Goal: Task Accomplishment & Management: Complete application form

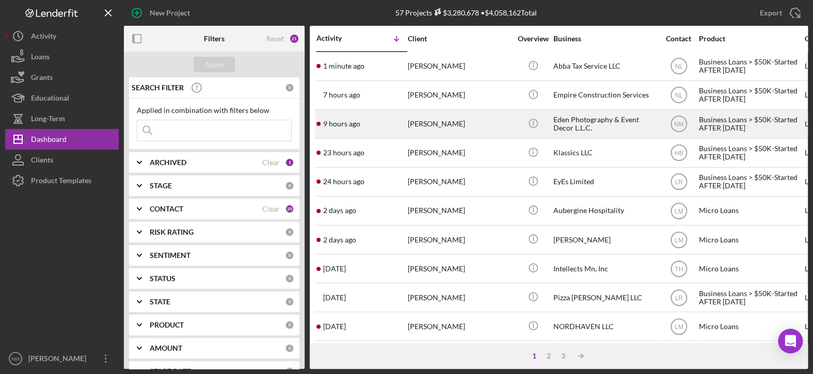
click at [428, 126] on div "[PERSON_NAME]" at bounding box center [459, 124] width 103 height 27
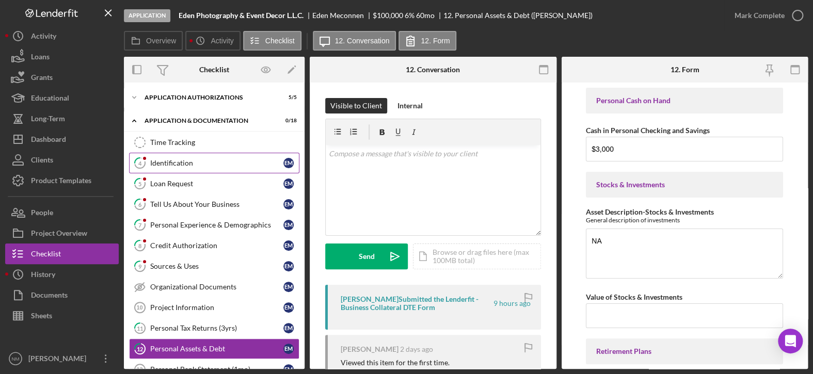
click at [207, 166] on div "Identification" at bounding box center [216, 163] width 133 height 8
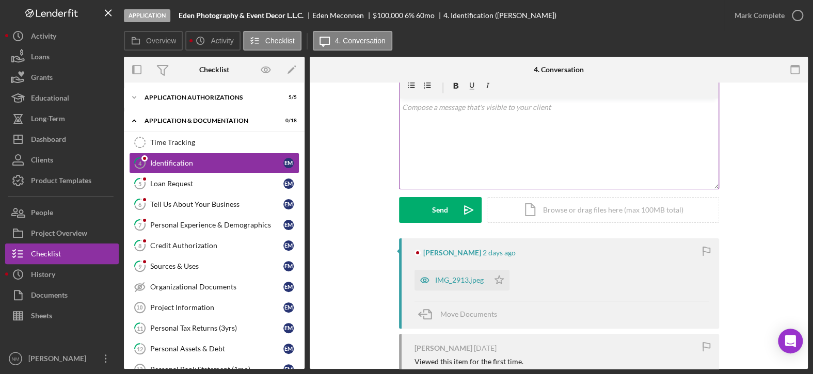
scroll to position [103, 0]
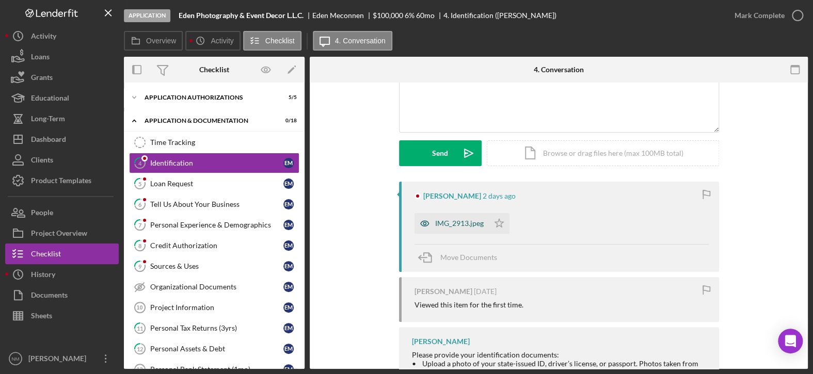
click at [450, 226] on div "IMG_2913.jpeg" at bounding box center [459, 224] width 49 height 8
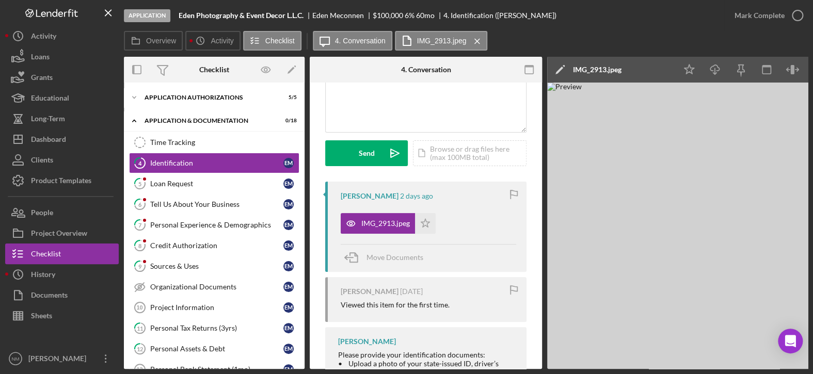
click at [557, 69] on icon "Icon/Edit" at bounding box center [560, 70] width 26 height 26
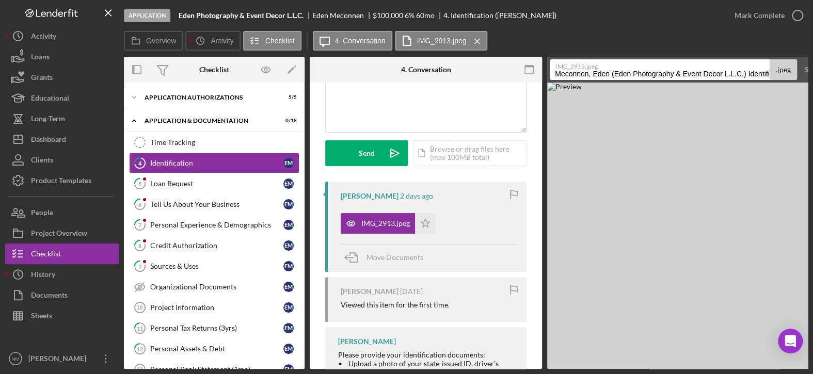
click at [599, 64] on label "IMG_2913.jpeg" at bounding box center [664, 65] width 216 height 10
click at [599, 64] on input "Meconnen, Eden (Eden Photography & Event Decor L.L.C.) Identification 20251006" at bounding box center [660, 69] width 220 height 21
drag, startPoint x: 737, startPoint y: 73, endPoint x: 775, endPoint y: 75, distance: 37.8
click at [775, 75] on div "IMG_2913.jpeg Meconnen, Eden (Eden Photography & Event Decor L.L.C.) Identifica…" at bounding box center [673, 69] width 247 height 21
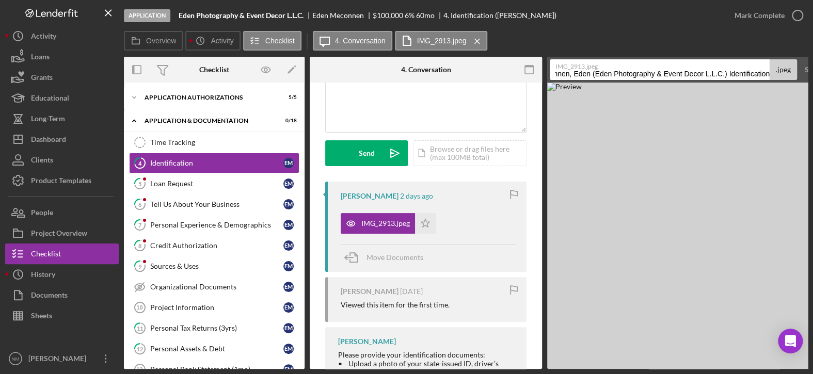
scroll to position [0, 19]
type input "Meconnen, Eden (Eden Photography & Event Decor L.L.C.) Identification"
click at [739, 45] on div "Overview Icon/History Activity Checklist Icon/Message 4. Conversation IMG_2913.…" at bounding box center [466, 41] width 684 height 21
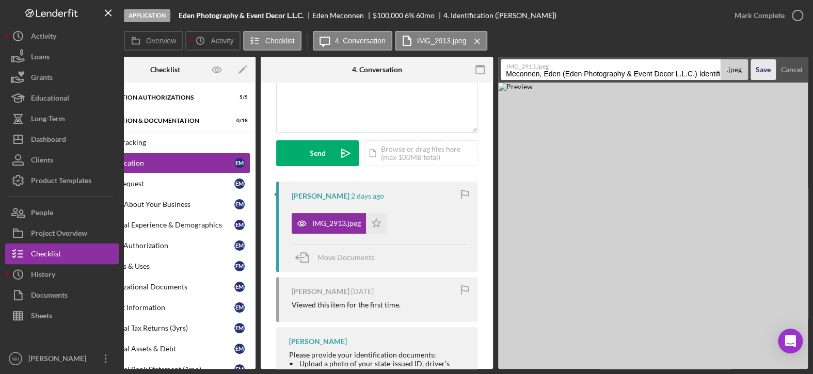
click at [757, 67] on div "Save" at bounding box center [763, 69] width 15 height 21
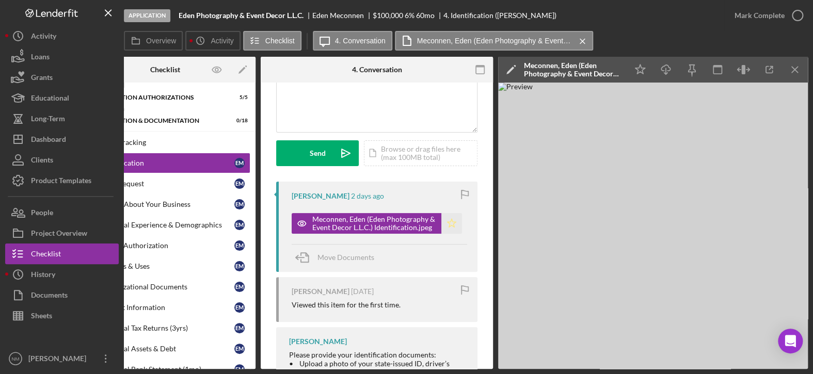
click at [450, 220] on icon "Icon/Star" at bounding box center [452, 223] width 21 height 21
click at [792, 11] on icon "button" at bounding box center [798, 16] width 26 height 26
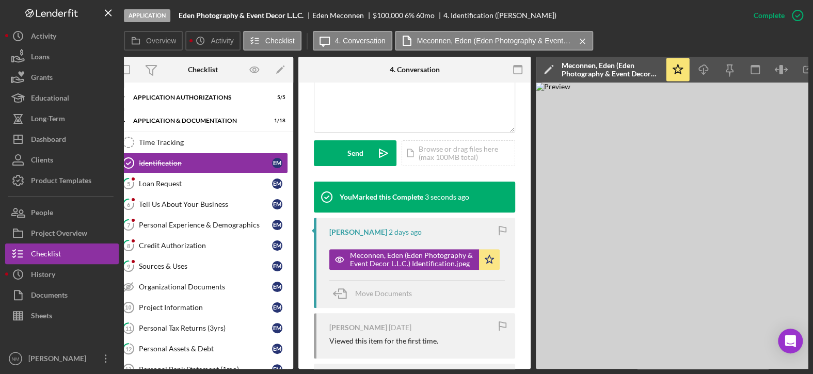
scroll to position [0, 0]
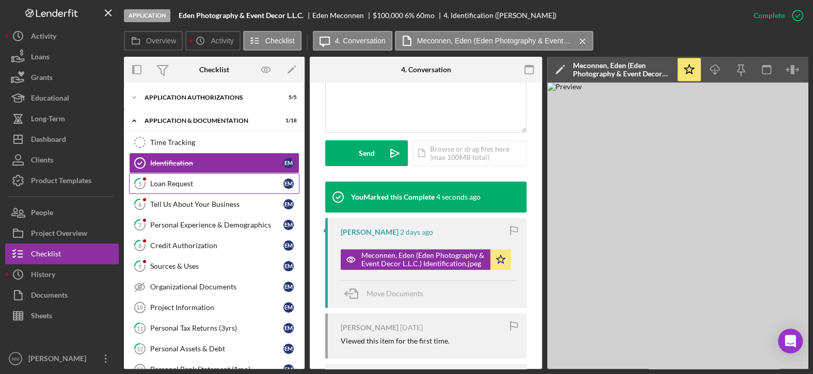
click at [199, 184] on div "Loan Request" at bounding box center [216, 184] width 133 height 8
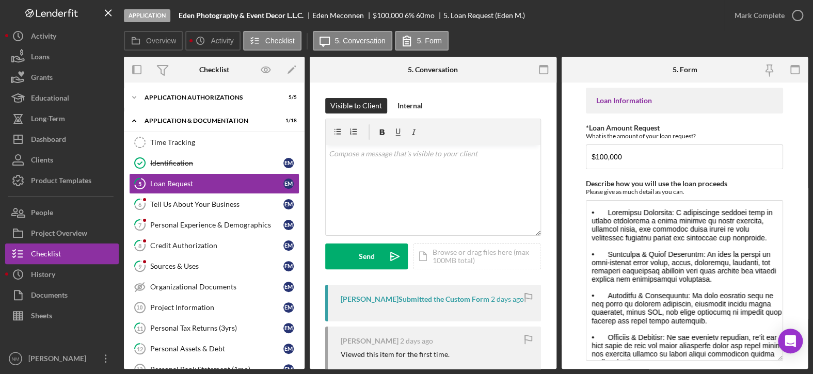
drag, startPoint x: 777, startPoint y: 248, endPoint x: 785, endPoint y: 360, distance: 112.3
click at [785, 360] on form "Loan Information *Loan Amount Request What is the amount of your loan request? …" at bounding box center [685, 226] width 247 height 287
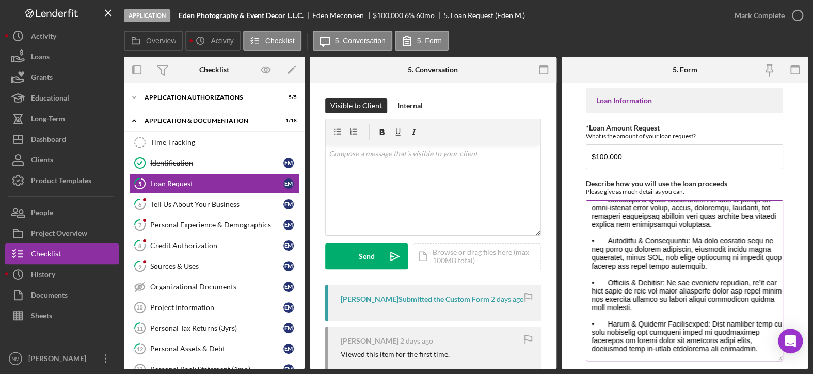
scroll to position [71, 0]
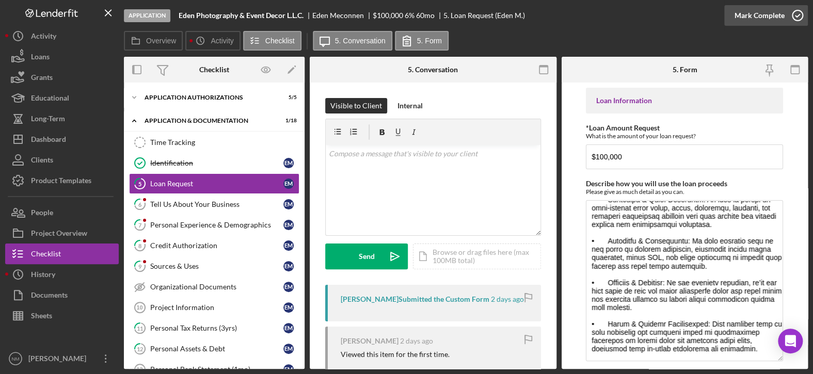
click at [795, 14] on icon "button" at bounding box center [798, 16] width 26 height 26
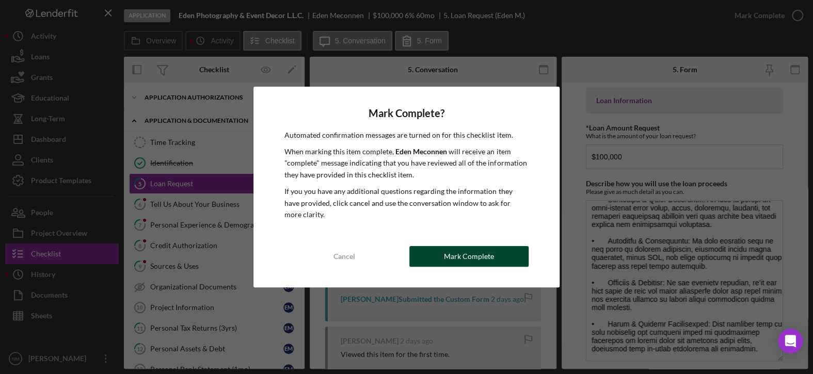
click at [465, 254] on div "Mark Complete" at bounding box center [469, 256] width 50 height 21
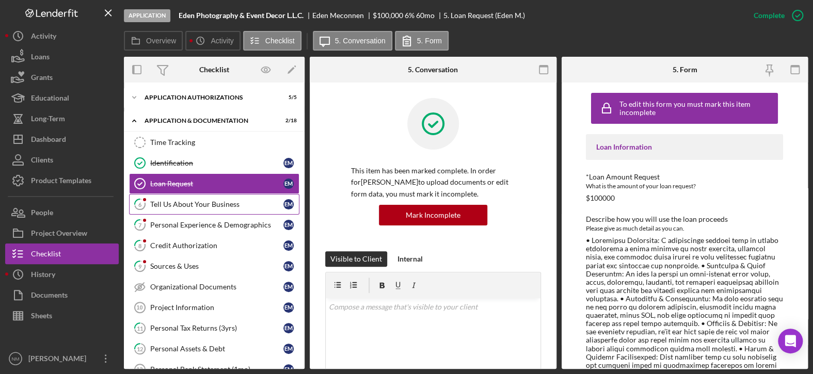
click at [210, 205] on div "Tell Us About Your Business" at bounding box center [216, 204] width 133 height 8
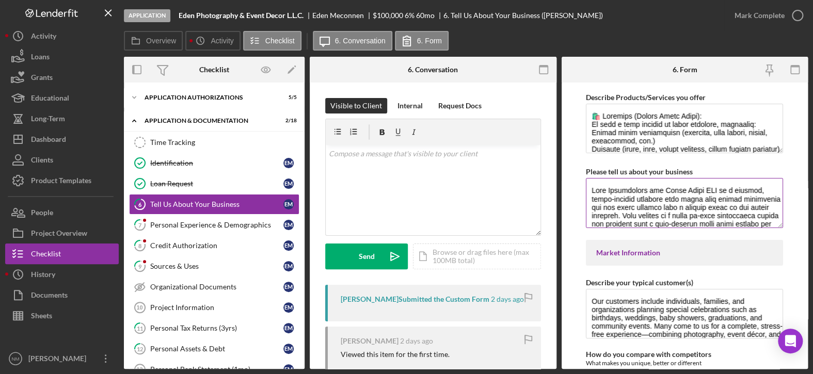
scroll to position [52, 0]
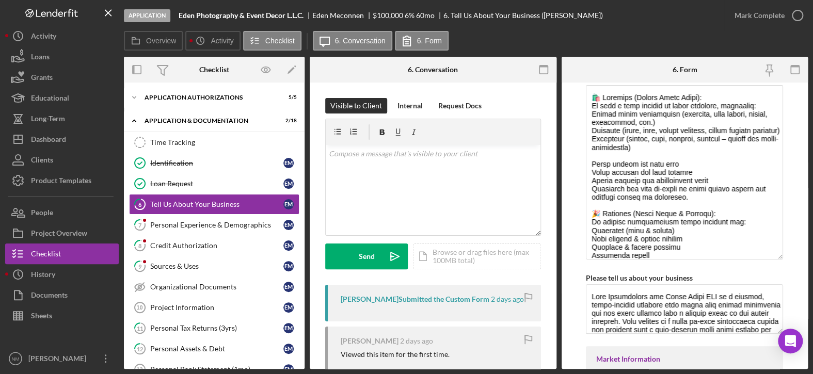
drag, startPoint x: 777, startPoint y: 134, endPoint x: 788, endPoint y: 259, distance: 125.4
click at [788, 259] on form "Getting to Know Your Business Please answer the following questions with as muc…" at bounding box center [685, 226] width 247 height 287
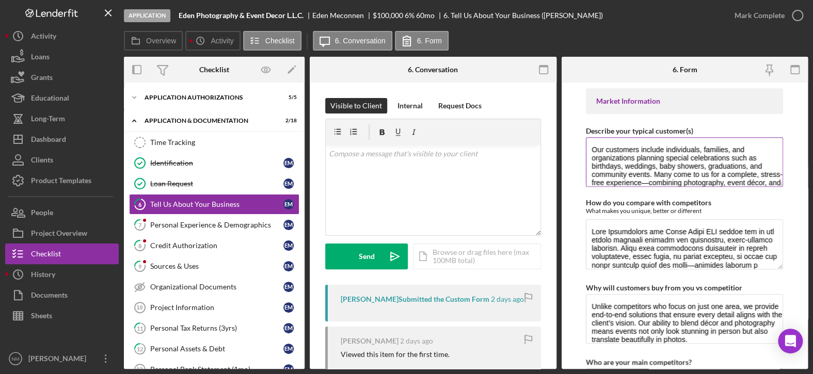
scroll to position [155, 0]
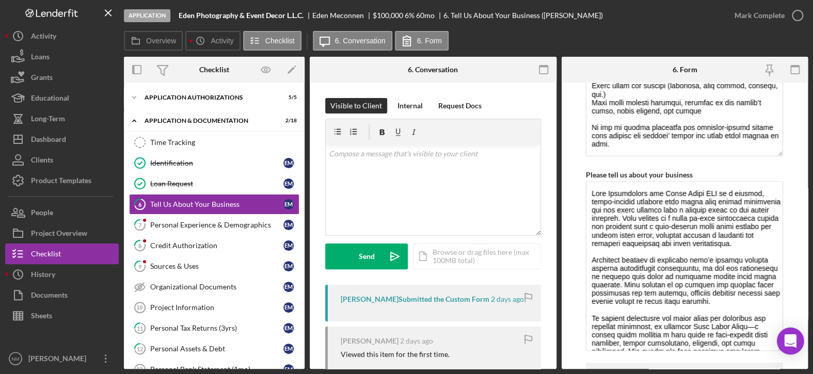
drag, startPoint x: 779, startPoint y: 226, endPoint x: 784, endPoint y: 347, distance: 120.5
click at [784, 347] on body "Application Eden Photography & Event Decor L.L.C. Eden Meconnen $100,000 $75,00…" at bounding box center [406, 187] width 813 height 374
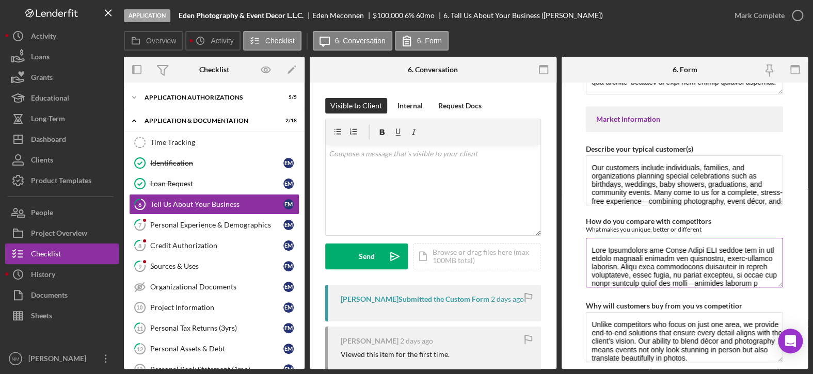
scroll to position [413, 0]
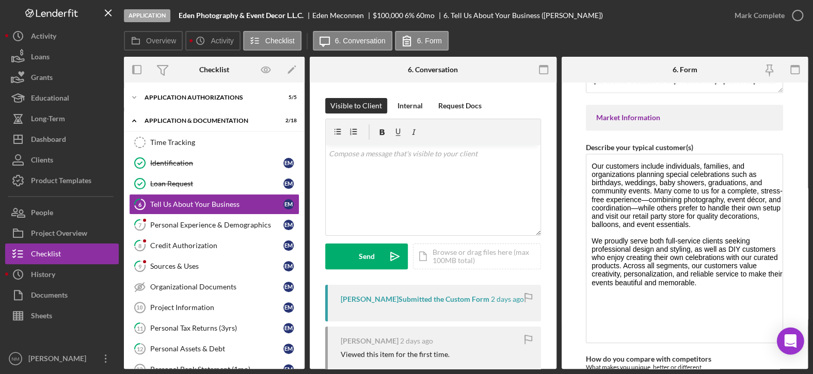
drag, startPoint x: 778, startPoint y: 202, endPoint x: 796, endPoint y: 342, distance: 141.2
click at [796, 342] on body "Application Eden Photography & Event Decor L.L.C. Eden Meconnen $100,000 $75,00…" at bounding box center [406, 187] width 813 height 374
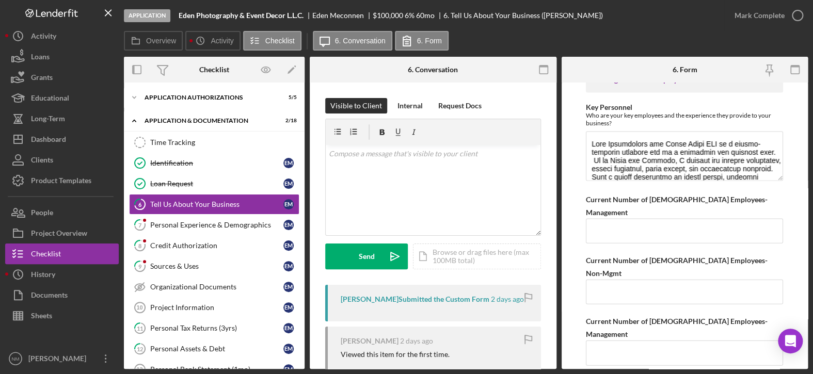
scroll to position [1085, 0]
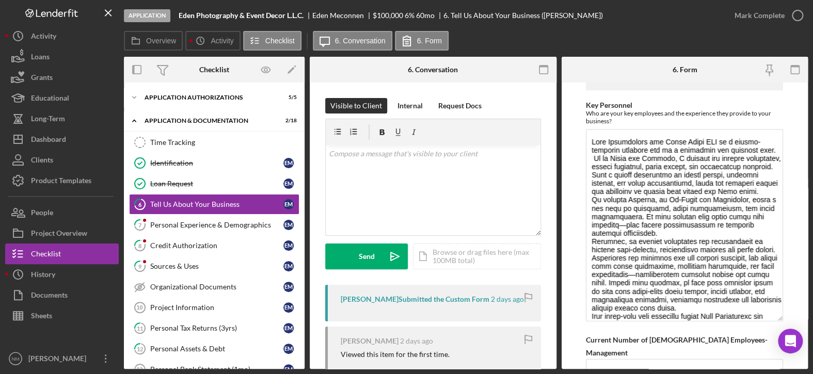
drag, startPoint x: 778, startPoint y: 174, endPoint x: 792, endPoint y: 317, distance: 143.7
click at [792, 317] on form "Getting to Know Your Business Please answer the following questions with as muc…" at bounding box center [685, 226] width 247 height 287
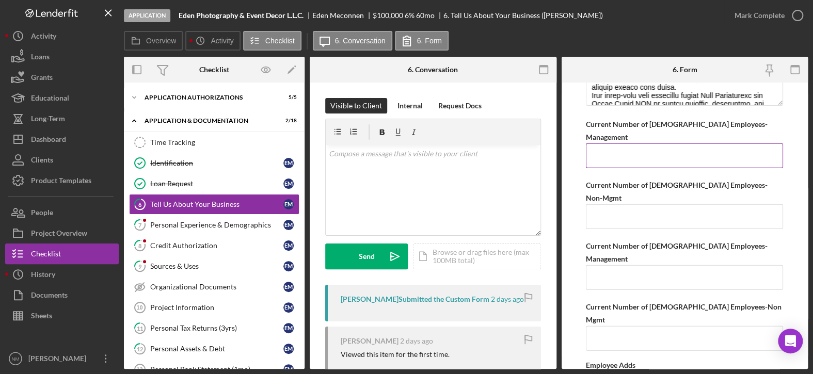
scroll to position [1240, 0]
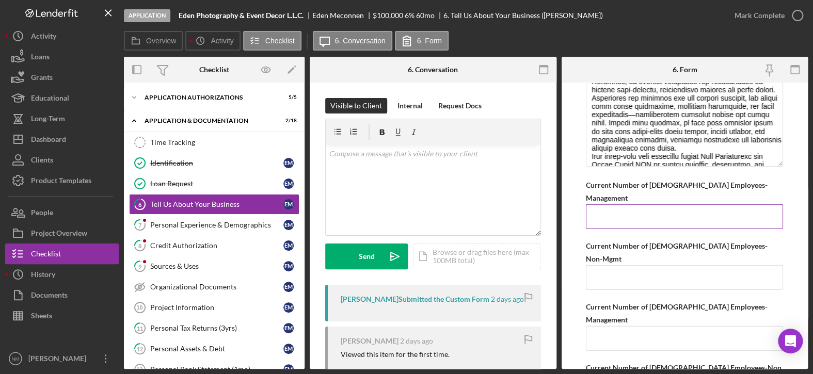
click at [636, 205] on input "Current Number of [DEMOGRAPHIC_DATA] Employees-Management" at bounding box center [684, 217] width 197 height 25
type input "1"
click at [791, 192] on form "Getting to Know Your Business Please answer the following questions with as muc…" at bounding box center [685, 226] width 247 height 287
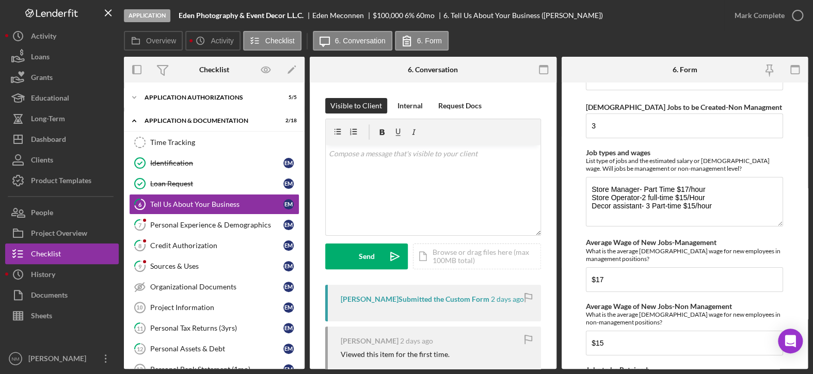
scroll to position [1792, 0]
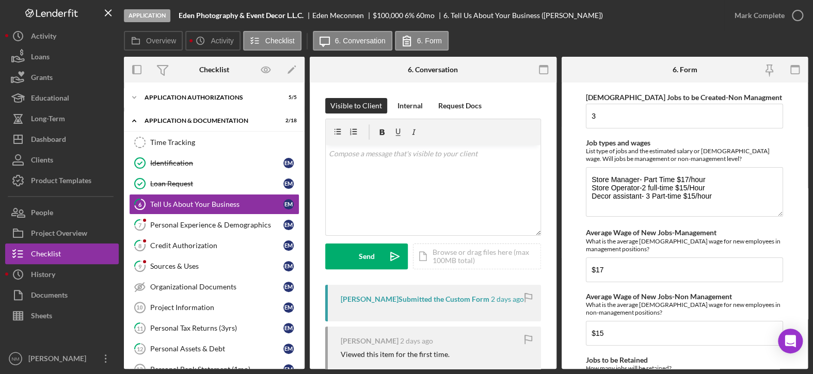
type input "1"
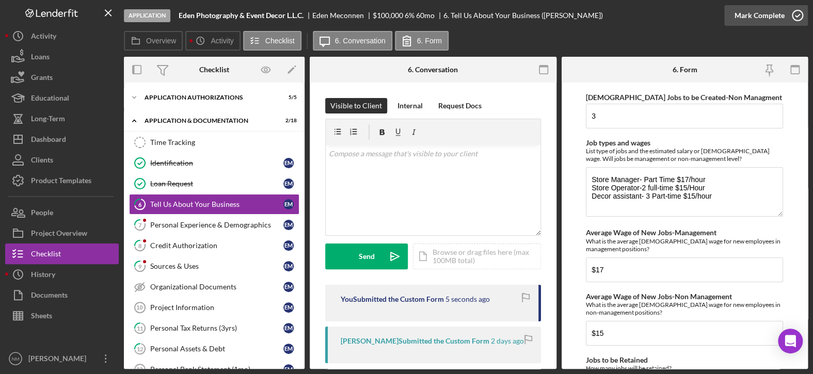
click at [796, 12] on icon "button" at bounding box center [798, 16] width 26 height 26
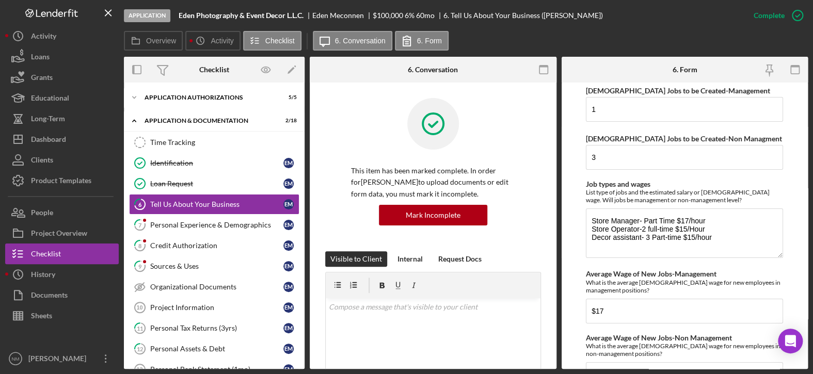
scroll to position [0, 0]
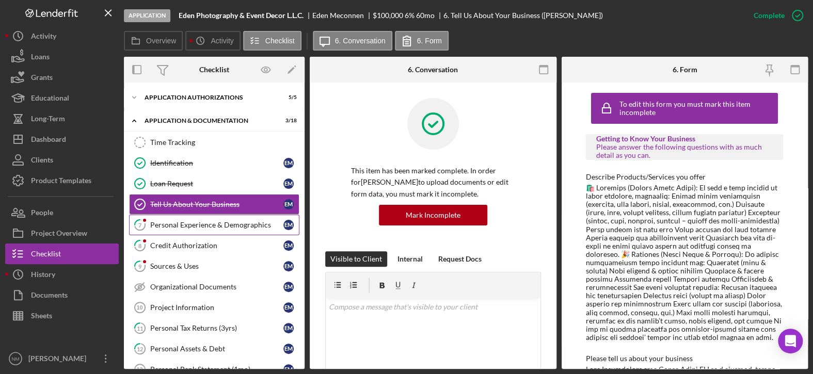
click at [220, 222] on div "Personal Experience & Demographics" at bounding box center [216, 225] width 133 height 8
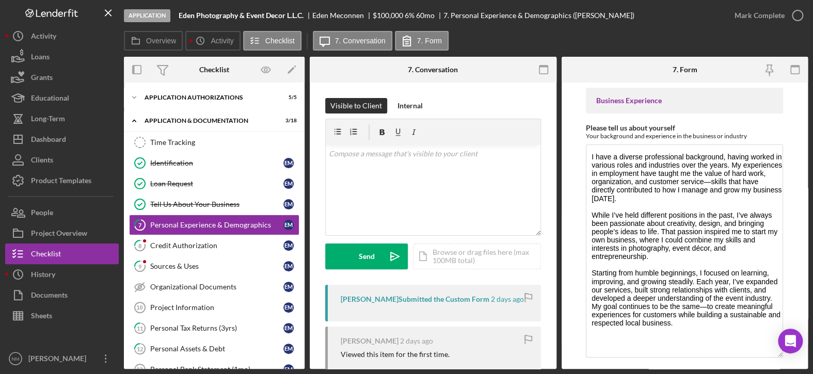
drag, startPoint x: 776, startPoint y: 193, endPoint x: 786, endPoint y: 357, distance: 164.5
click at [786, 357] on form "Business Experience Please tell us about yourself Your background and experienc…" at bounding box center [685, 226] width 247 height 287
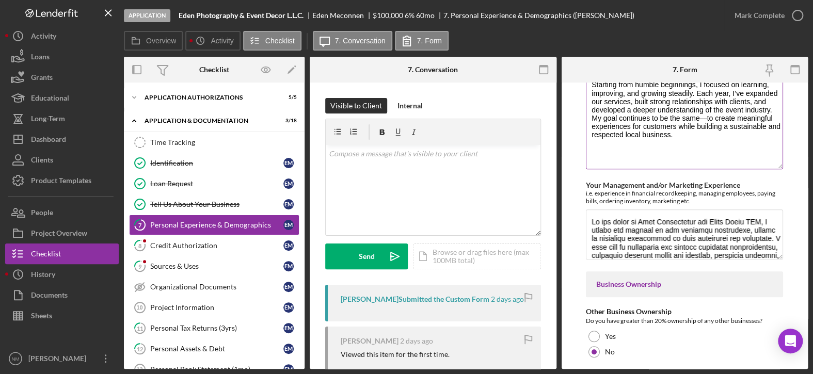
scroll to position [207, 0]
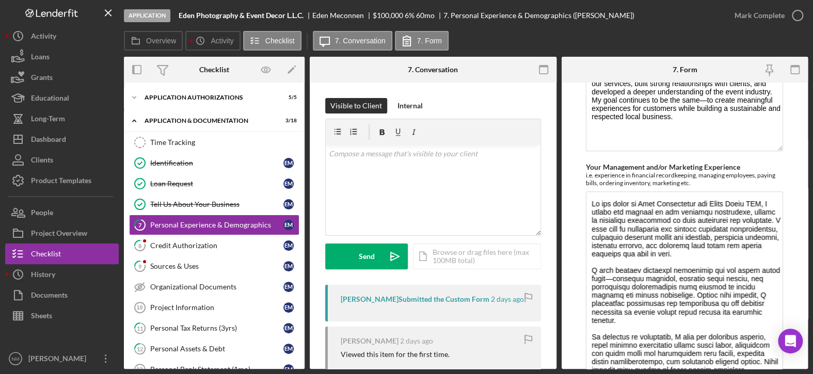
drag, startPoint x: 776, startPoint y: 238, endPoint x: 779, endPoint y: 387, distance: 149.8
click at [779, 374] on html "Application Eden Photography & Event Decor L.L.C. Eden Meconnen $100,000 $75,00…" at bounding box center [406, 187] width 813 height 374
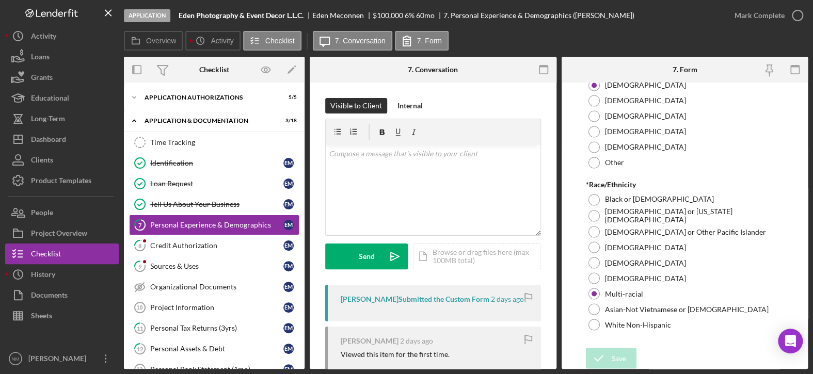
scroll to position [857, 0]
click at [796, 12] on icon "button" at bounding box center [798, 16] width 26 height 26
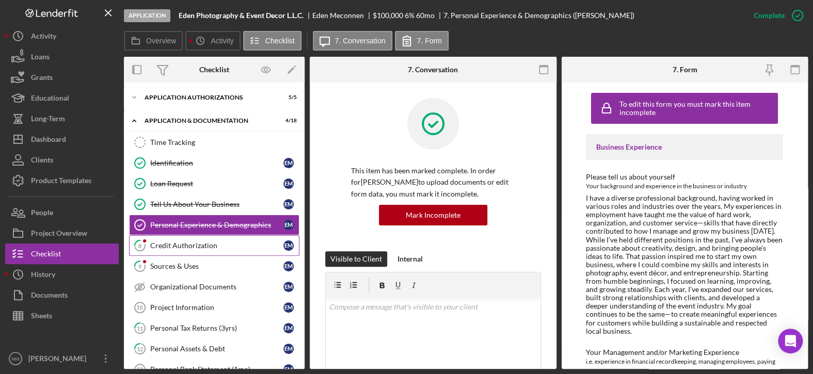
click at [197, 244] on div "Credit Authorization" at bounding box center [216, 246] width 133 height 8
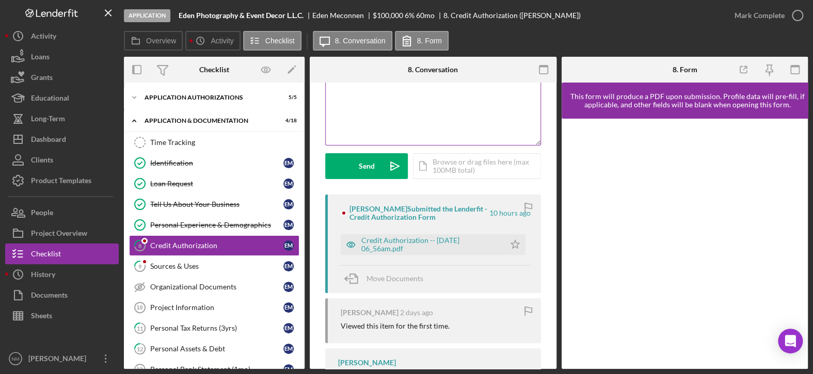
scroll to position [103, 0]
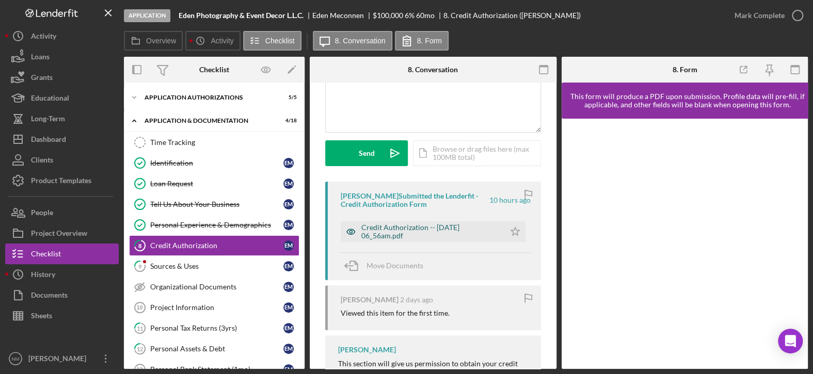
click at [470, 230] on div "Credit Authorization -- [DATE] 06_56am.pdf" at bounding box center [431, 232] width 138 height 17
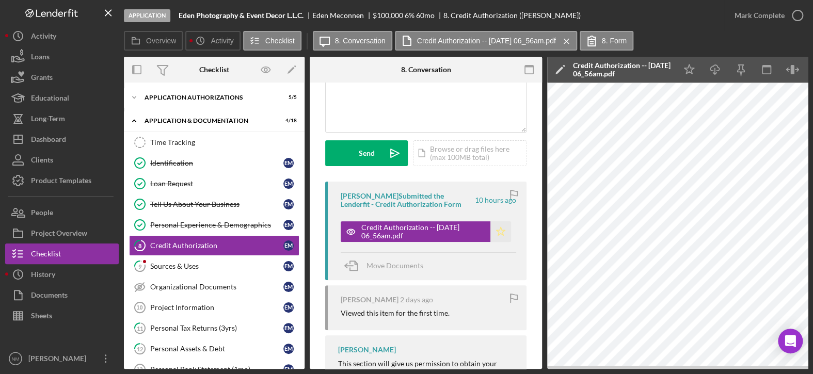
click at [499, 231] on icon "Icon/Star" at bounding box center [501, 232] width 21 height 21
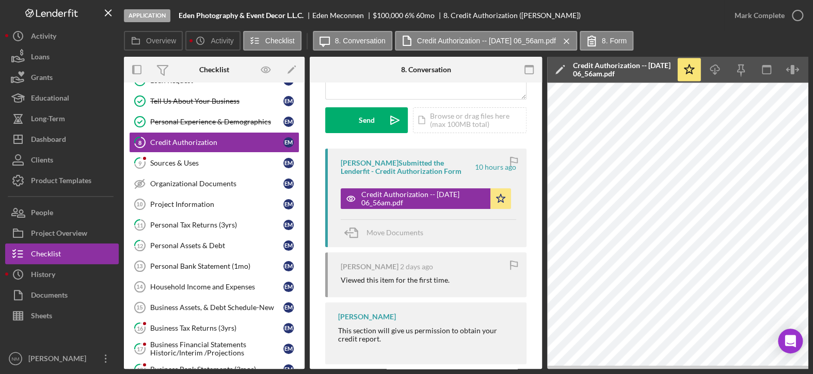
scroll to position [154, 0]
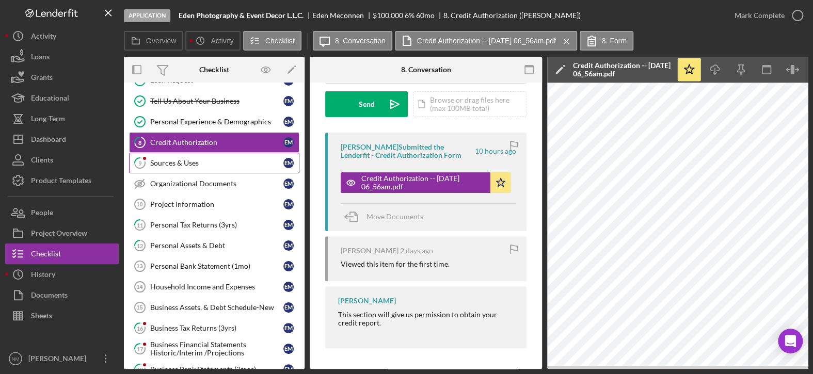
click at [183, 159] on div "Sources & Uses" at bounding box center [216, 163] width 133 height 8
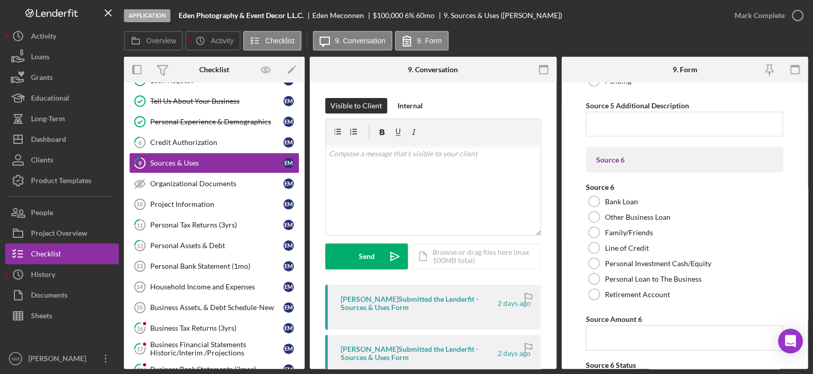
scroll to position [5193, 0]
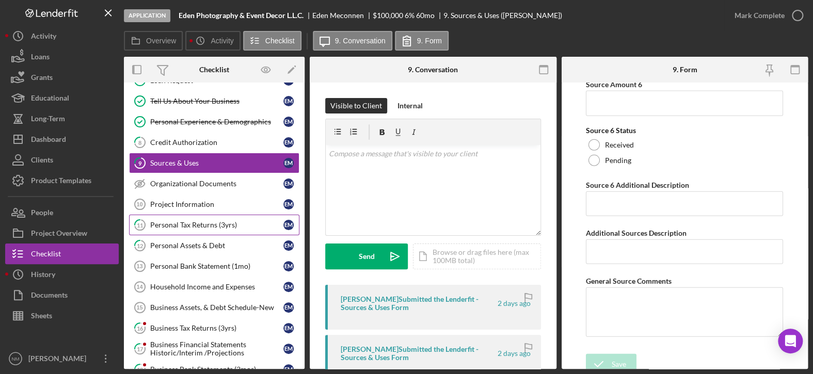
click at [220, 224] on div "Personal Tax Returns (3yrs)" at bounding box center [216, 225] width 133 height 8
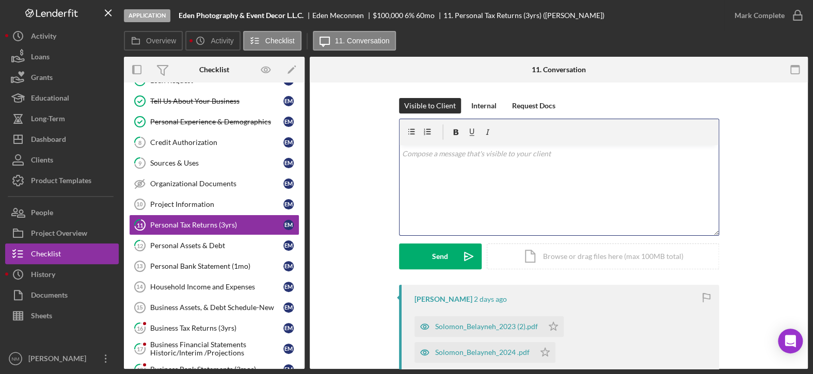
click at [461, 164] on div "v Color teal Color pink Remove color Add row above Add row below Add column bef…" at bounding box center [559, 190] width 319 height 90
click at [445, 247] on div "Send" at bounding box center [440, 257] width 16 height 26
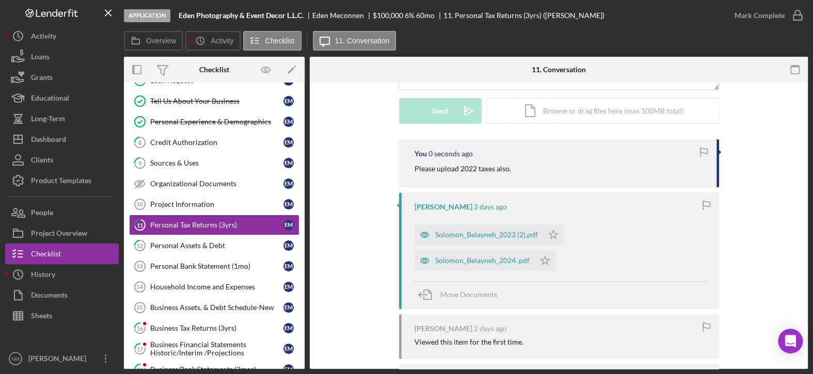
scroll to position [155, 0]
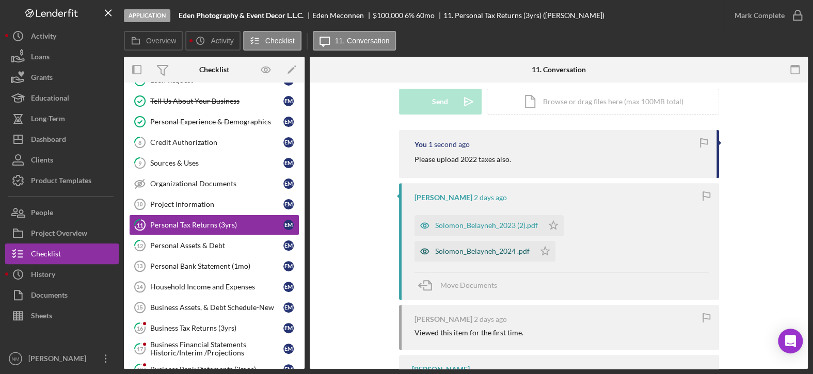
click at [462, 251] on div "Solomon_Belayneh_2024 .pdf" at bounding box center [482, 251] width 95 height 8
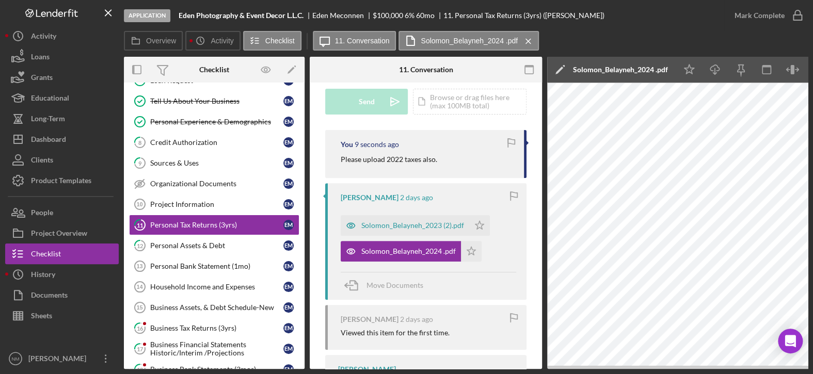
click at [560, 69] on polygon at bounding box center [560, 71] width 8 height 8
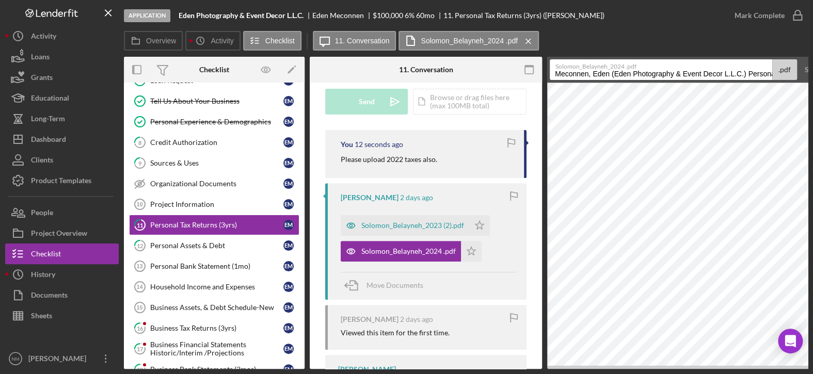
click at [649, 70] on label "Solomon_Belayneh_2024 .pdf" at bounding box center [664, 65] width 216 height 10
click at [649, 70] on input "Meconnen, Eden (Eden Photography & Event Decor L.L.C.) Personal Tax Returns (3y…" at bounding box center [661, 69] width 223 height 21
click at [675, 69] on label "Solomon_Belayneh_2024 .pdf" at bounding box center [664, 65] width 216 height 10
click at [675, 69] on input "Meconnen, Eden (Eden Photography & Event Decor L.L.C.) Personal Tax Returns (3y…" at bounding box center [661, 69] width 223 height 21
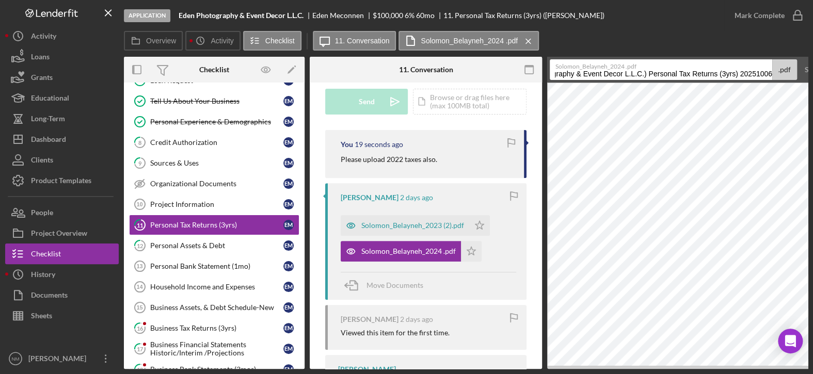
drag, startPoint x: 718, startPoint y: 72, endPoint x: 774, endPoint y: 68, distance: 56.4
click at [774, 68] on div "Solomon_Belayneh_2024 .pdf Meconnen, Eden (Eden Photography & Event Decor L.L.C…" at bounding box center [673, 69] width 247 height 21
type input "Meconnen, Eden (Eden Photography & Event Decor L.L.C.) Personal Tax Returns- 20…"
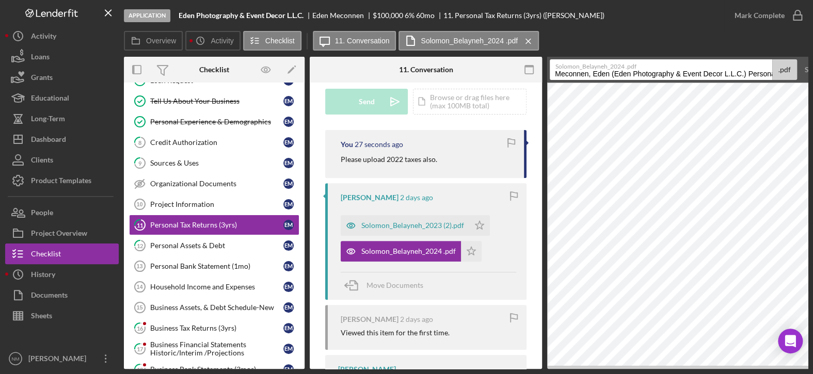
click at [589, 41] on div "Overview Icon/History Activity Checklist Icon/Message 11. Conversation Solomon_…" at bounding box center [466, 41] width 684 height 21
drag, startPoint x: 655, startPoint y: 369, endPoint x: 734, endPoint y: 367, distance: 79.6
click at [190, 255] on div "Application Eden Photography & Event Decor L.L.C. Eden Meconnen $100,000 $75,00…" at bounding box center [406, 187] width 813 height 374
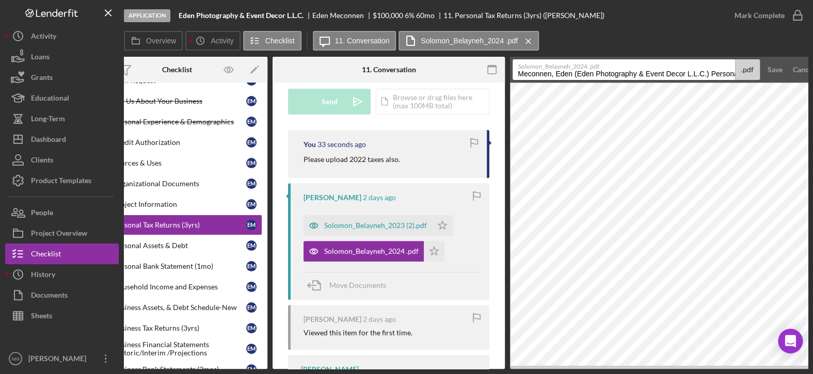
scroll to position [0, 49]
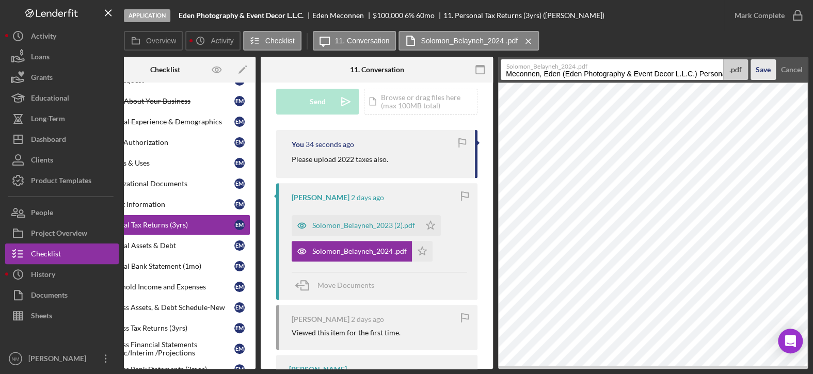
click at [765, 72] on div "Save" at bounding box center [763, 69] width 15 height 21
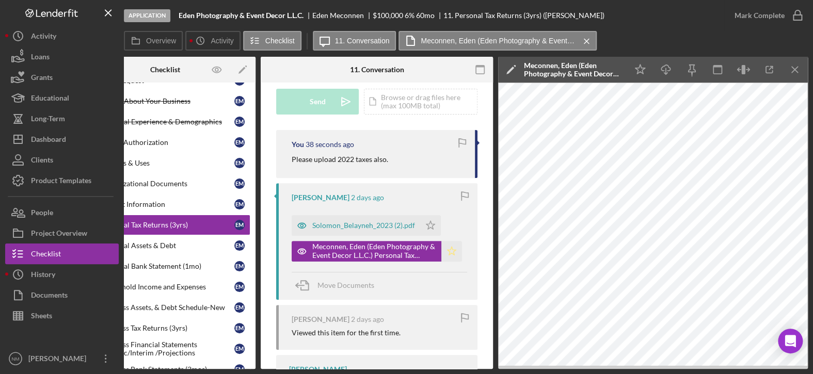
click at [448, 250] on polygon "button" at bounding box center [452, 251] width 9 height 8
click at [380, 225] on div "Solomon_Belayneh_2023 (2).pdf" at bounding box center [363, 226] width 103 height 8
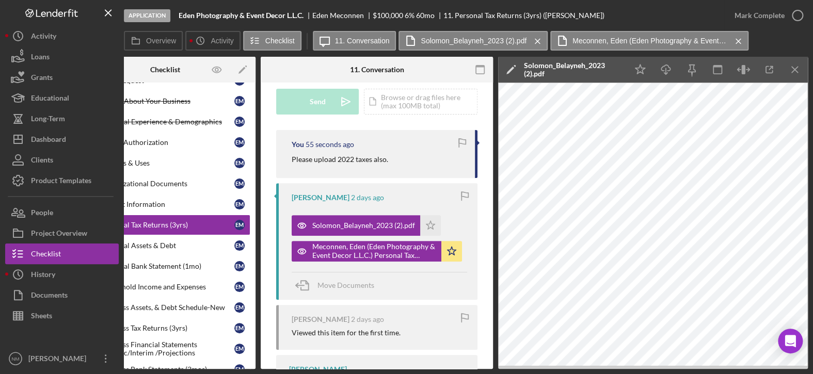
click at [513, 67] on polygon at bounding box center [511, 71] width 8 height 8
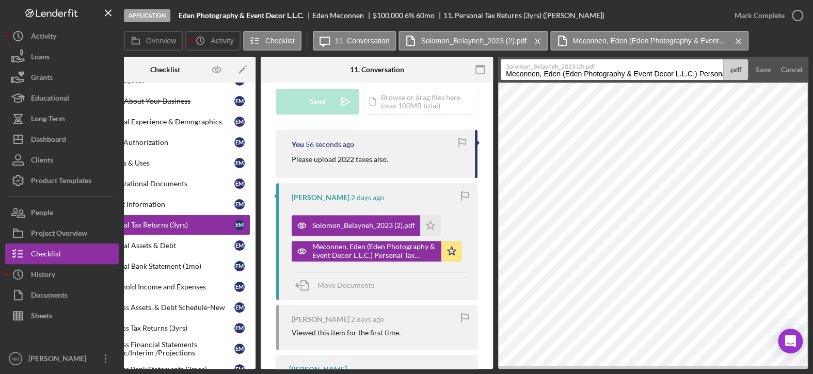
click at [707, 69] on label "Solomon_Belayneh_2023 (2).pdf" at bounding box center [615, 65] width 216 height 10
click at [707, 69] on input "Meconnen, Eden (Eden Photography & Event Decor L.L.C.) Personal Tax Returns (3y…" at bounding box center [612, 69] width 223 height 21
drag, startPoint x: 669, startPoint y: 71, endPoint x: 726, endPoint y: 71, distance: 56.8
click at [726, 71] on div "Solomon_Belayneh_2023 (2).pdf Meconnen, Eden (Eden Photography & Event Decor L.…" at bounding box center [624, 69] width 247 height 21
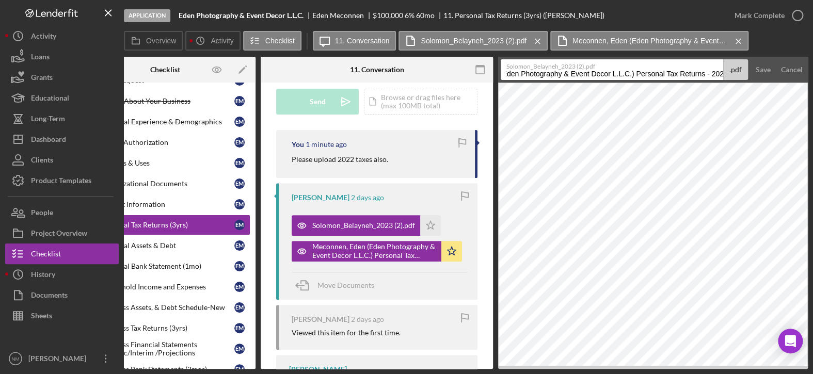
scroll to position [0, 67]
type input "Meconnen, Eden (Eden Photography & Event Decor L.L.C.) Personal Tax Returns - 2…"
click at [770, 66] on div "Save" at bounding box center [763, 69] width 15 height 21
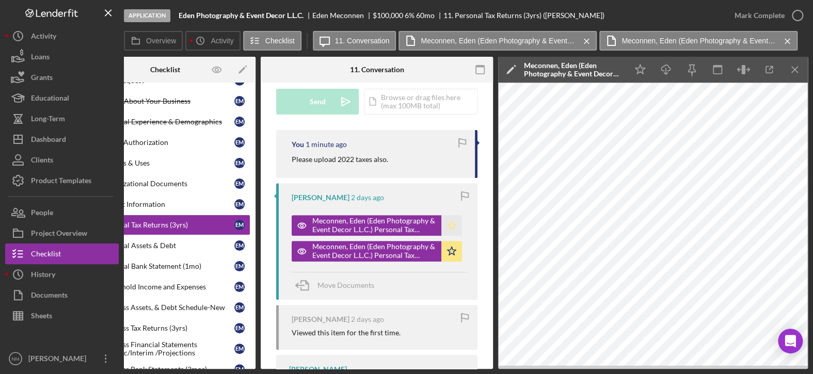
click at [453, 224] on polygon "button" at bounding box center [452, 225] width 9 height 8
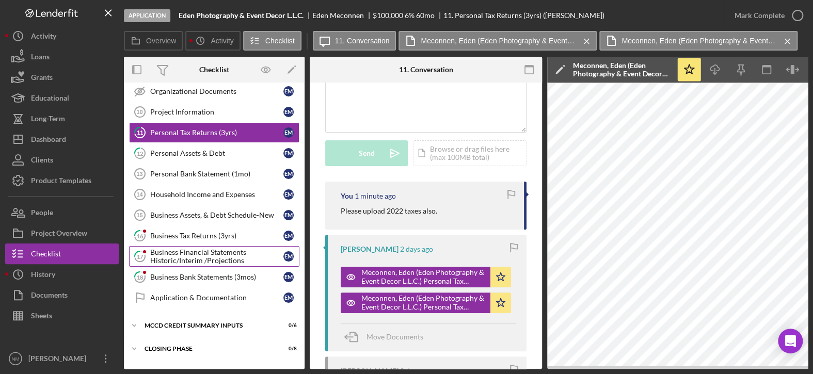
scroll to position [207, 0]
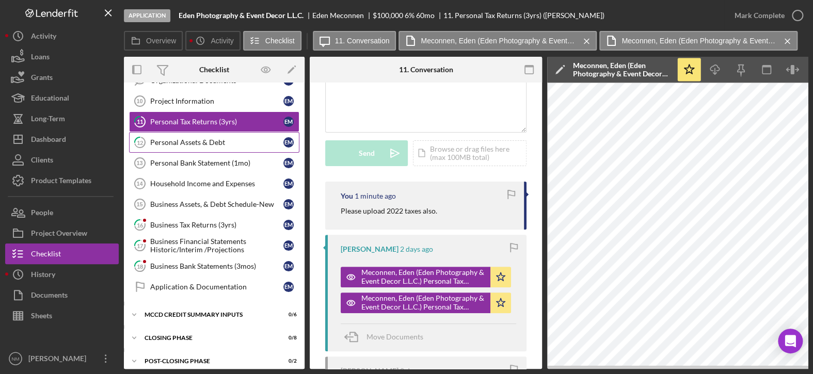
click at [224, 142] on div "Personal Assets & Debt" at bounding box center [216, 142] width 133 height 8
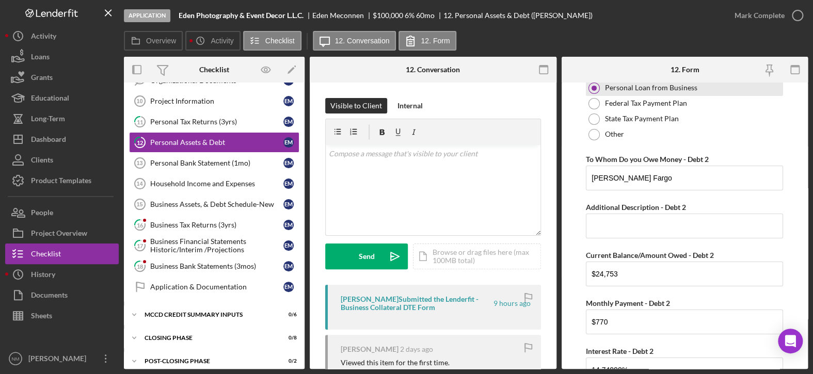
scroll to position [1756, 0]
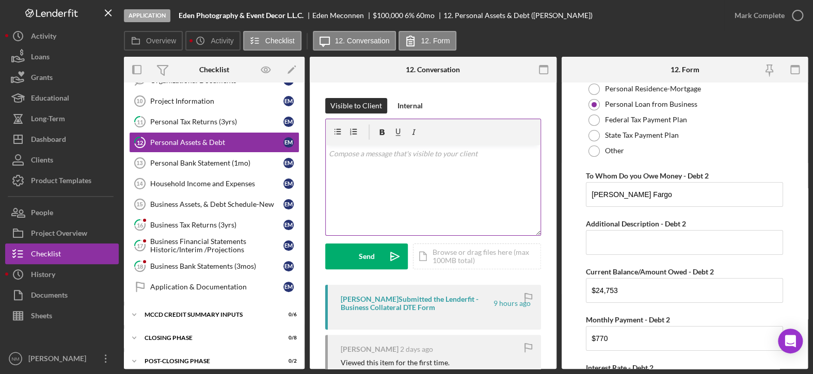
click at [422, 174] on div "v Color teal Color pink Remove color Add row above Add row below Add column bef…" at bounding box center [433, 190] width 215 height 90
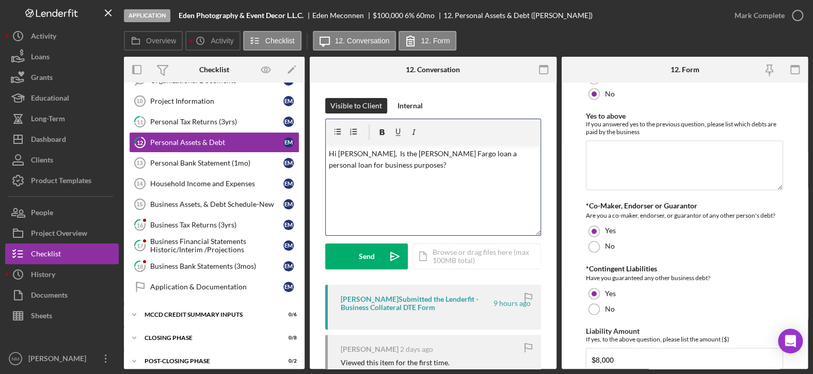
scroll to position [2711, 0]
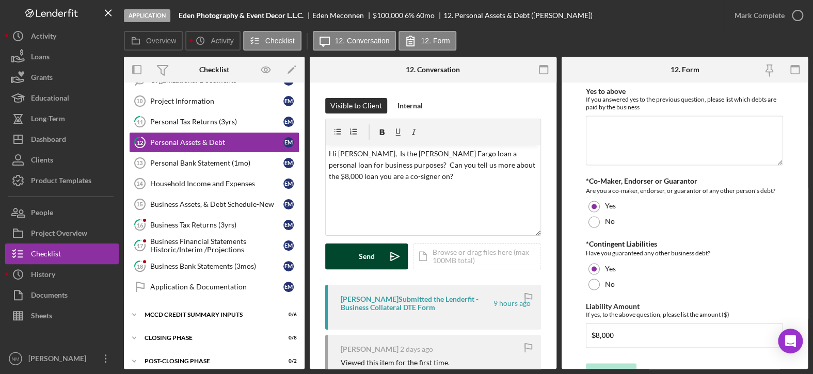
click at [366, 253] on div "Send" at bounding box center [367, 257] width 16 height 26
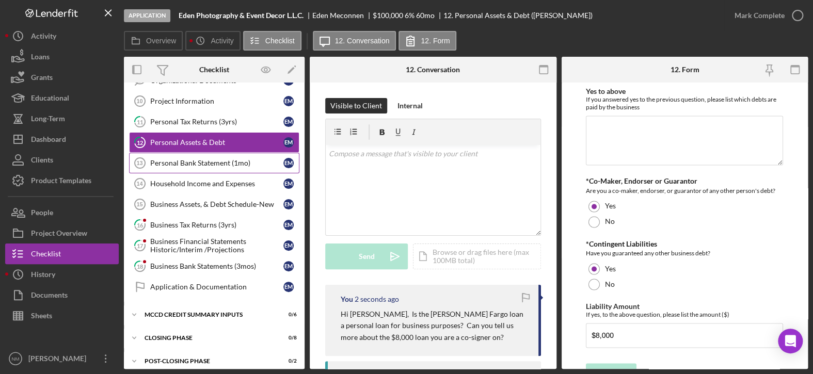
click at [220, 160] on div "Personal Bank Statement (1mo)" at bounding box center [216, 163] width 133 height 8
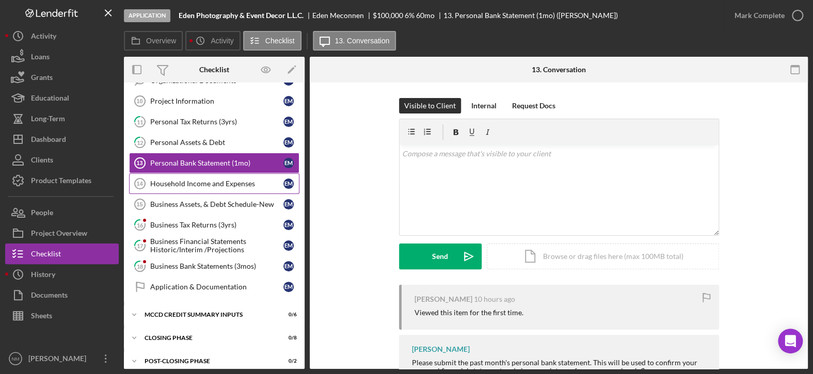
click at [217, 186] on link "Household Income and Expenses 14 Household Income and Expenses E M" at bounding box center [214, 184] width 170 height 21
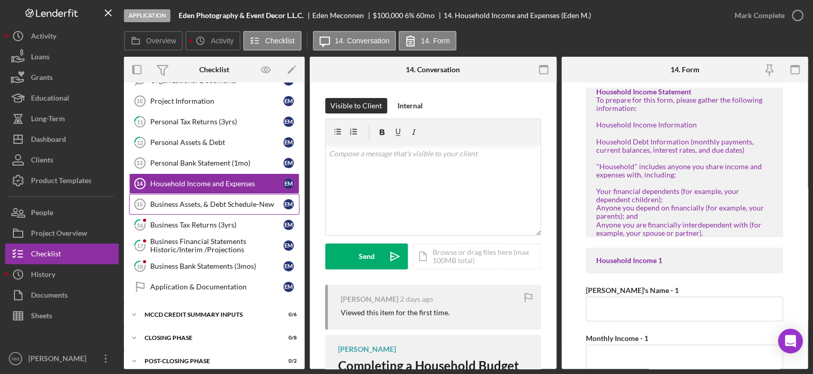
click at [213, 200] on div "Business Assets, & Debt Schedule-New" at bounding box center [216, 204] width 133 height 8
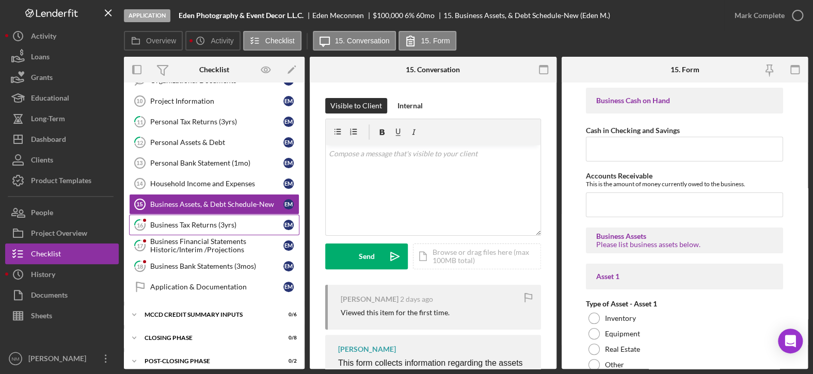
click at [208, 217] on link "16 Business Tax Returns (3yrs) E M" at bounding box center [214, 225] width 170 height 21
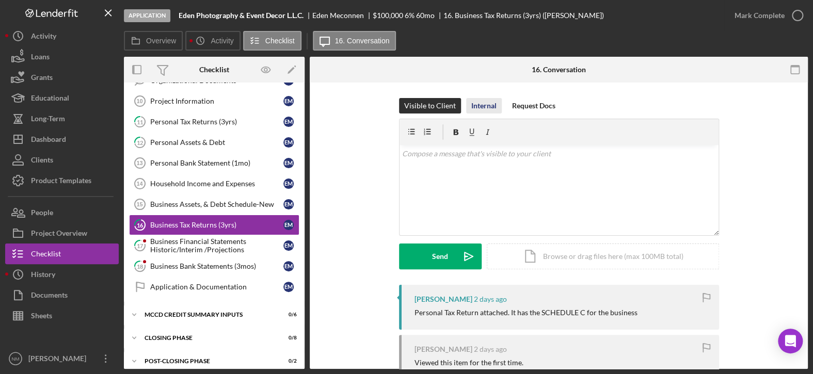
click at [485, 105] on div "Internal" at bounding box center [484, 105] width 25 height 15
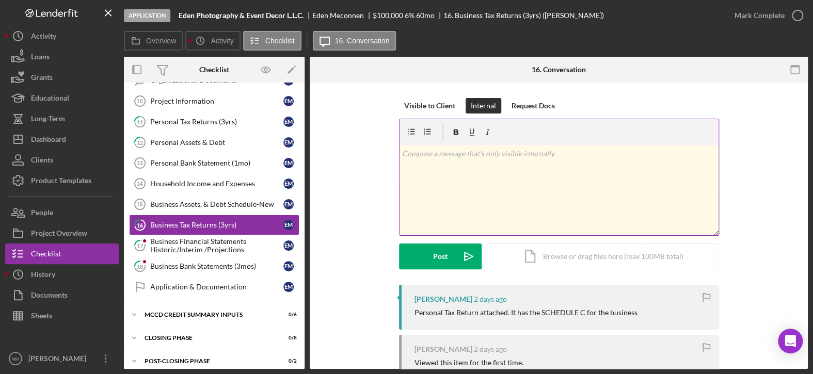
click at [480, 156] on p at bounding box center [559, 153] width 314 height 11
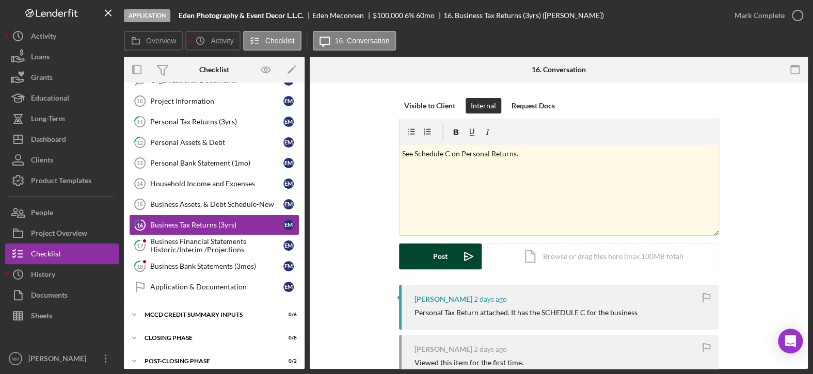
click at [441, 254] on div "Post" at bounding box center [440, 257] width 14 height 26
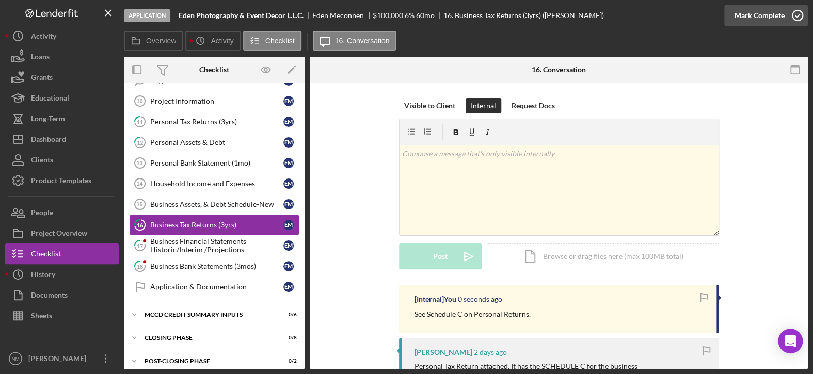
click at [800, 15] on icon "button" at bounding box center [798, 16] width 26 height 26
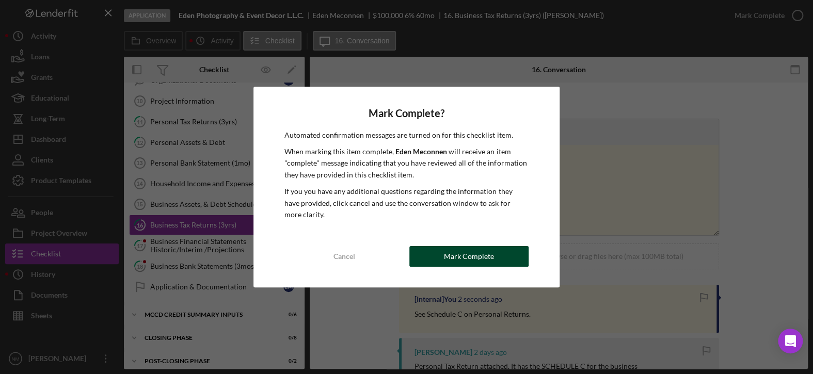
click at [487, 255] on div "Mark Complete" at bounding box center [469, 256] width 50 height 21
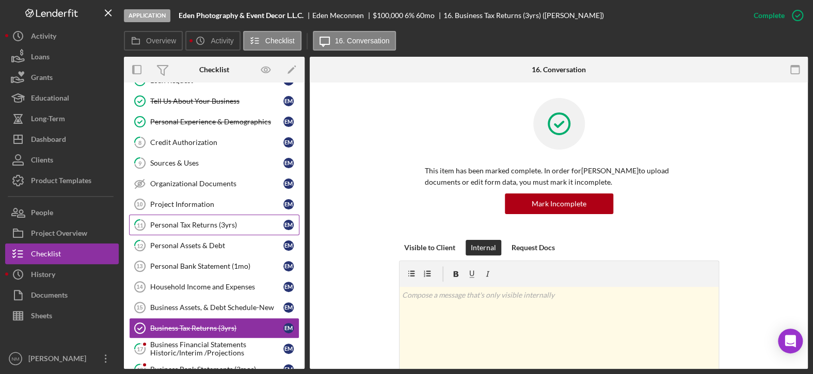
scroll to position [52, 0]
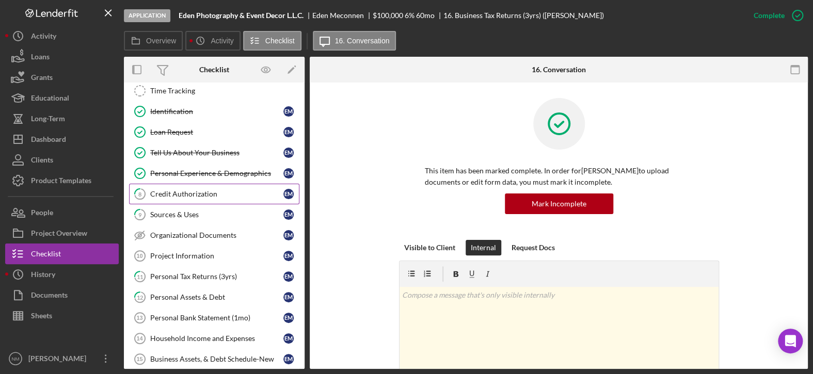
click at [216, 197] on div "Credit Authorization" at bounding box center [216, 194] width 133 height 8
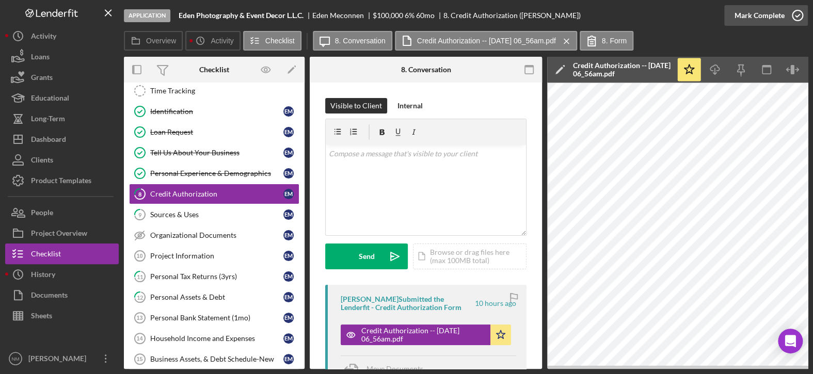
click at [798, 14] on icon "button" at bounding box center [798, 16] width 26 height 26
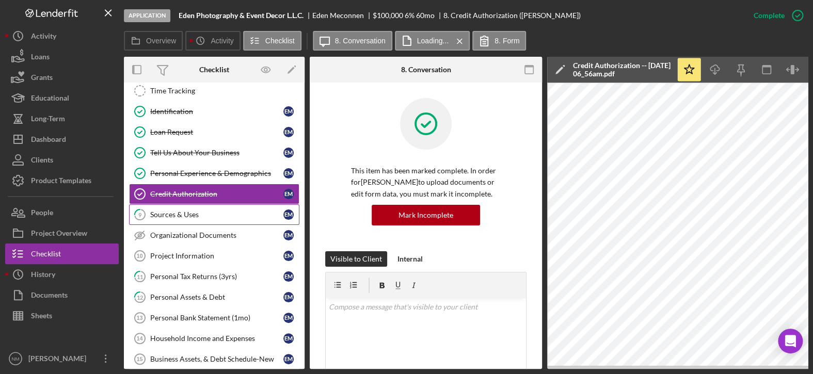
click at [164, 215] on div "Sources & Uses" at bounding box center [216, 215] width 133 height 8
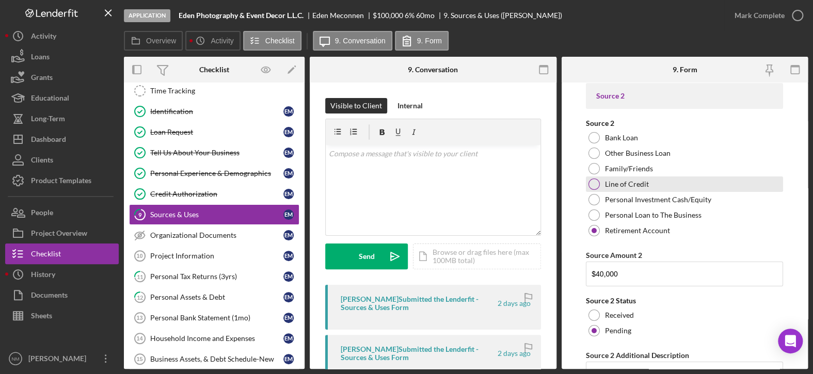
scroll to position [3770, 0]
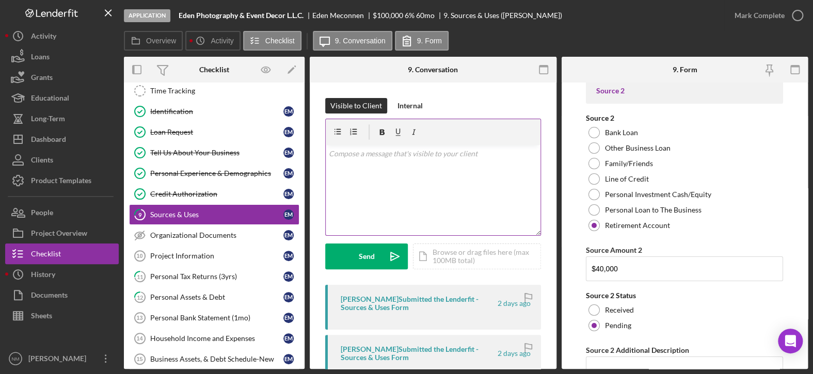
click at [423, 158] on p at bounding box center [433, 153] width 209 height 11
click at [479, 166] on p "Hi [PERSON_NAME], Do you plan to take $40,000 cash from your retirement account…" at bounding box center [433, 159] width 209 height 23
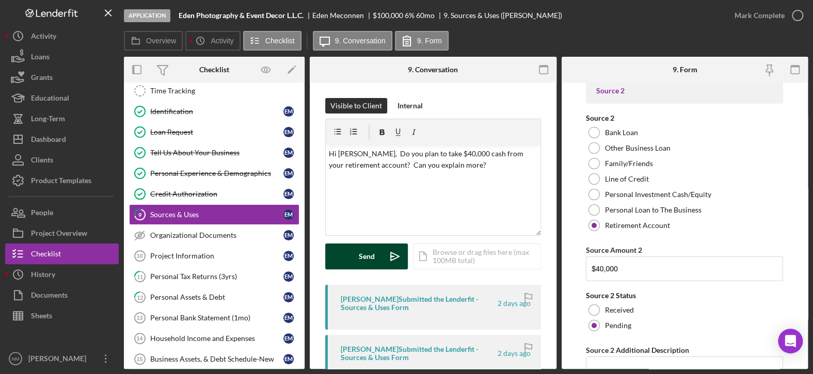
click at [369, 260] on div "Send" at bounding box center [367, 257] width 16 height 26
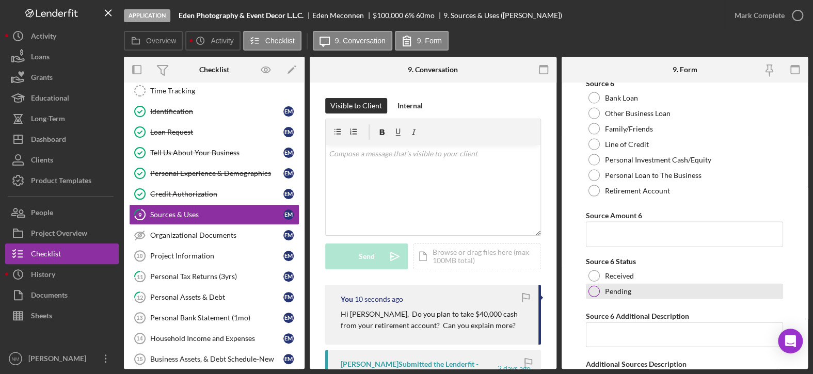
scroll to position [5193, 0]
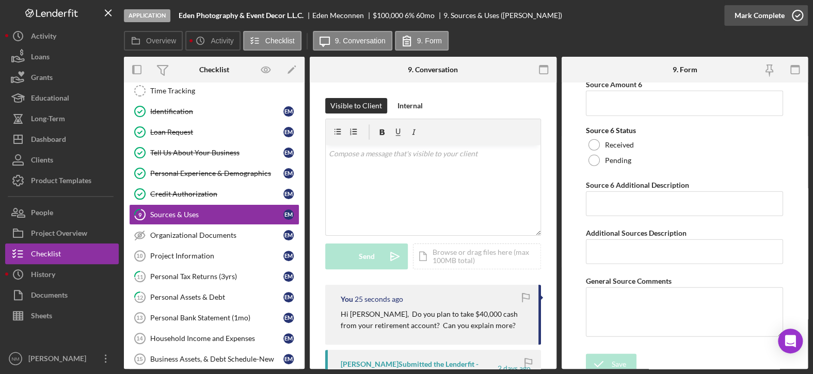
click at [802, 12] on icon "button" at bounding box center [798, 16] width 26 height 26
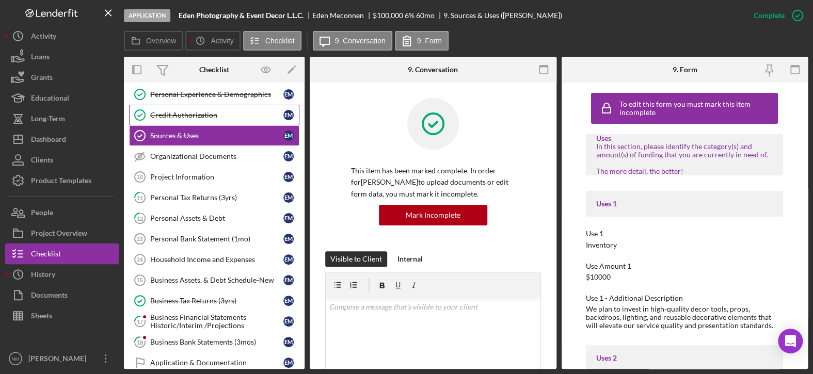
scroll to position [155, 0]
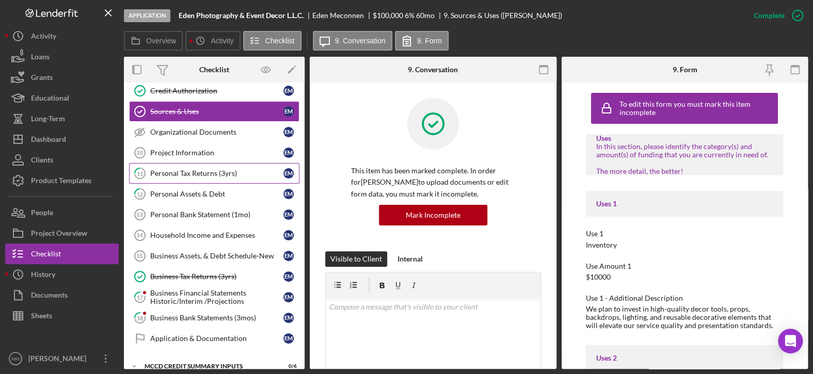
click at [239, 174] on div "Personal Tax Returns (3yrs)" at bounding box center [216, 173] width 133 height 8
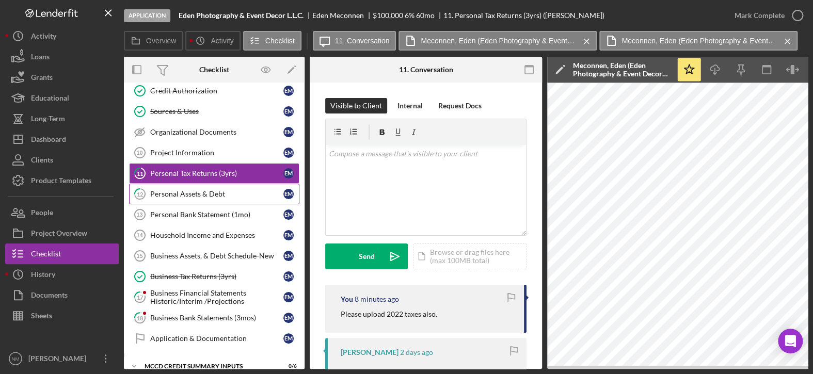
click at [234, 196] on div "Personal Assets & Debt" at bounding box center [216, 194] width 133 height 8
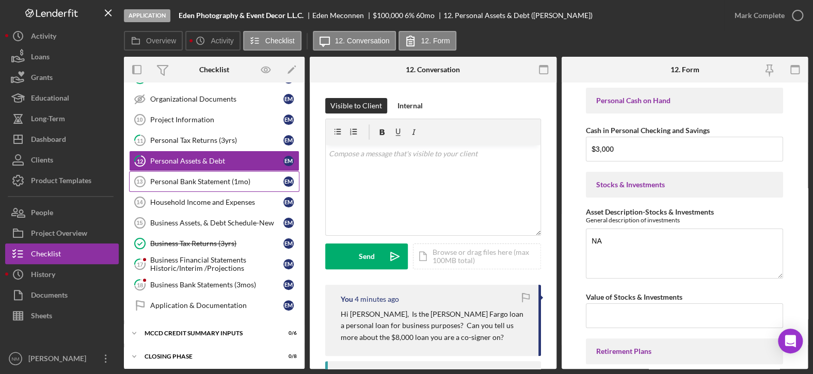
scroll to position [207, 0]
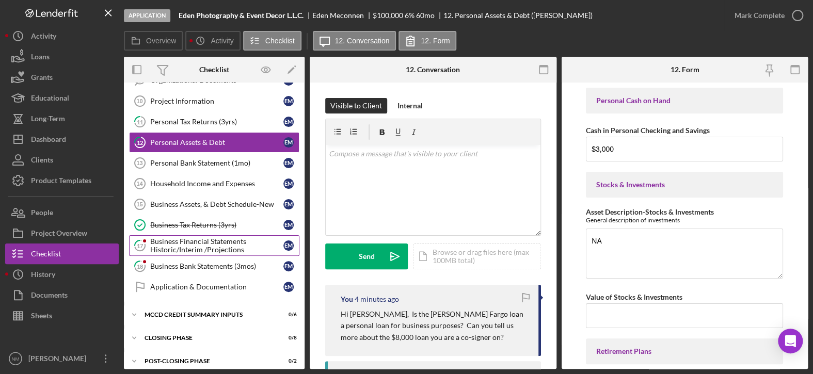
click at [226, 244] on div "Business Financial Statements Historic/Interim /Projections" at bounding box center [216, 246] width 133 height 17
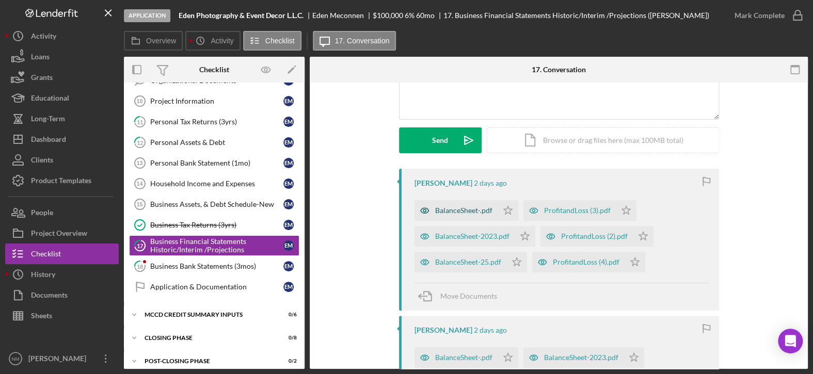
scroll to position [116, 0]
click at [451, 211] on div "BalanceSheet-.pdf" at bounding box center [463, 211] width 57 height 8
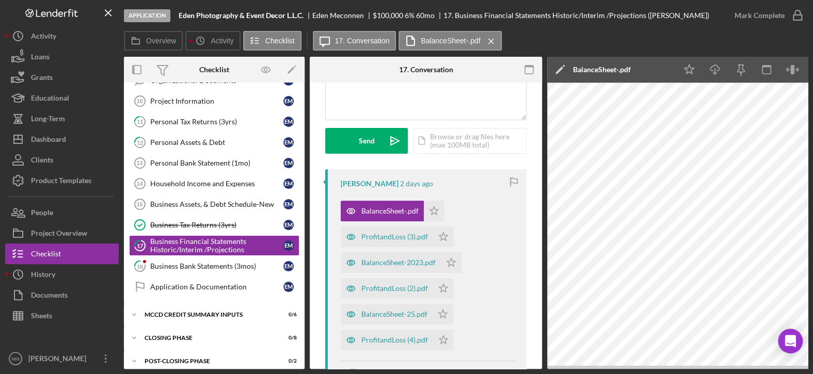
click at [561, 70] on icon "Icon/Edit" at bounding box center [560, 70] width 26 height 26
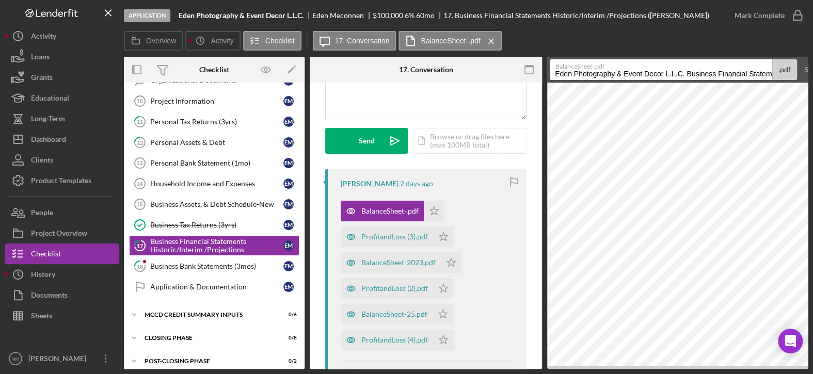
click at [749, 74] on input "Eden Photography & Event Decor L.L.C. Business Financial Statements Historic/In…" at bounding box center [661, 69] width 223 height 21
drag, startPoint x: 687, startPoint y: 73, endPoint x: 786, endPoint y: 75, distance: 98.7
click at [786, 75] on div "BalanceSheet-.pdf Eden Photography & Event Decor L.L.C. Business Financial Stat…" at bounding box center [673, 69] width 247 height 21
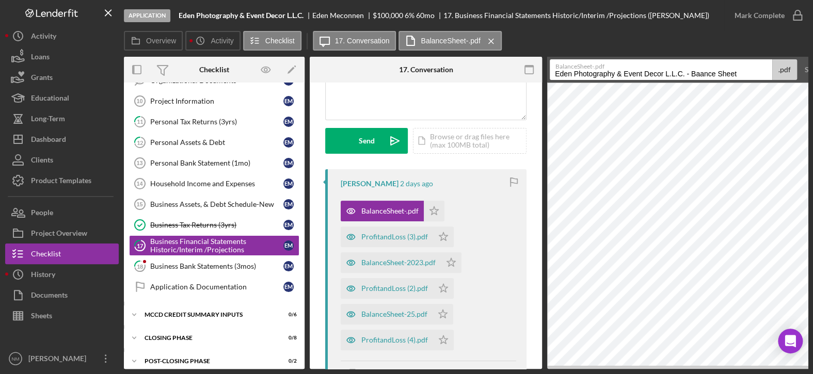
click at [699, 75] on input "Eden Photography & Event Decor L.L.C. - Baance Sheet" at bounding box center [661, 69] width 223 height 21
click at [755, 75] on input "Eden Photography & Event Decor L.L.C. - Balance Sheet" at bounding box center [661, 69] width 223 height 21
type input "Eden Photography & Event Decor L.L.C. - Balance Sheet [DATE]"
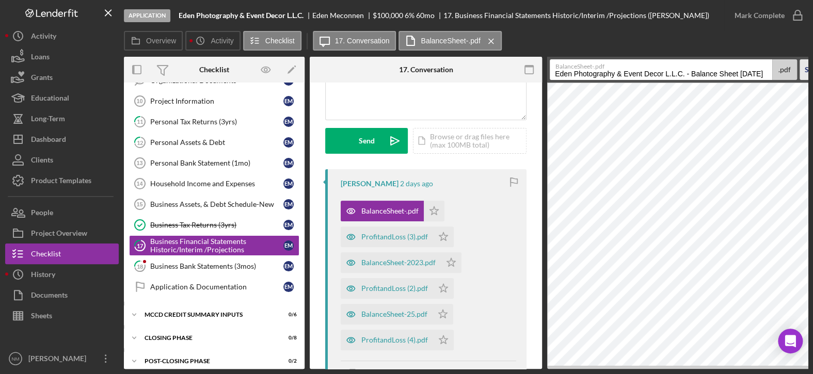
click at [803, 65] on button "Save" at bounding box center [812, 69] width 25 height 21
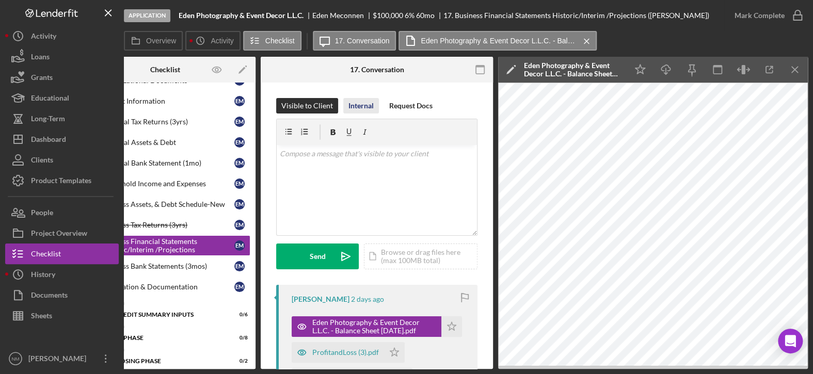
click at [355, 111] on div "Internal" at bounding box center [361, 105] width 25 height 15
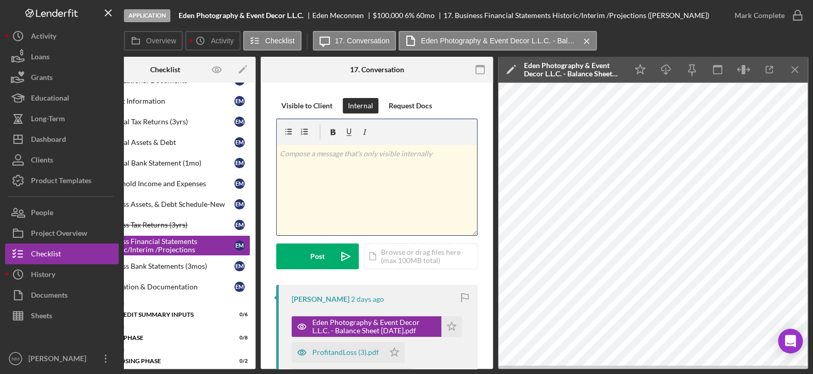
click at [333, 164] on div "v Color teal Color pink Remove color Add row above Add row below Add column bef…" at bounding box center [377, 190] width 200 height 90
click at [281, 154] on p "Not sure why the business checking account is -$184,053 in [DATE]?" at bounding box center [377, 159] width 195 height 23
drag, startPoint x: 371, startPoint y: 165, endPoint x: 344, endPoint y: 165, distance: 27.4
click at [344, 165] on p "2024 Balance Sheet -- Not sure why the business checking account is -$184,053 i…" at bounding box center [377, 159] width 195 height 23
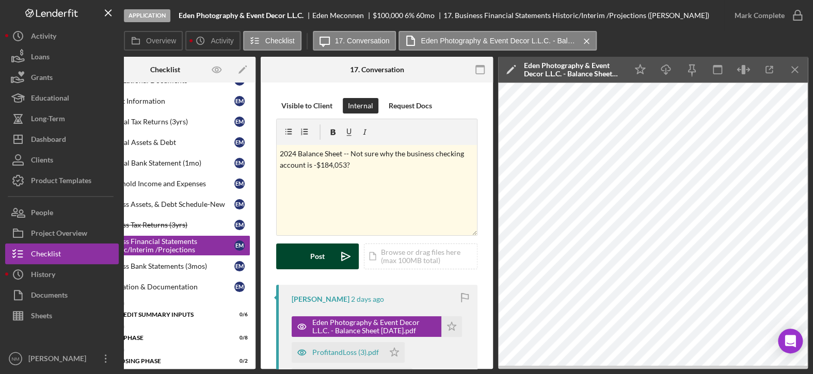
click at [317, 257] on div "Post" at bounding box center [317, 257] width 14 height 26
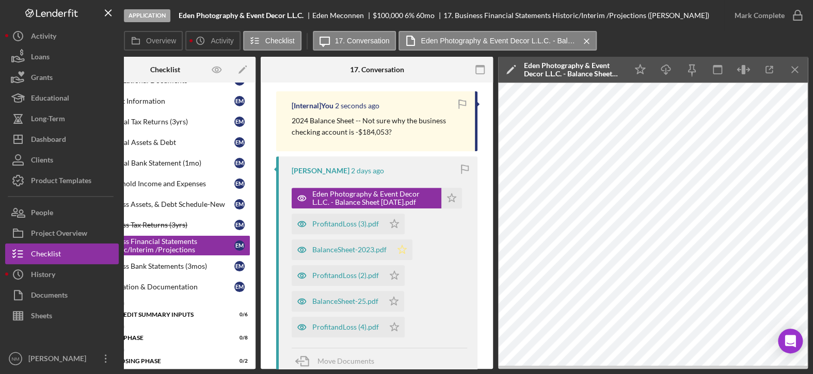
scroll to position [207, 0]
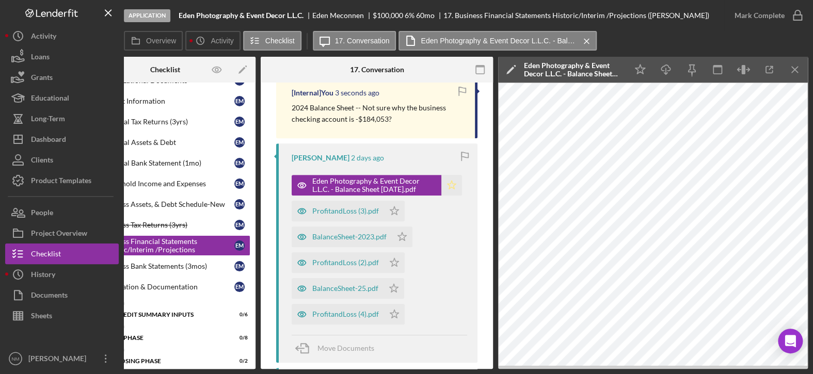
click at [448, 184] on polygon "button" at bounding box center [452, 185] width 9 height 8
click at [328, 210] on div "ProfitandLoss (3).pdf" at bounding box center [345, 211] width 67 height 8
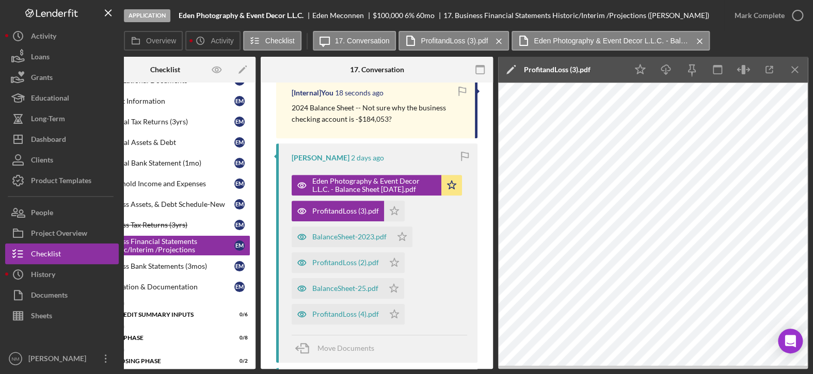
click at [509, 67] on icon "Icon/Edit" at bounding box center [511, 70] width 26 height 26
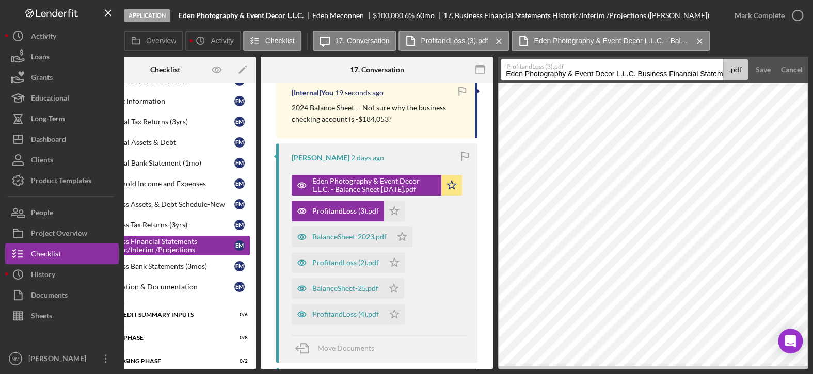
click at [656, 72] on input "Eden Photography & Event Decor L.L.C. Business Financial Statements Historic/In…" at bounding box center [612, 69] width 223 height 21
drag, startPoint x: 638, startPoint y: 73, endPoint x: 723, endPoint y: 73, distance: 85.2
click at [723, 74] on div "ProfitandLoss (3).pdf Eden Photography & Event Decor L.L.C. Business Financial …" at bounding box center [624, 69] width 247 height 21
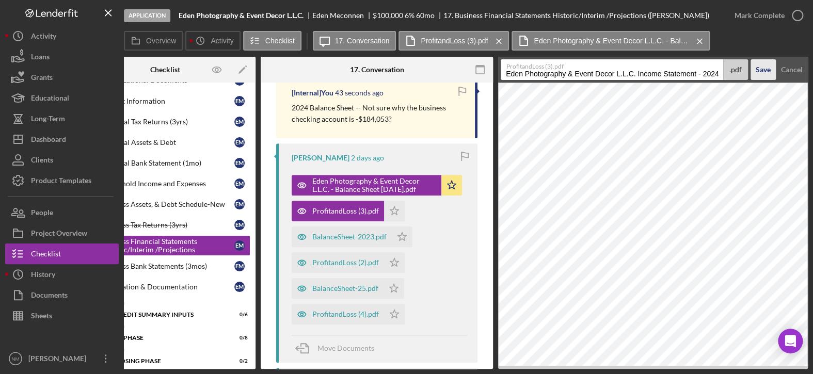
type input "Eden Photography & Event Decor L.L.C. Income Statement - 2024"
click at [758, 68] on div "Save" at bounding box center [763, 69] width 15 height 21
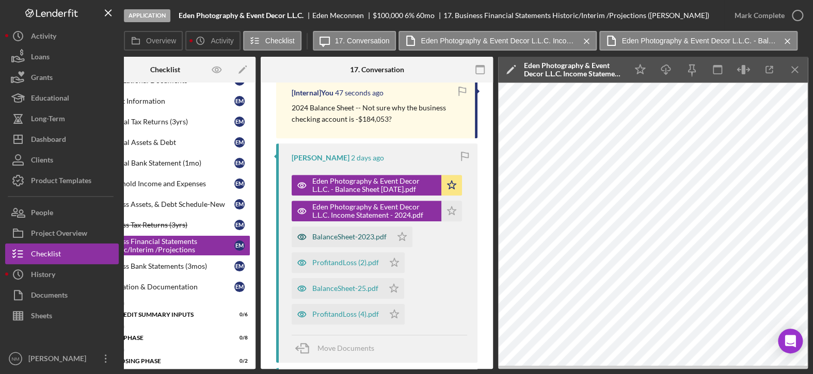
click at [348, 233] on div "BalanceSheet-2023.pdf" at bounding box center [349, 237] width 74 height 8
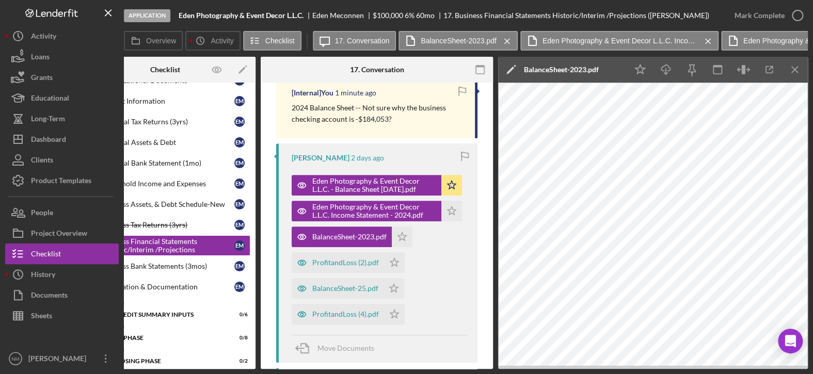
click at [504, 66] on icon "Icon/Edit" at bounding box center [511, 70] width 26 height 26
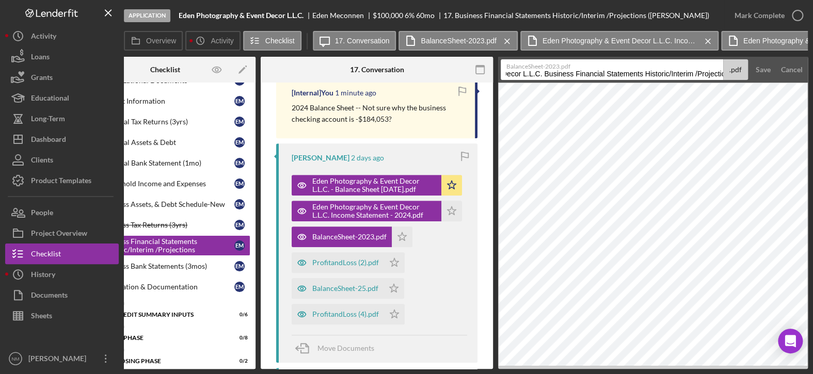
scroll to position [0, 137]
drag, startPoint x: 637, startPoint y: 71, endPoint x: 737, endPoint y: 82, distance: 100.3
click at [241, 0] on div "Application Eden Photography & Event Decor L.L.C. Eden Meconnen $100,000 $75,00…" at bounding box center [466, 184] width 684 height 369
type input "Eden Photography & Event Decor L.L.C. - Balance Sheet [DATE]"
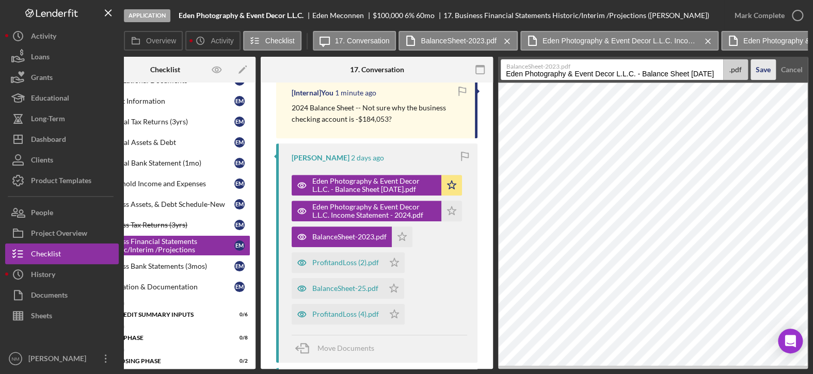
scroll to position [0, 0]
click at [765, 72] on div "Save" at bounding box center [763, 69] width 15 height 21
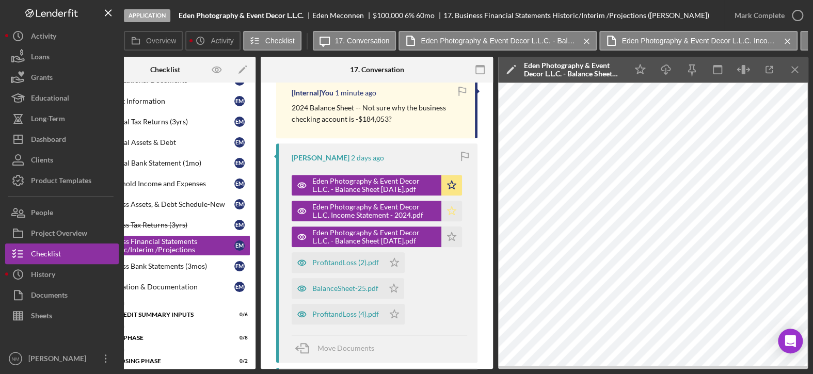
click at [454, 214] on icon "Icon/Star" at bounding box center [452, 211] width 21 height 21
click at [448, 238] on icon "Icon/Star" at bounding box center [452, 237] width 21 height 21
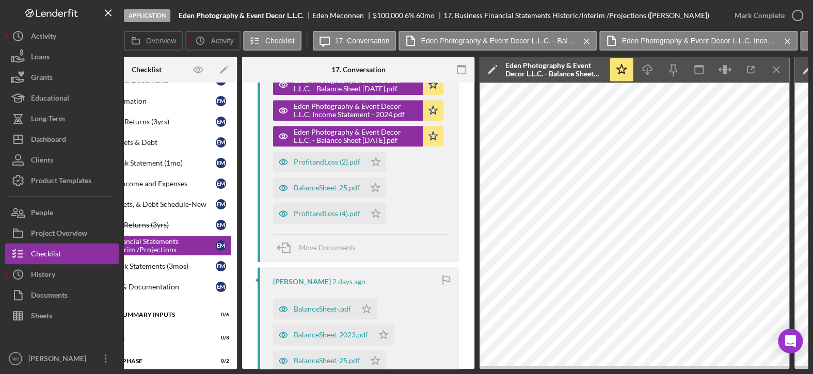
scroll to position [310, 0]
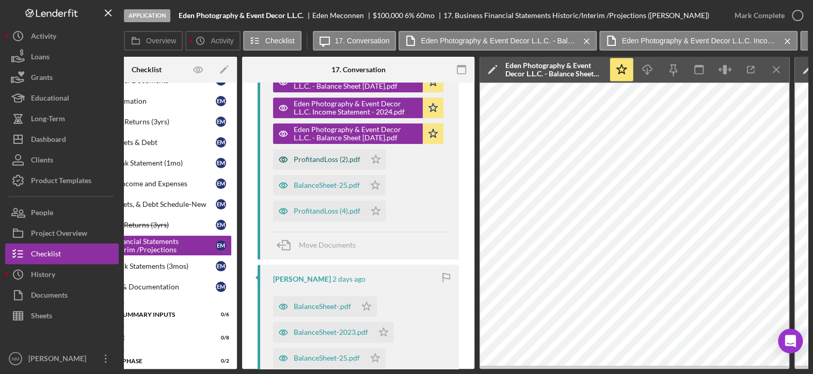
click at [325, 160] on div "ProfitandLoss (2).pdf" at bounding box center [327, 159] width 67 height 8
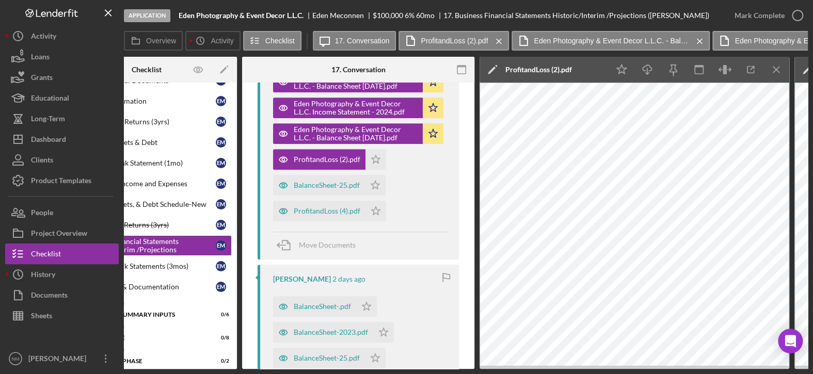
click at [490, 67] on icon "Icon/Edit" at bounding box center [493, 70] width 26 height 26
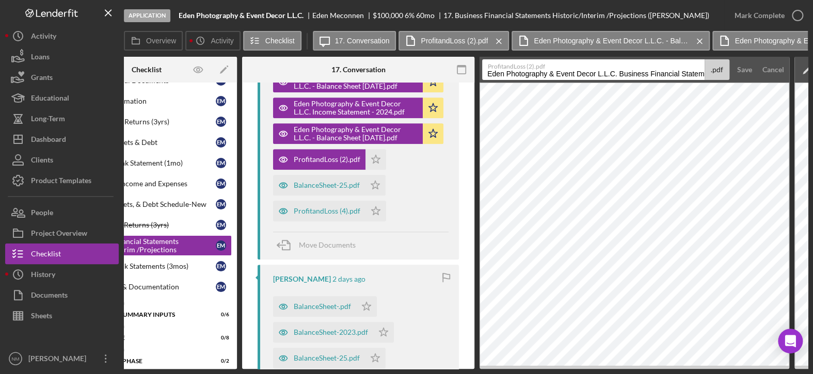
click at [617, 73] on input "Eden Photography & Event Decor L.L.C. Business Financial Statements Historic/In…" at bounding box center [593, 69] width 223 height 21
drag, startPoint x: 619, startPoint y: 72, endPoint x: 735, endPoint y: 82, distance: 116.1
click at [735, 82] on form "ProfitandLoss (2).pdf Eden Photography & Event Decor L.L.C. Business Financial …" at bounding box center [635, 70] width 310 height 26
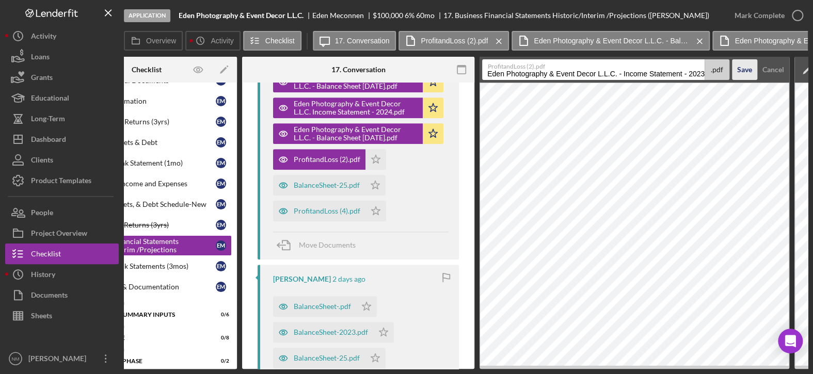
type input "Eden Photography & Event Decor L.L.C. - Income Statement - 2023"
click at [744, 69] on div "Save" at bounding box center [745, 69] width 15 height 21
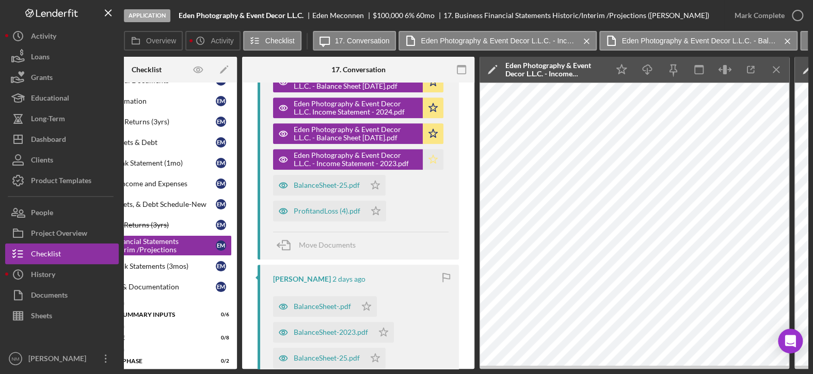
click at [432, 157] on icon "Icon/Star" at bounding box center [433, 159] width 21 height 21
click at [311, 183] on div "BalanceSheet-25.pdf" at bounding box center [327, 185] width 66 height 8
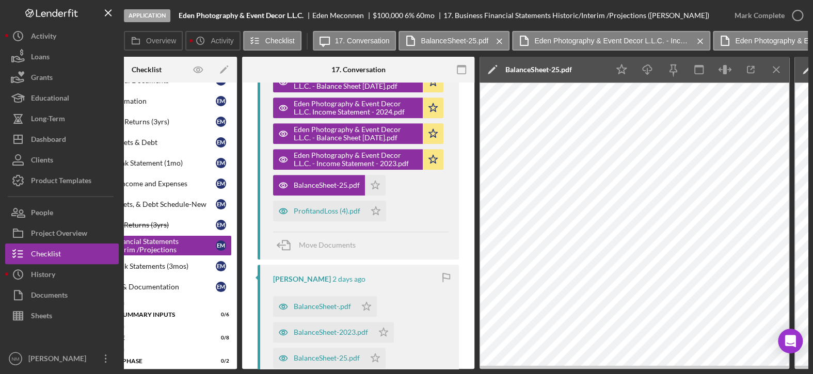
click at [494, 69] on polygon at bounding box center [492, 71] width 8 height 8
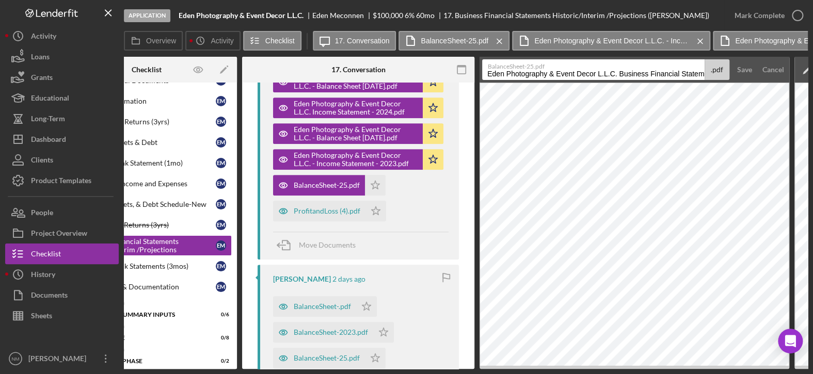
click at [646, 76] on input "Eden Photography & Event Decor L.L.C. Business Financial Statements Historic/In…" at bounding box center [593, 69] width 223 height 21
drag, startPoint x: 620, startPoint y: 73, endPoint x: 711, endPoint y: 71, distance: 90.9
click at [711, 71] on div "BalanceSheet-25.pdf Eden Photography & Event Decor L.L.C. Business Financial St…" at bounding box center [605, 69] width 247 height 21
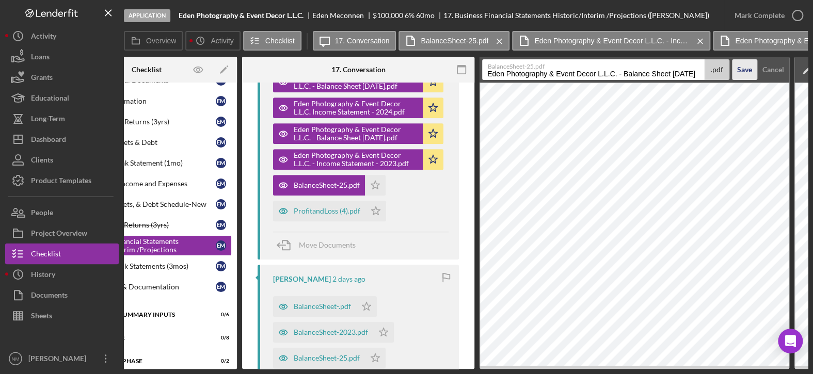
type input "Eden Photography & Event Decor L.L.C. - Balance Sheet [DATE]"
click at [747, 69] on div "Save" at bounding box center [745, 69] width 15 height 21
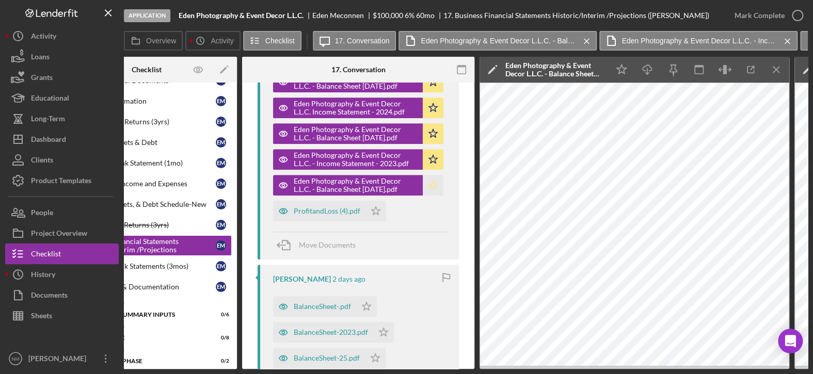
click at [434, 184] on polygon "button" at bounding box center [433, 185] width 9 height 8
click at [328, 207] on div "ProfitandLoss (4).pdf" at bounding box center [327, 211] width 67 height 8
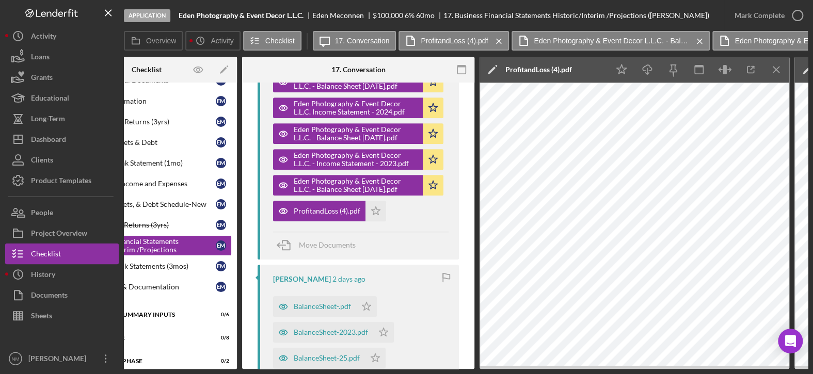
click at [488, 69] on icon "Icon/Edit" at bounding box center [493, 70] width 26 height 26
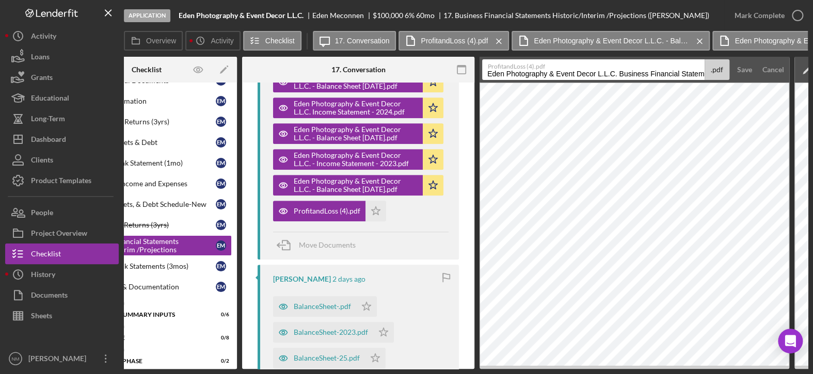
click at [624, 73] on input "Eden Photography & Event Decor L.L.C. Business Financial Statements Historic/In…" at bounding box center [593, 69] width 223 height 21
drag, startPoint x: 620, startPoint y: 73, endPoint x: 737, endPoint y: 71, distance: 117.3
click at [737, 71] on form "ProfitandLoss (4).pdf Eden Photography & Event Decor L.L.C. Business Financial …" at bounding box center [635, 70] width 310 height 26
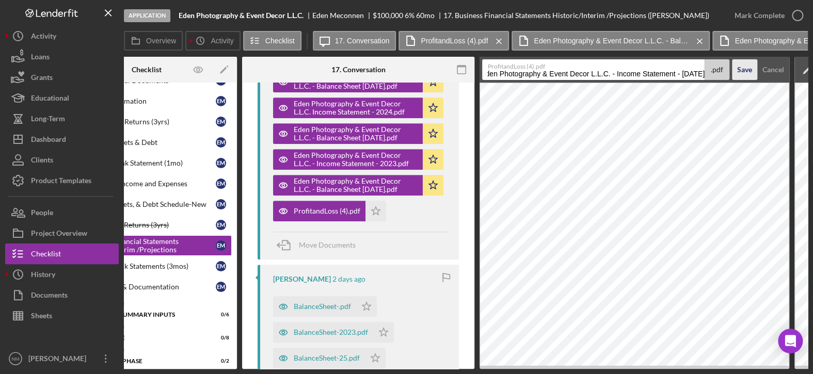
type input "Eden Photography & Event Decor L.L.C. - Income Statement - [DATE]"
click at [749, 67] on div "Save" at bounding box center [745, 69] width 15 height 21
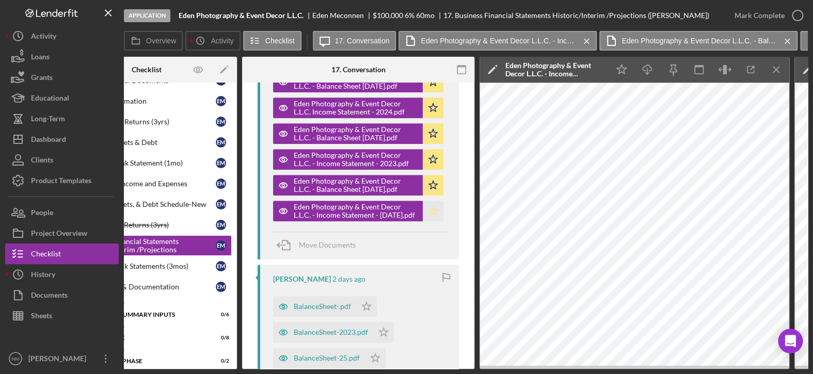
click at [430, 213] on icon "Icon/Star" at bounding box center [433, 211] width 21 height 21
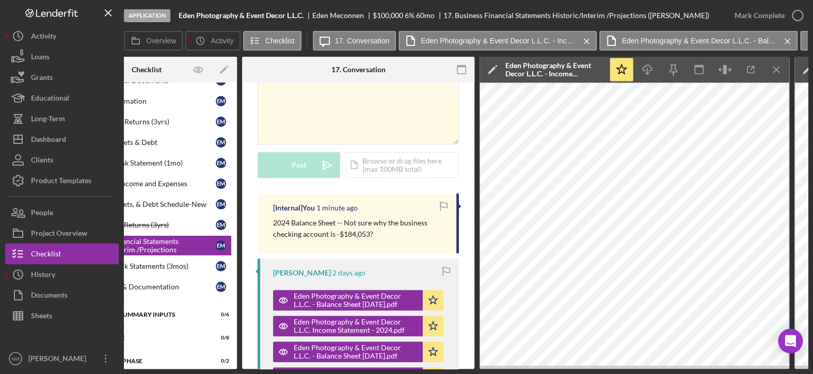
scroll to position [103, 0]
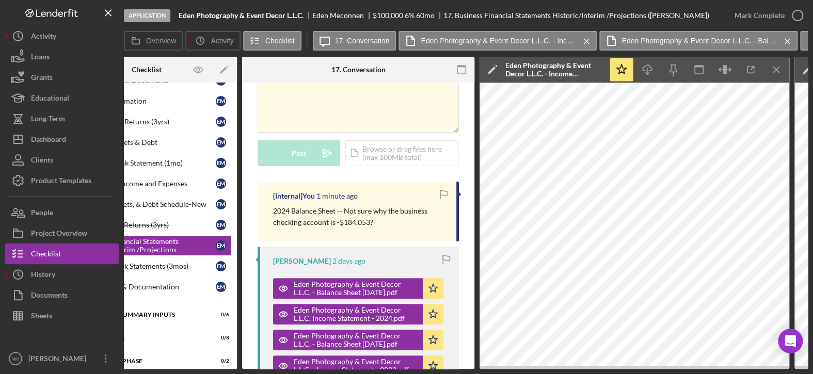
click at [385, 217] on p "2024 Balance Sheet -- Not sure why the business checking account is -$184,053?" at bounding box center [359, 217] width 173 height 23
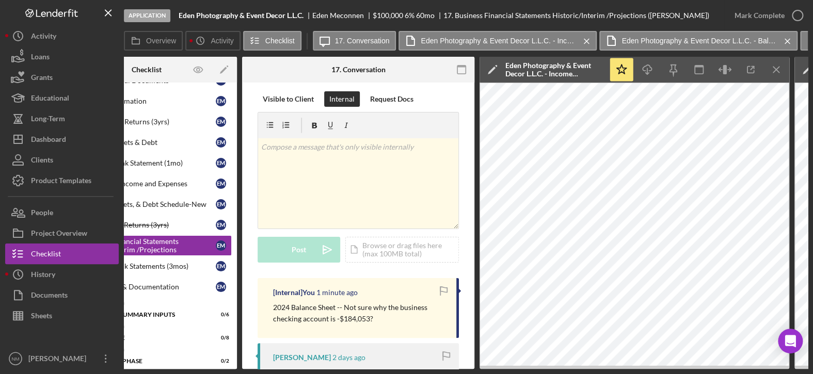
scroll to position [0, 0]
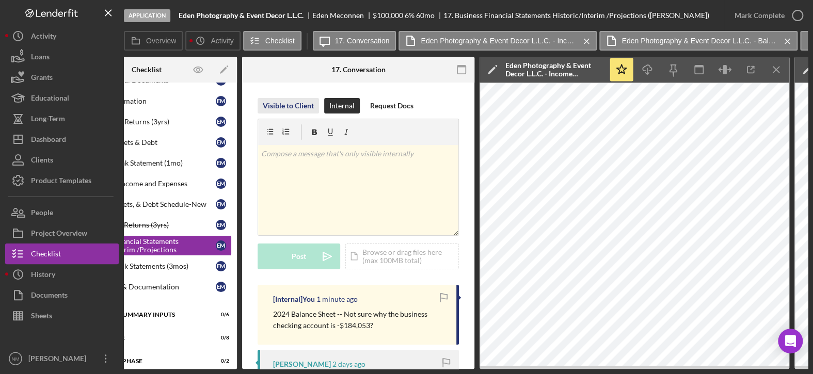
click at [302, 99] on div "Visible to Client" at bounding box center [288, 105] width 51 height 15
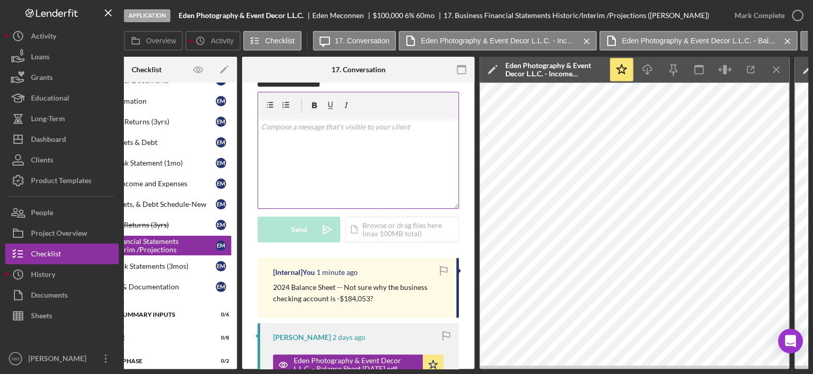
scroll to position [103, 0]
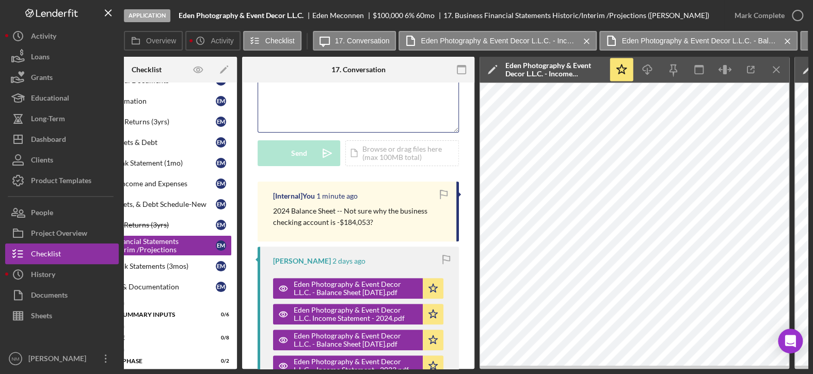
click at [380, 101] on div "v Color teal Color pink Remove color Add row above Add row below Add column bef…" at bounding box center [358, 87] width 200 height 90
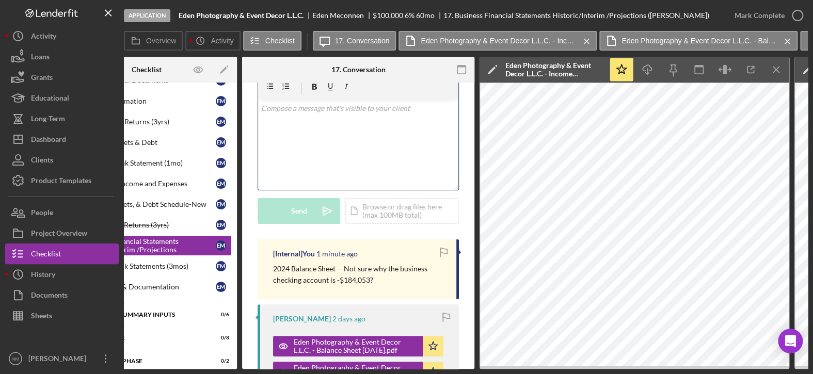
scroll to position [0, 0]
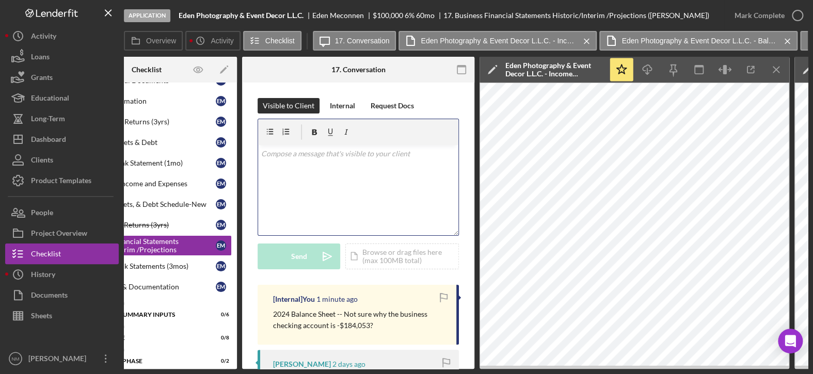
click at [347, 166] on div "v Color teal Color pink Remove color Add row above Add row below Add column bef…" at bounding box center [358, 190] width 200 height 90
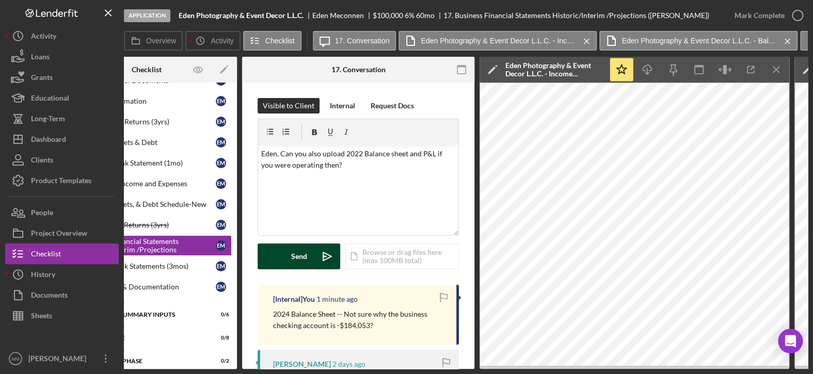
click at [306, 258] on div "Send" at bounding box center [299, 257] width 16 height 26
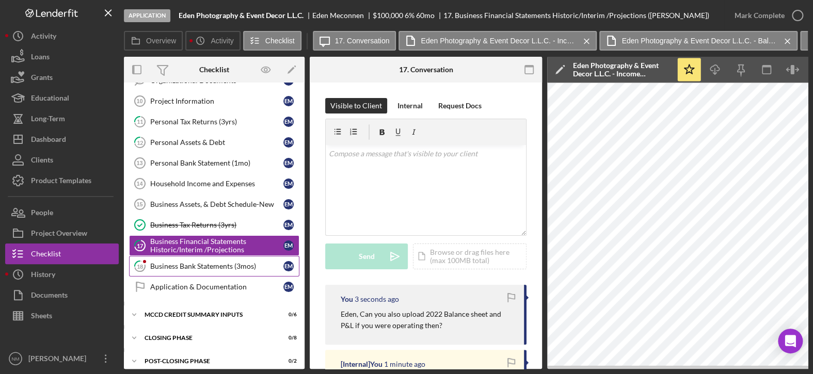
click at [171, 268] on link "18 Business Bank Statements (3mos) E M" at bounding box center [214, 266] width 170 height 21
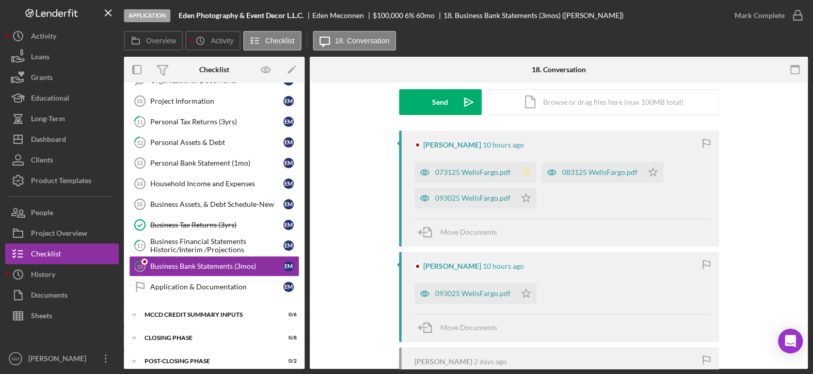
scroll to position [155, 0]
click at [469, 174] on div "073125 WellsFargo.pdf" at bounding box center [472, 172] width 75 height 8
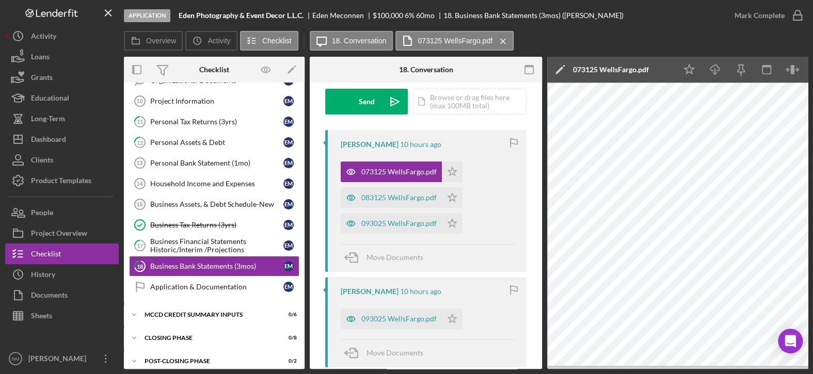
click at [562, 67] on polygon at bounding box center [560, 71] width 8 height 8
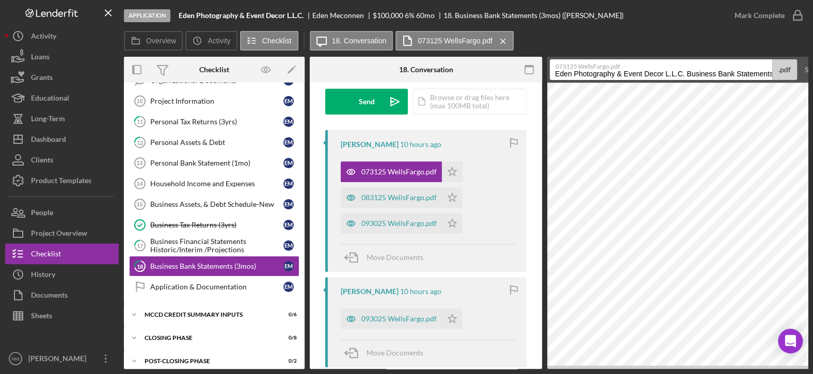
click at [769, 74] on input "Eden Photography & Event Decor L.L.C. Business Bank Statements (3mos) 20251008" at bounding box center [661, 69] width 223 height 21
drag, startPoint x: 716, startPoint y: 73, endPoint x: 786, endPoint y: 76, distance: 69.8
click at [786, 76] on div "073125 WellsFargo.pdf Eden Photography & Event Decor L.L.C. Business Bank State…" at bounding box center [673, 69] width 247 height 21
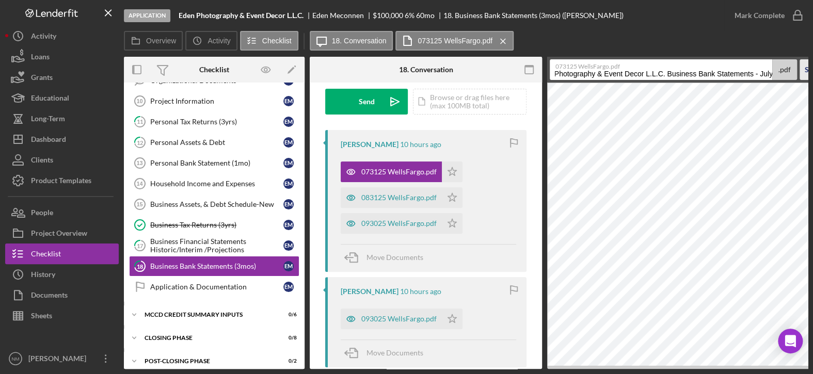
type input "Eden Photography & Event Decor L.L.C. Business Bank Statements - July"
click at [806, 65] on div "Save" at bounding box center [812, 69] width 15 height 21
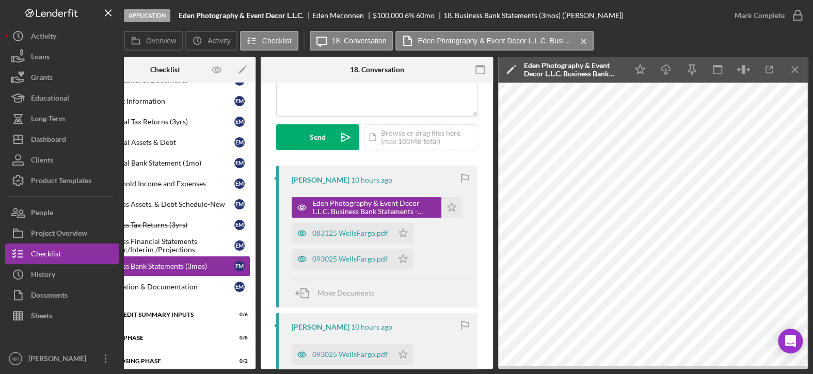
scroll to position [103, 0]
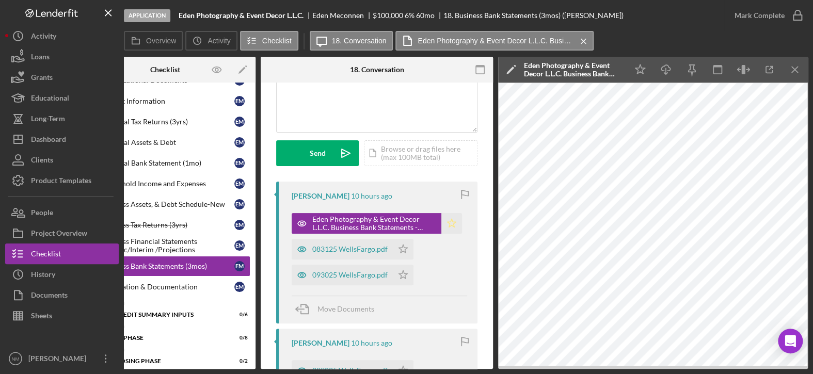
click at [448, 220] on polygon "button" at bounding box center [452, 223] width 9 height 8
click at [369, 246] on div "083125 WellsFargo.pdf" at bounding box center [349, 249] width 75 height 8
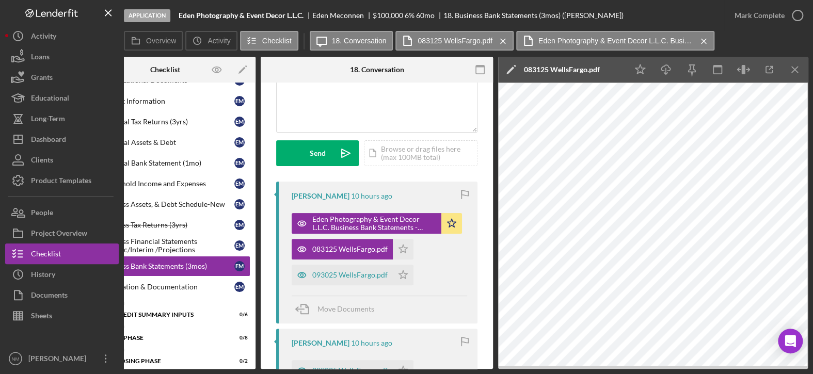
click at [509, 61] on icon "Icon/Edit" at bounding box center [511, 70] width 26 height 26
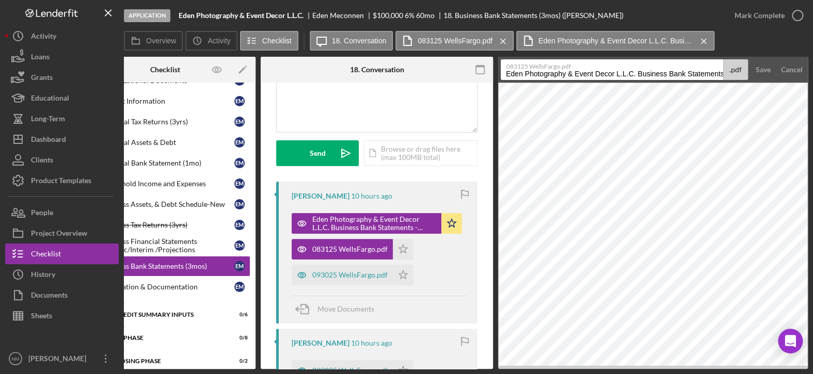
click at [686, 72] on input "Eden Photography & Event Decor L.L.C. Business Bank Statements (3mos) 20251008" at bounding box center [612, 69] width 223 height 21
type input "Eden Photography & Event Decor L.L.C. Business Bank Statements - August"
click at [758, 69] on div "Save" at bounding box center [763, 69] width 15 height 21
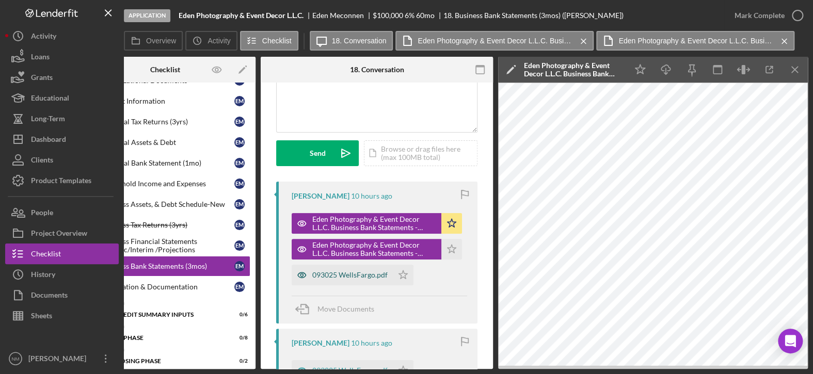
click at [342, 275] on div "093025 WellsFargo.pdf" at bounding box center [349, 275] width 75 height 8
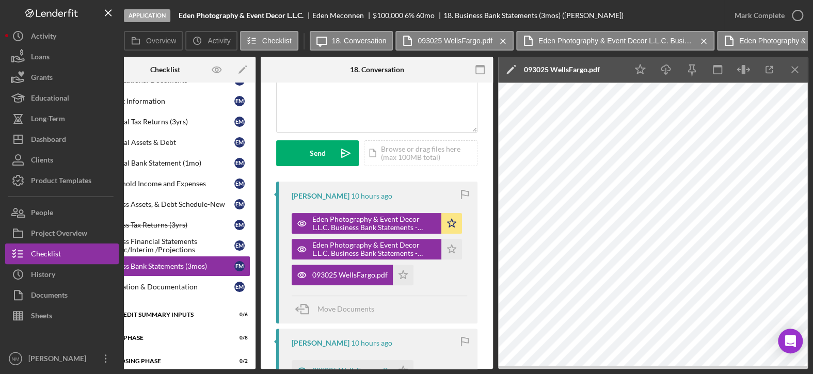
click at [513, 65] on icon "Icon/Edit" at bounding box center [511, 70] width 26 height 26
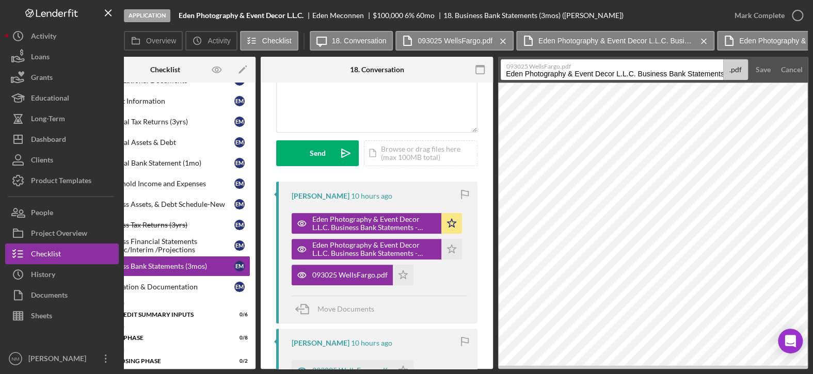
click at [679, 77] on input "Eden Photography & Event Decor L.L.C. Business Bank Statements (3mos) 20251008" at bounding box center [612, 69] width 223 height 21
click at [695, 73] on input "Eden Photography & Event Decor L.L.C. Business Bank Statements (3mos) 20251008" at bounding box center [612, 69] width 223 height 21
type input "Eden Photography & Event Decor L.L.C. Business Bank Statements - September"
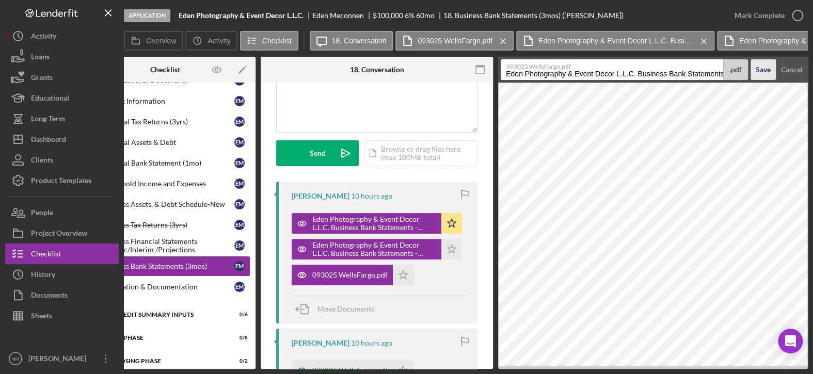
click at [763, 64] on div "Save" at bounding box center [763, 69] width 15 height 21
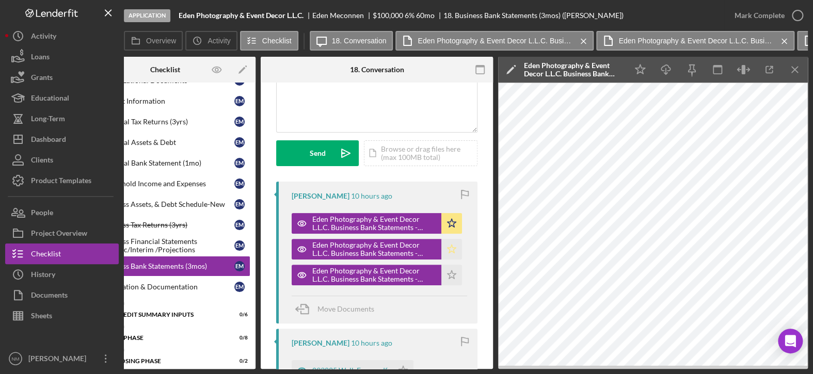
click at [453, 247] on icon "Icon/Star" at bounding box center [452, 249] width 21 height 21
click at [450, 272] on icon "Icon/Star" at bounding box center [452, 275] width 21 height 21
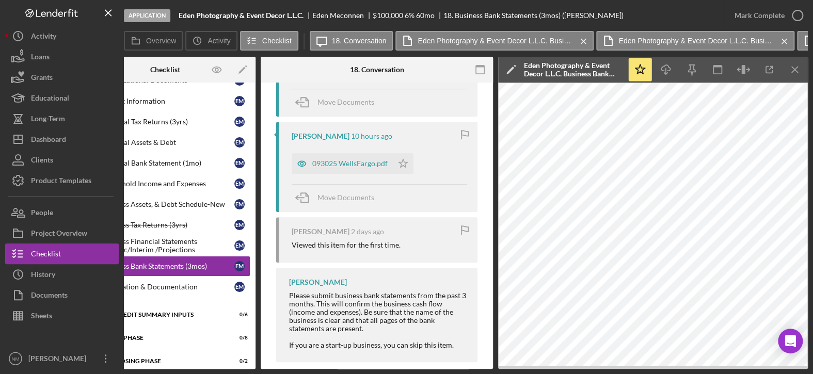
scroll to position [326, 0]
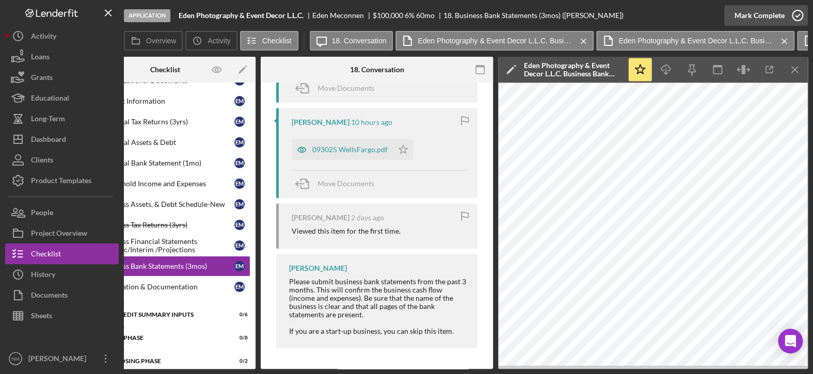
click at [795, 11] on icon "button" at bounding box center [798, 16] width 26 height 26
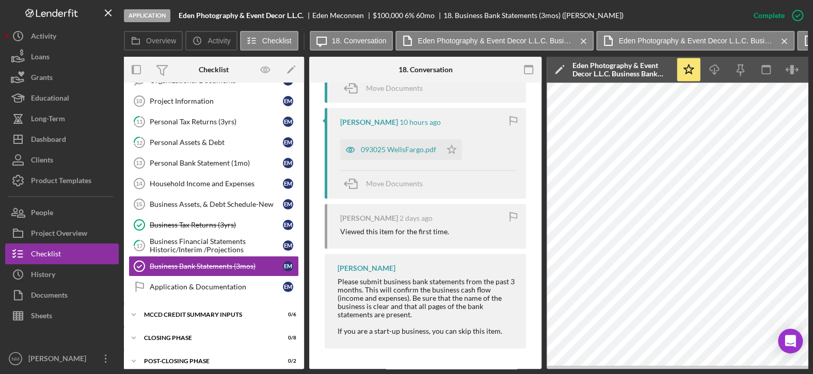
scroll to position [0, 0]
click at [201, 284] on div "Application & Documentation" at bounding box center [216, 287] width 133 height 8
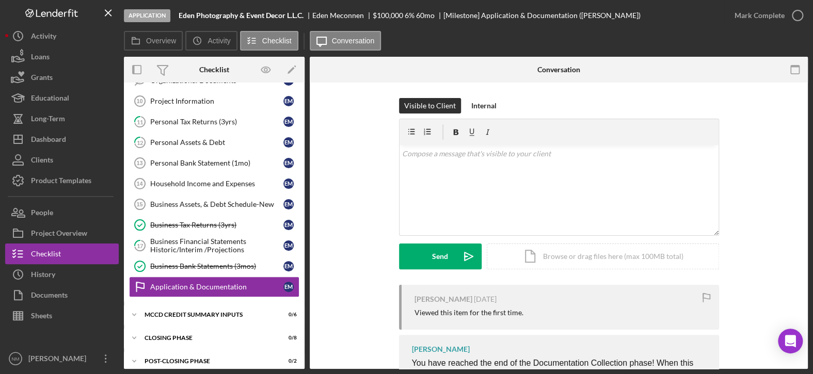
scroll to position [70, 0]
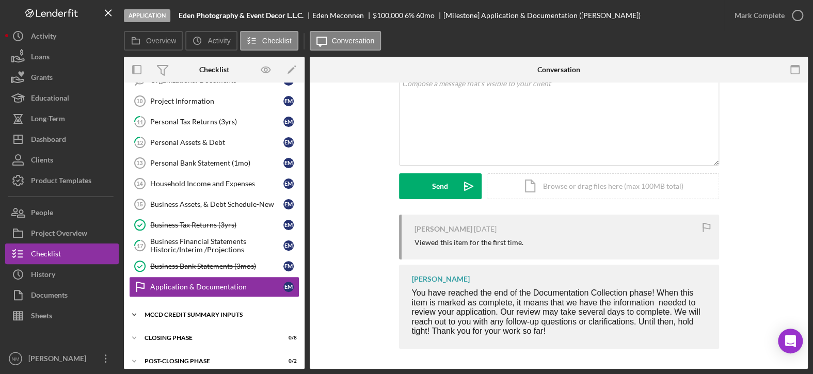
click at [134, 314] on polyline at bounding box center [134, 315] width 3 height 2
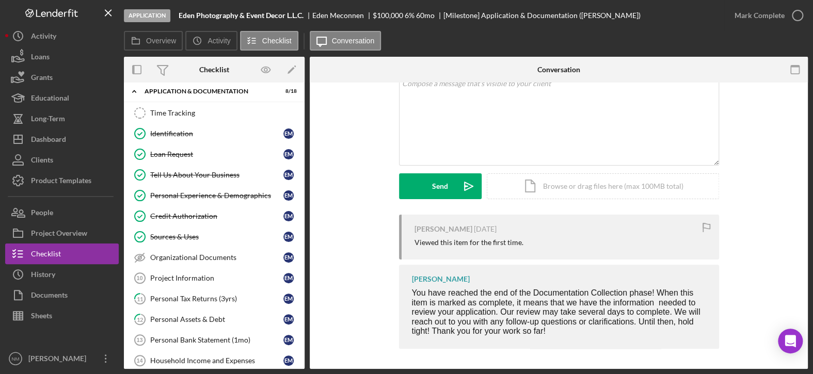
scroll to position [0, 0]
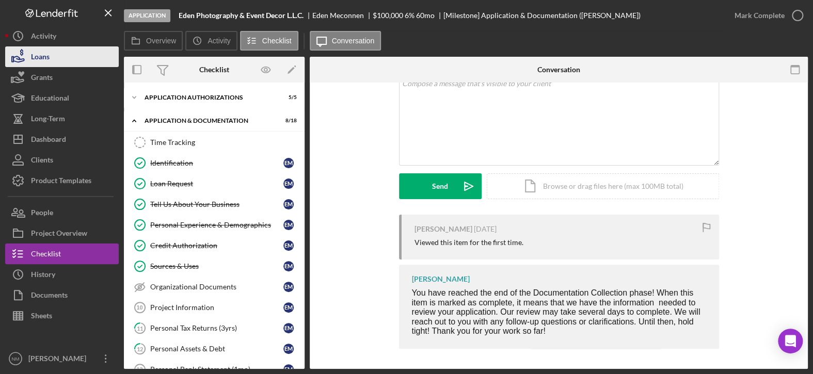
click at [37, 58] on div "Loans" at bounding box center [40, 57] width 19 height 23
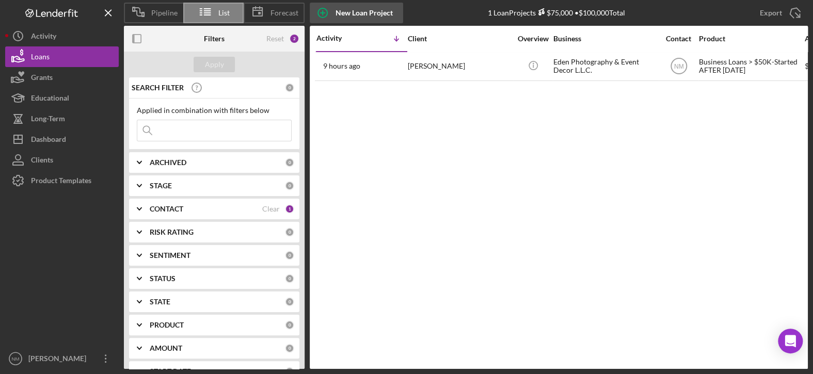
click at [351, 12] on div "New Loan Project" at bounding box center [364, 13] width 57 height 21
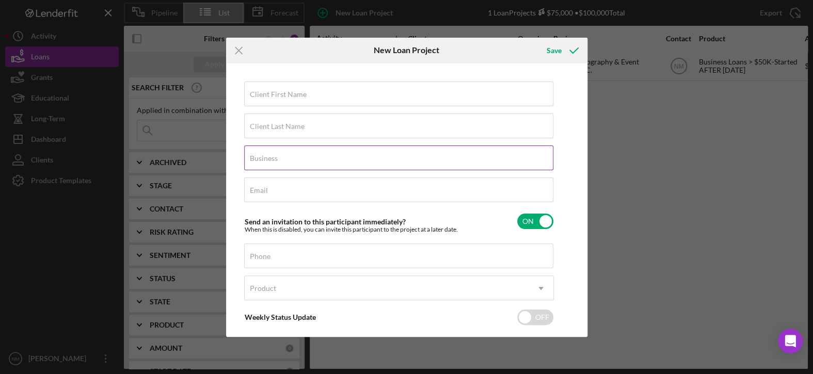
click at [276, 155] on label "Business" at bounding box center [264, 158] width 28 height 8
click at [276, 155] on input "Business" at bounding box center [398, 158] width 309 height 25
paste input "Legacy Senior Care L.L.C."
type input "Legacy Senior Care L.L.C."
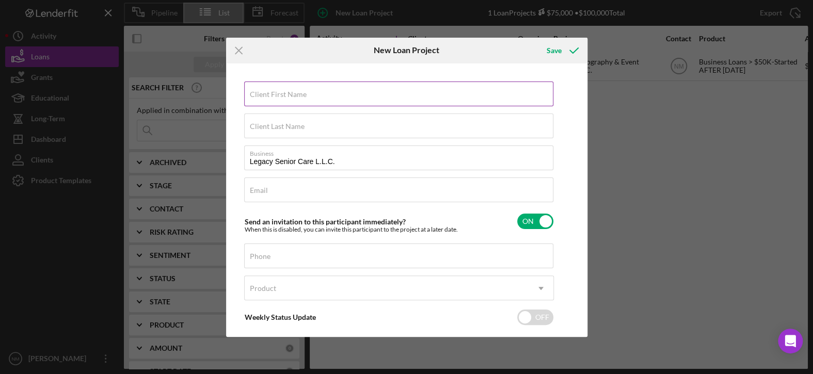
click at [273, 91] on label "Client First Name" at bounding box center [278, 94] width 57 height 8
click at [273, 91] on input "Client First Name" at bounding box center [398, 94] width 309 height 25
paste input "[PERSON_NAME]"
drag, startPoint x: 331, startPoint y: 97, endPoint x: 290, endPoint y: 98, distance: 40.3
click at [290, 98] on input "[PERSON_NAME]" at bounding box center [398, 94] width 309 height 25
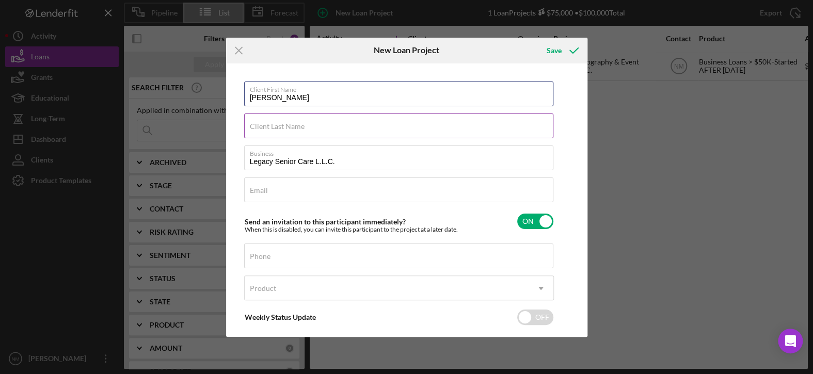
type input "[PERSON_NAME]"
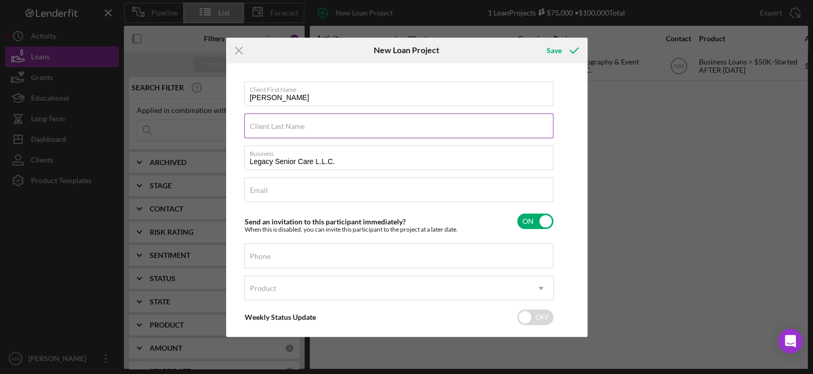
click at [288, 127] on label "Client Last Name" at bounding box center [277, 126] width 55 height 8
click at [288, 127] on input "Client Last Name" at bounding box center [398, 126] width 309 height 25
paste input "[PERSON_NAME]"
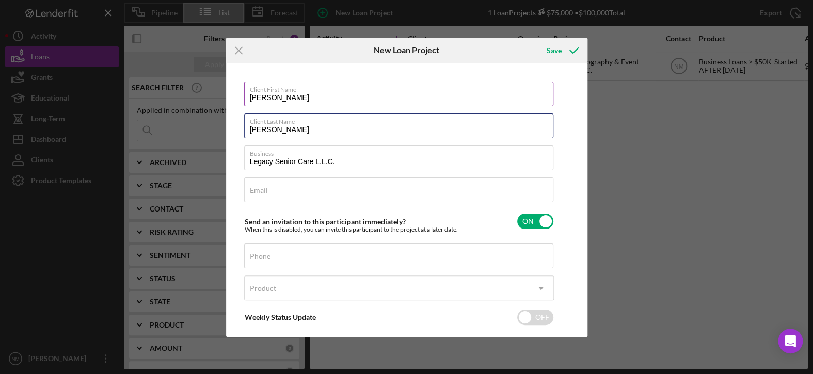
type input "[PERSON_NAME]"
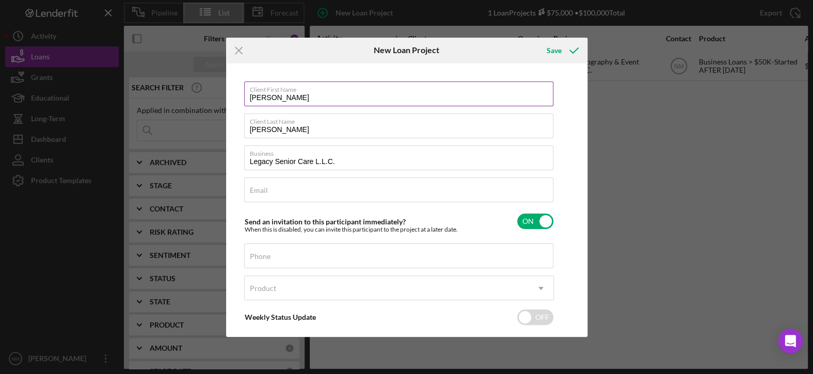
drag, startPoint x: 328, startPoint y: 96, endPoint x: 270, endPoint y: 95, distance: 58.9
click at [270, 95] on input "[PERSON_NAME]" at bounding box center [398, 94] width 309 height 25
type input "[PERSON_NAME]"
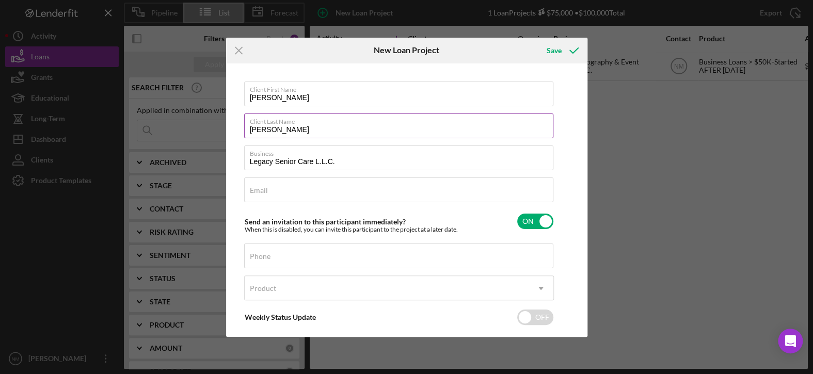
click at [299, 126] on input "[PERSON_NAME]" at bounding box center [398, 126] width 309 height 25
type input "[PERSON_NAME]"
click at [574, 118] on div "Client First Name [PERSON_NAME] Client Last Name [PERSON_NAME] Business Legacy …" at bounding box center [407, 200] width 356 height 269
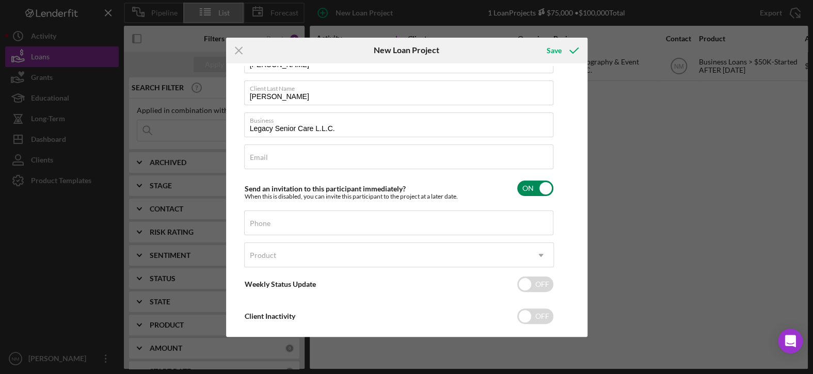
scroll to position [51, 0]
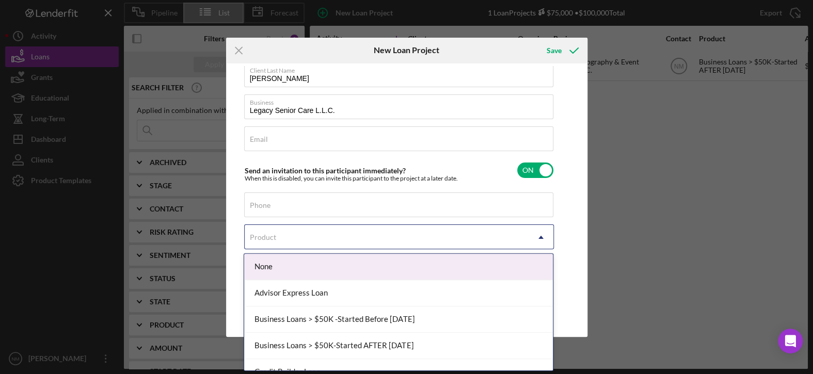
click at [366, 236] on div "Product" at bounding box center [387, 238] width 284 height 24
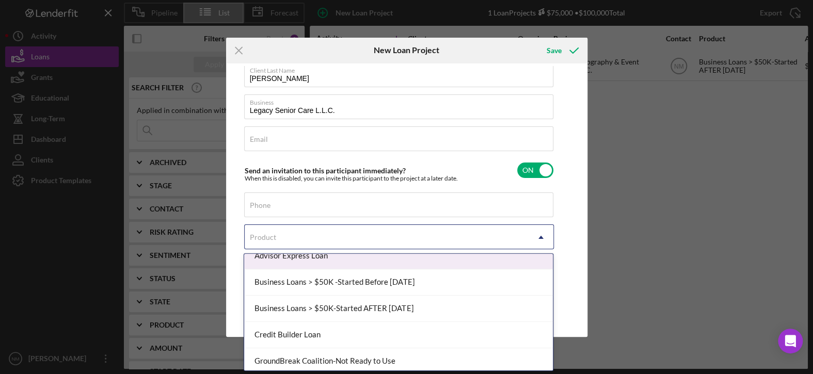
scroll to position [52, 0]
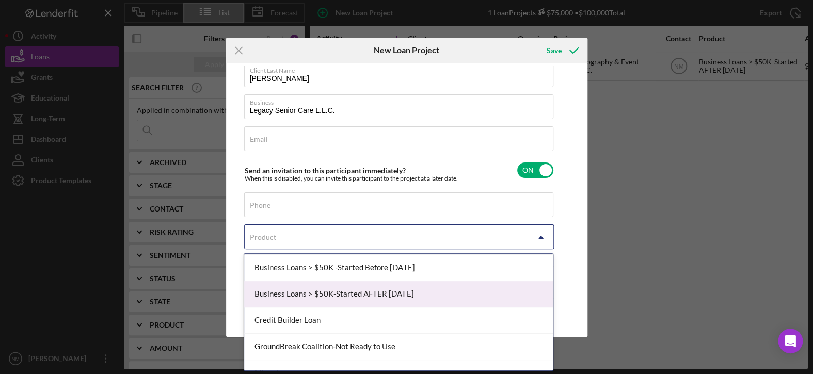
click at [362, 294] on div "Business Loans > $50K-Started AFTER [DATE]" at bounding box center [398, 294] width 309 height 26
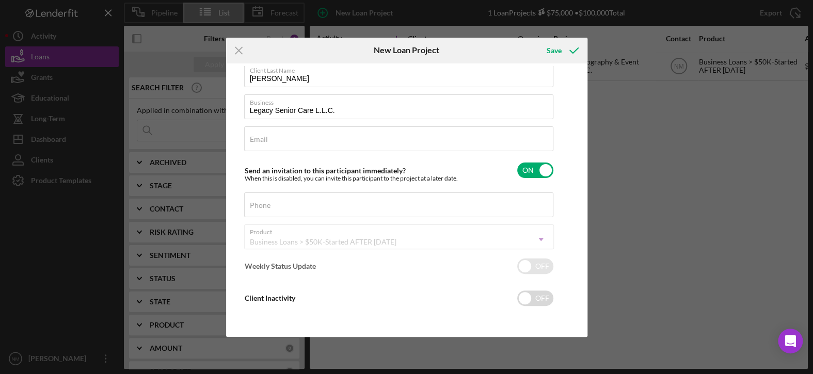
checkbox input "true"
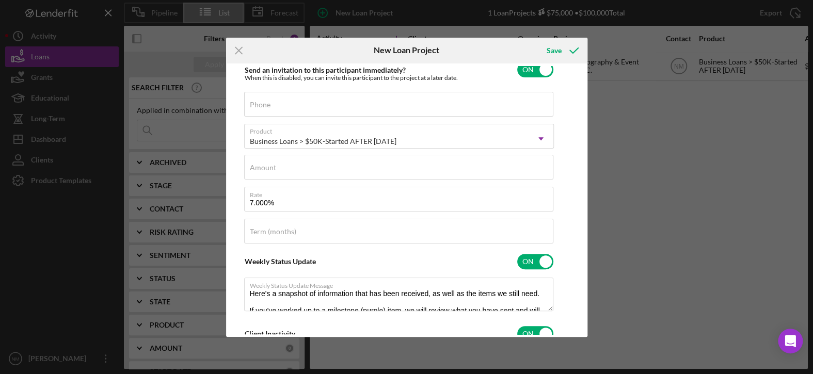
scroll to position [154, 0]
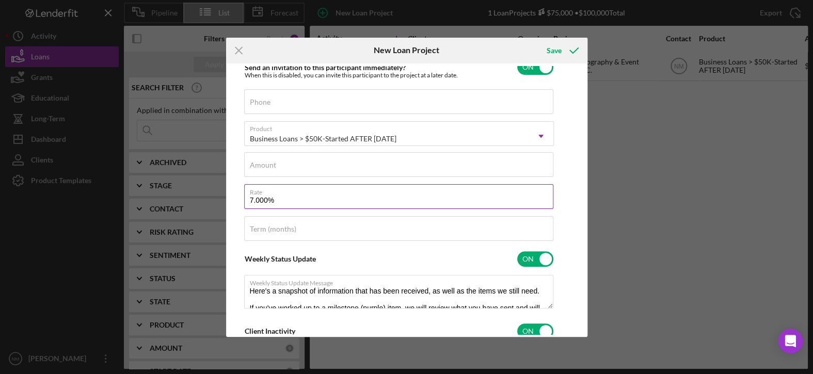
click at [252, 200] on input "7.000%" at bounding box center [398, 196] width 309 height 25
click at [260, 202] on input "6.000%" at bounding box center [398, 196] width 309 height 25
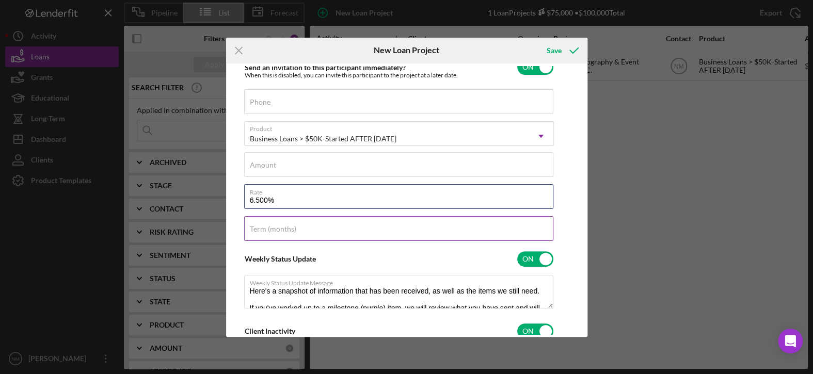
type input "6.500%"
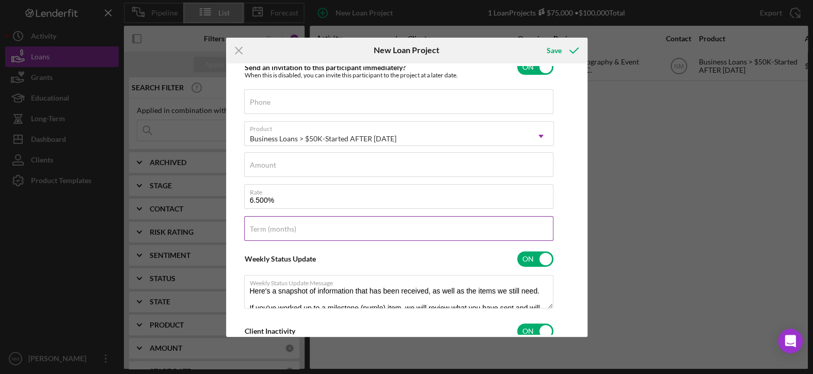
click at [259, 232] on label "Term (months)" at bounding box center [273, 229] width 46 height 8
click at [259, 232] on input "Term (months)" at bounding box center [398, 228] width 309 height 25
type input "1"
type input "120"
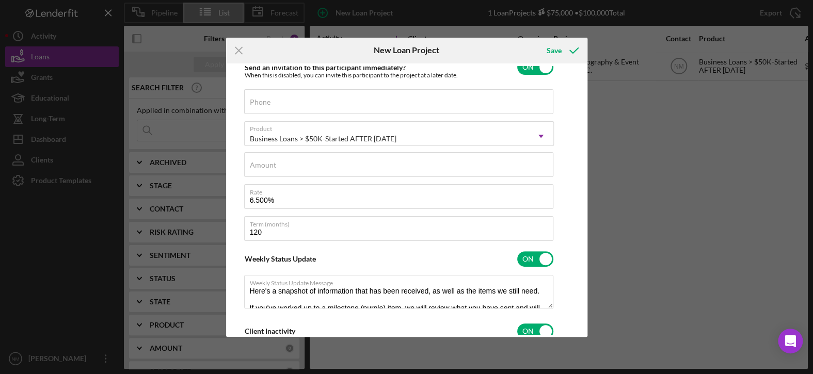
click at [242, 236] on div "Client First Name [PERSON_NAME] Client Last Name [PERSON_NAME] Business Legacy …" at bounding box center [407, 200] width 356 height 269
click at [269, 168] on label "Amount" at bounding box center [263, 165] width 26 height 8
click at [269, 168] on input "Amount" at bounding box center [398, 164] width 309 height 25
type input "$120,000"
click at [566, 200] on div "Client First Name [PERSON_NAME] Client Last Name [PERSON_NAME] Business Legacy …" at bounding box center [407, 200] width 356 height 269
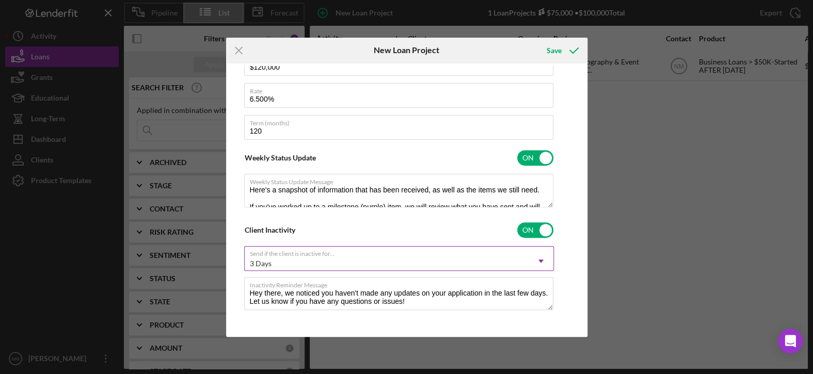
scroll to position [257, 0]
click at [413, 299] on textarea "Hey there, we noticed you haven't made any updates on your application in the l…" at bounding box center [398, 292] width 309 height 33
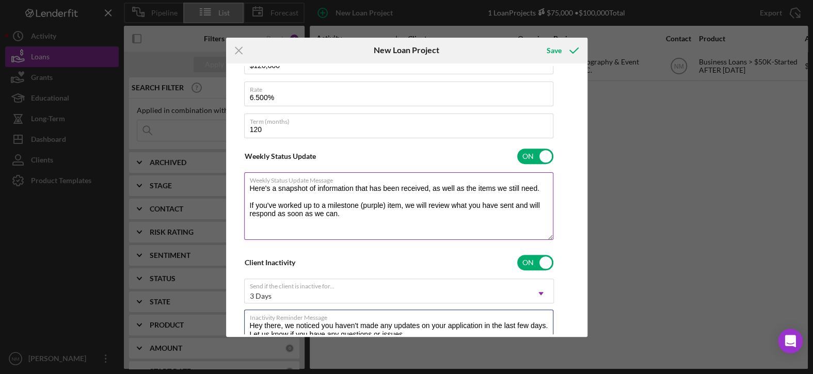
drag, startPoint x: 550, startPoint y: 203, endPoint x: 553, endPoint y: 239, distance: 35.8
click at [553, 239] on div "Weekly Status Update Message Here's a snapshot of information that has been rec…" at bounding box center [399, 207] width 310 height 69
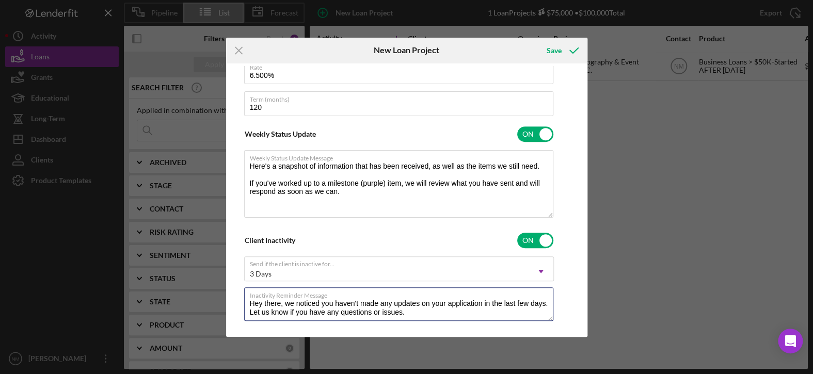
scroll to position [292, 0]
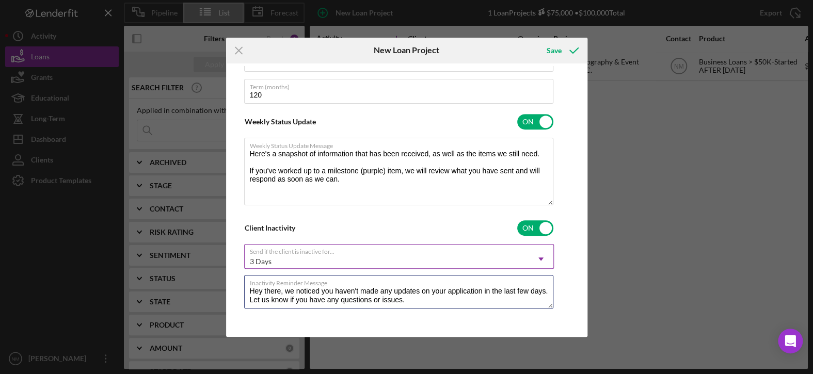
type textarea "Hey there, we noticed you haven't made any updates on your application in the l…"
click at [294, 254] on div "3 Days" at bounding box center [387, 262] width 284 height 24
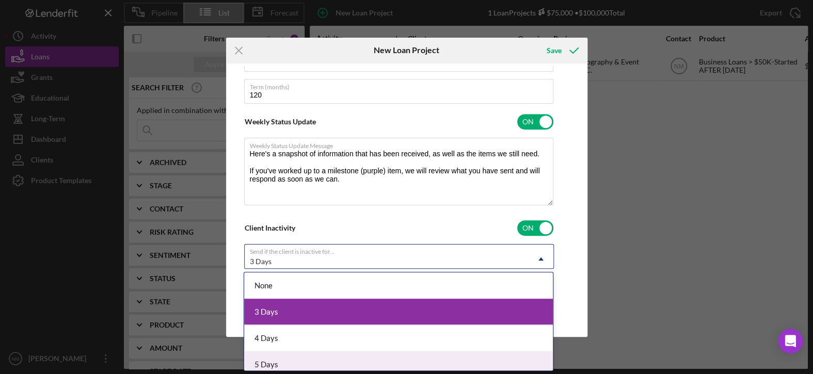
click at [288, 363] on div "5 Days" at bounding box center [398, 365] width 309 height 26
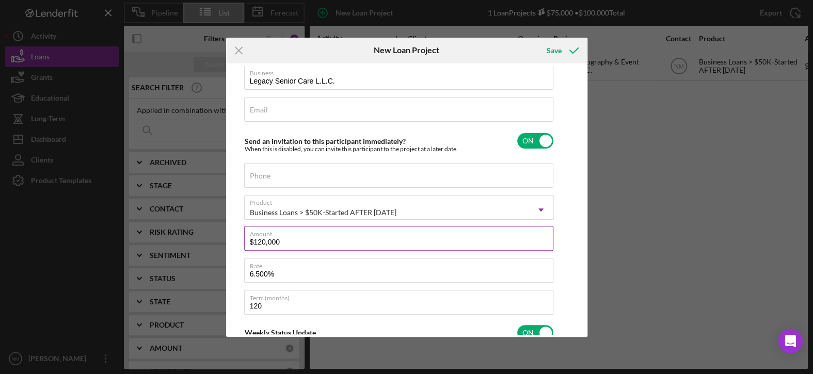
scroll to position [137, 0]
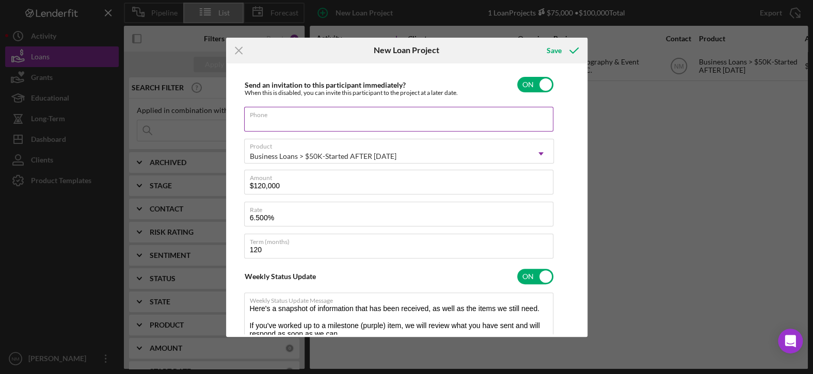
click at [283, 123] on input "Phone" at bounding box center [398, 119] width 309 height 25
paste input "[PHONE_NUMBER]"
type input "[PHONE_NUMBER]"
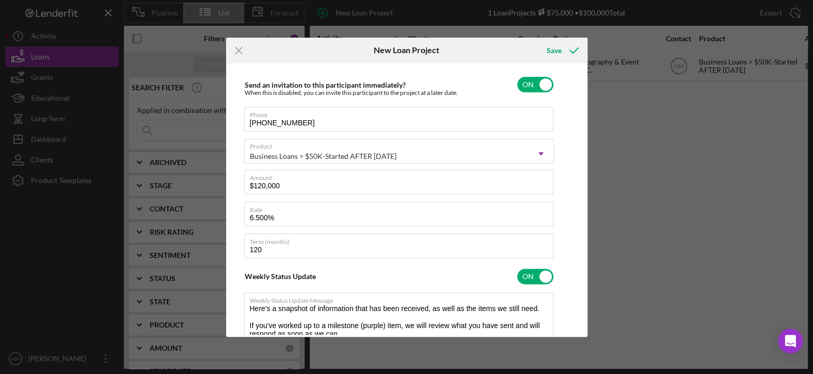
click at [237, 141] on div "Client First Name [PERSON_NAME] Client Last Name [PERSON_NAME] Business Legacy …" at bounding box center [407, 200] width 356 height 269
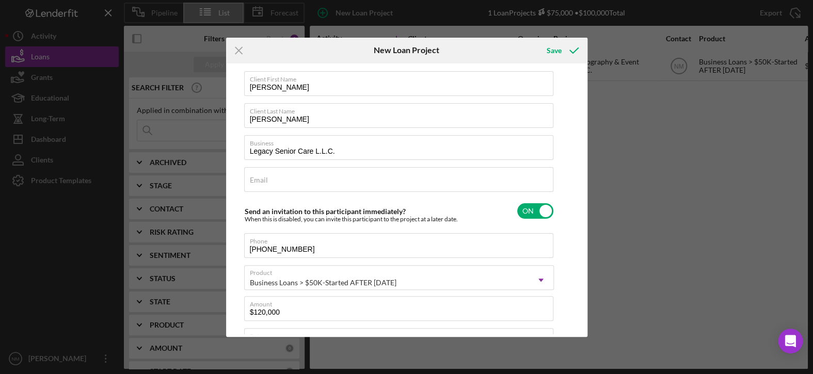
scroll to position [0, 0]
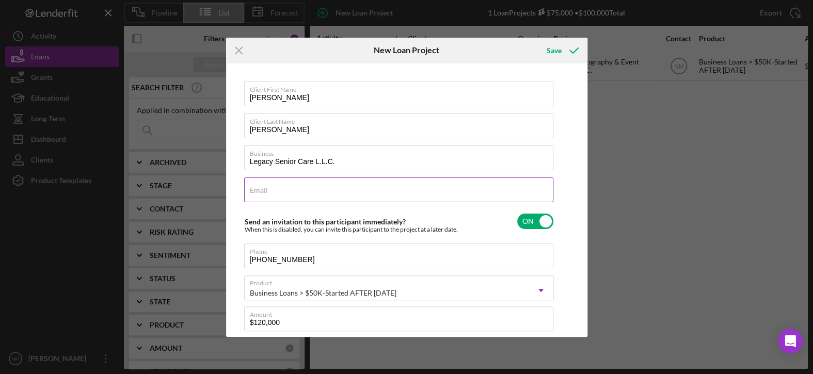
click at [311, 192] on input "Email" at bounding box center [398, 190] width 309 height 25
paste input "[PERSON_NAME][EMAIL_ADDRESS][PERSON_NAME][DOMAIN_NAME]"
type input "[PERSON_NAME][EMAIL_ADDRESS][PERSON_NAME][DOMAIN_NAME]"
click at [563, 126] on div "Client First Name [PERSON_NAME] Client Last Name [PERSON_NAME] Business Legacy …" at bounding box center [407, 200] width 356 height 269
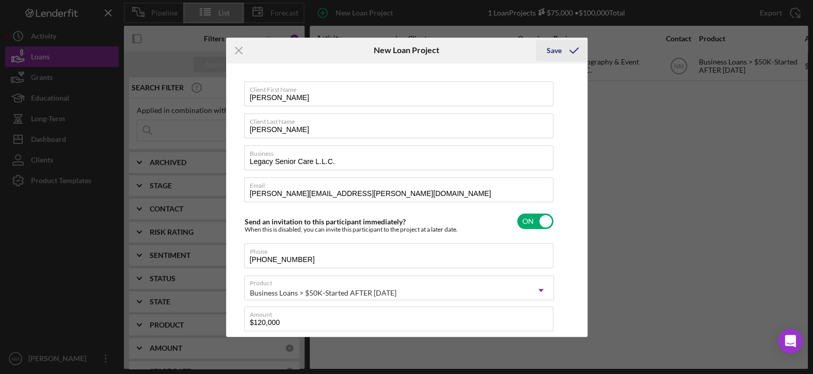
click at [552, 49] on div "Save" at bounding box center [553, 50] width 15 height 21
checkbox input "false"
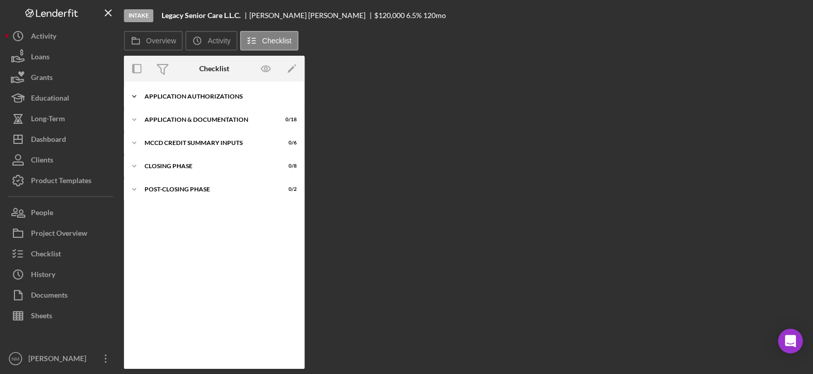
click at [133, 94] on icon "Icon/Expander" at bounding box center [134, 96] width 21 height 21
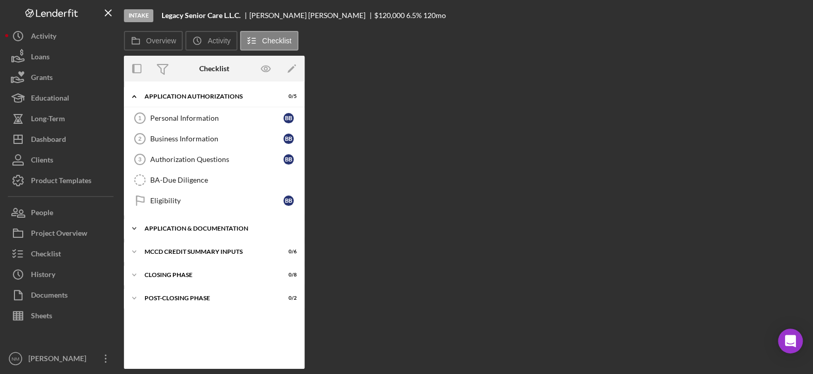
click at [137, 227] on icon "Icon/Expander" at bounding box center [134, 228] width 21 height 21
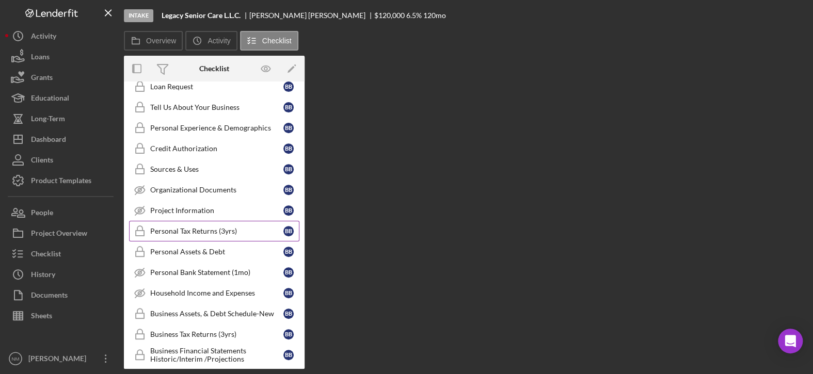
scroll to position [207, 0]
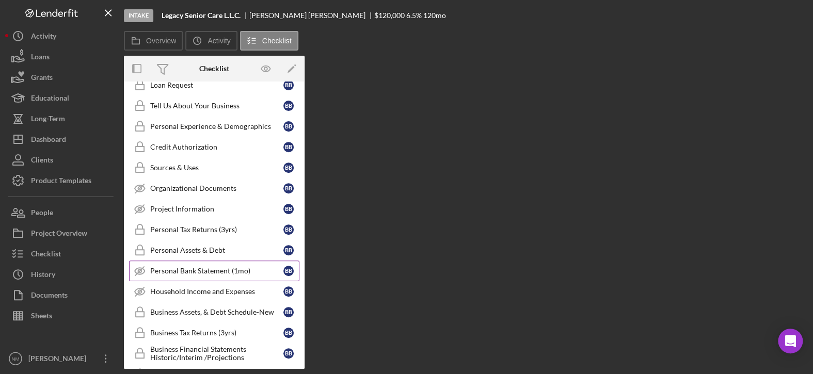
click at [151, 269] on div "Personal Bank Statement (1mo)" at bounding box center [216, 271] width 133 height 8
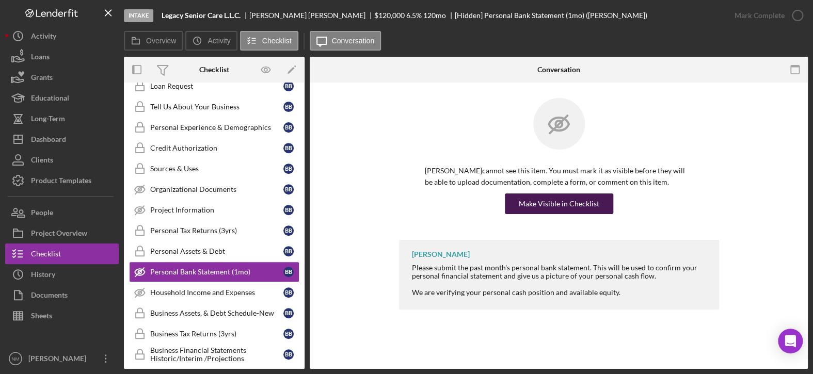
click at [536, 201] on div "Make Visible in Checklist" at bounding box center [559, 204] width 81 height 21
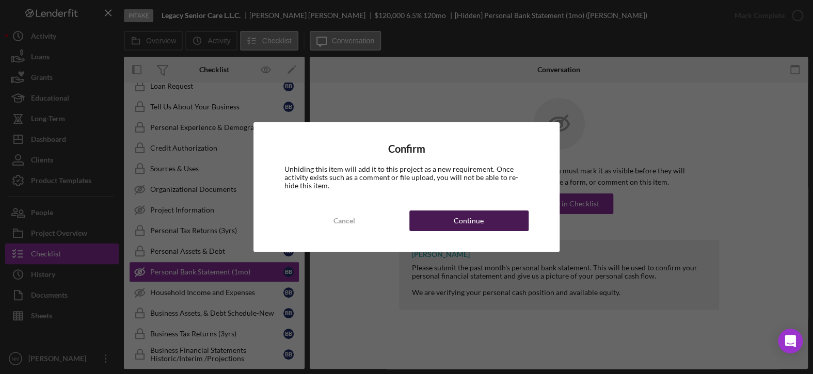
click at [464, 220] on div "Continue" at bounding box center [469, 221] width 30 height 21
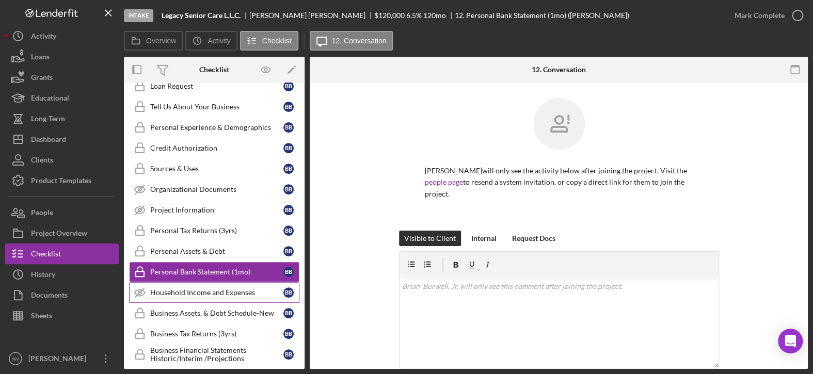
click at [223, 289] on div "Household Income and Expenses" at bounding box center [216, 293] width 133 height 8
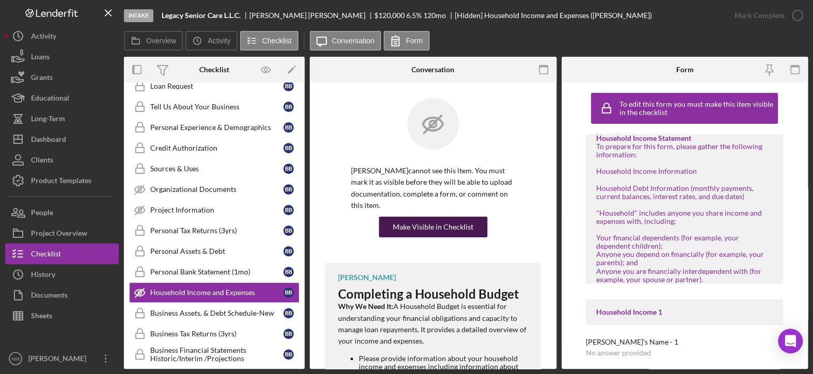
click at [461, 229] on div "Make Visible in Checklist" at bounding box center [433, 227] width 81 height 21
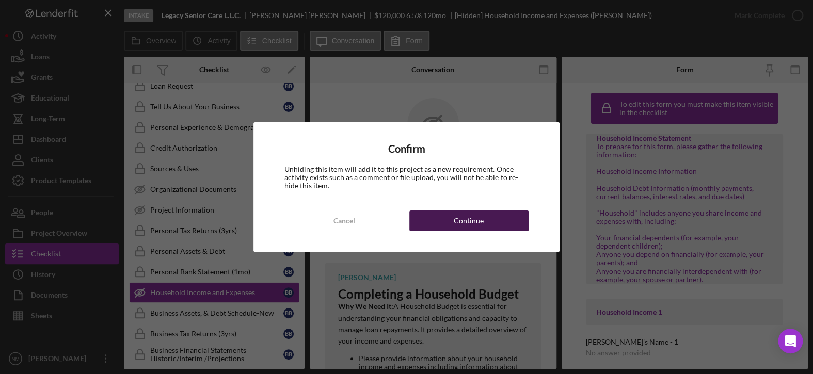
click at [474, 213] on div "Continue" at bounding box center [469, 221] width 30 height 21
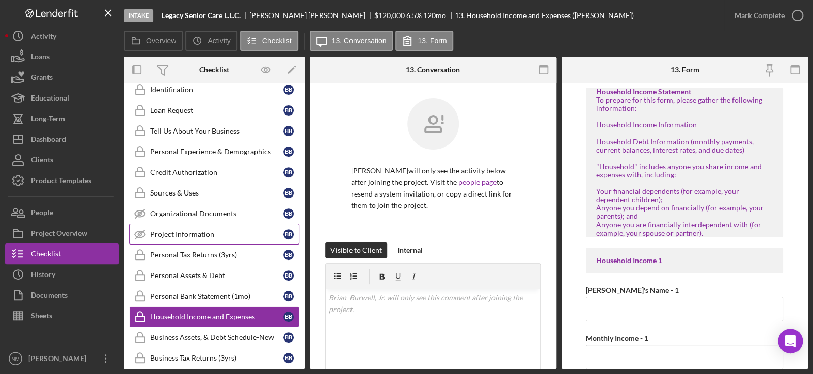
scroll to position [164, 0]
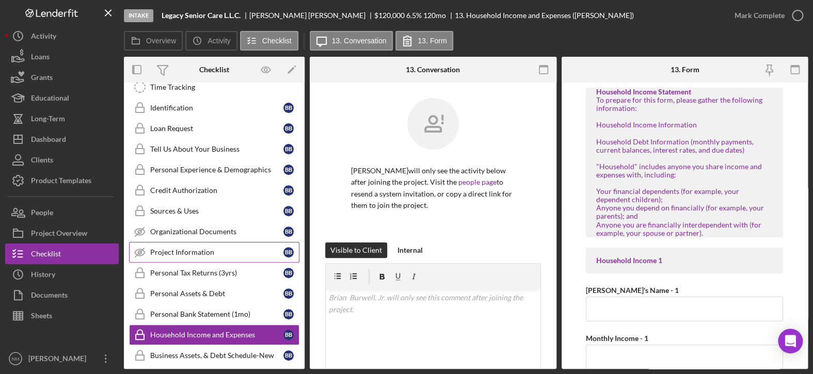
click at [182, 248] on div "Project Information" at bounding box center [216, 252] width 133 height 8
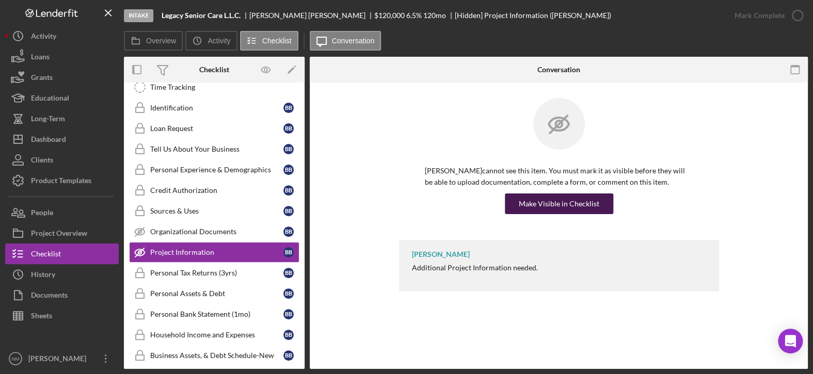
click at [558, 207] on div "Make Visible in Checklist" at bounding box center [559, 204] width 81 height 21
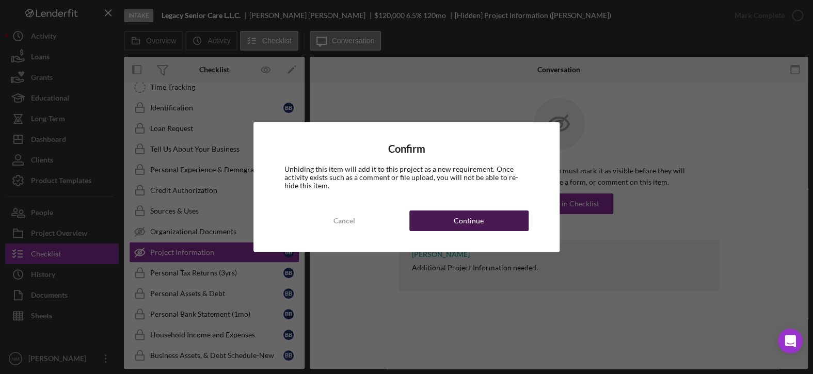
click at [475, 218] on div "Continue" at bounding box center [469, 221] width 30 height 21
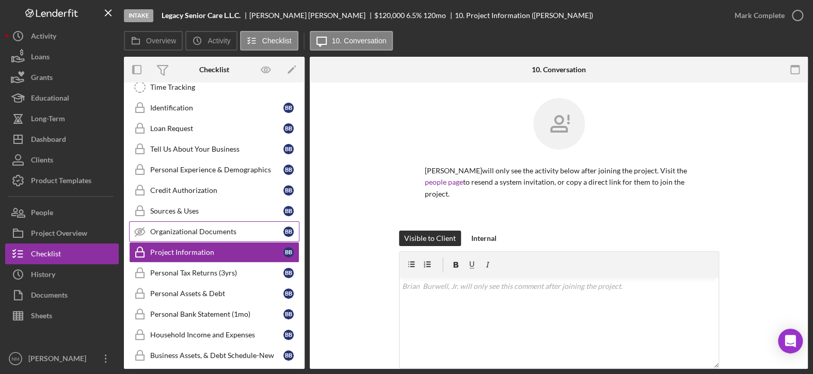
click at [224, 229] on div "Organizational Documents" at bounding box center [216, 232] width 133 height 8
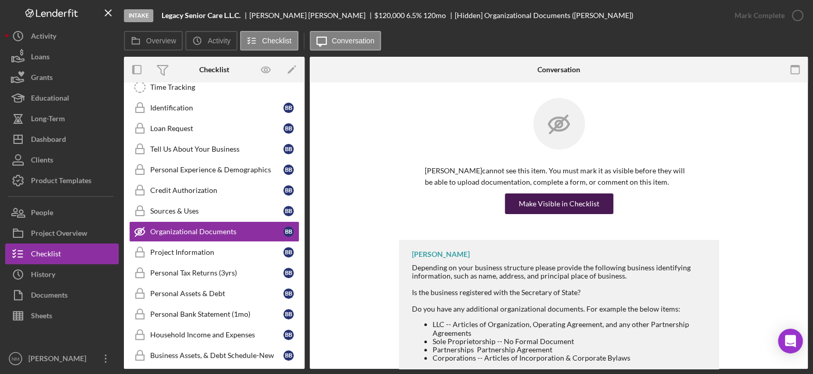
click at [552, 200] on div "Make Visible in Checklist" at bounding box center [559, 204] width 81 height 21
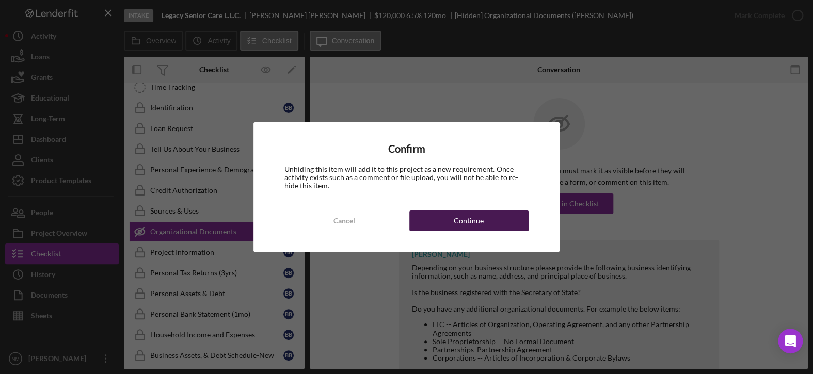
click at [487, 221] on button "Continue" at bounding box center [469, 221] width 119 height 21
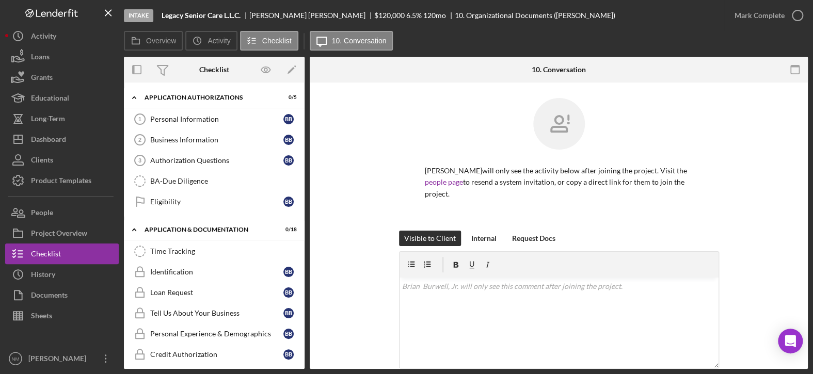
click at [413, 103] on div "[PERSON_NAME] will only see the activity below after joining the project. Visit…" at bounding box center [559, 164] width 320 height 133
click at [34, 52] on div "Loans" at bounding box center [40, 57] width 19 height 23
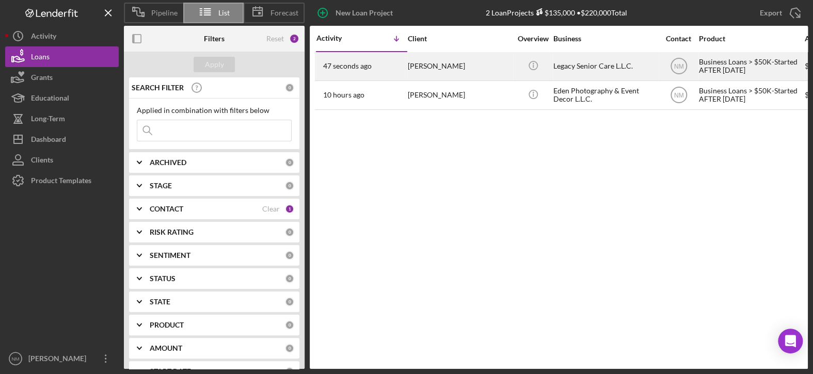
click at [434, 66] on div "[PERSON_NAME]" at bounding box center [459, 66] width 103 height 27
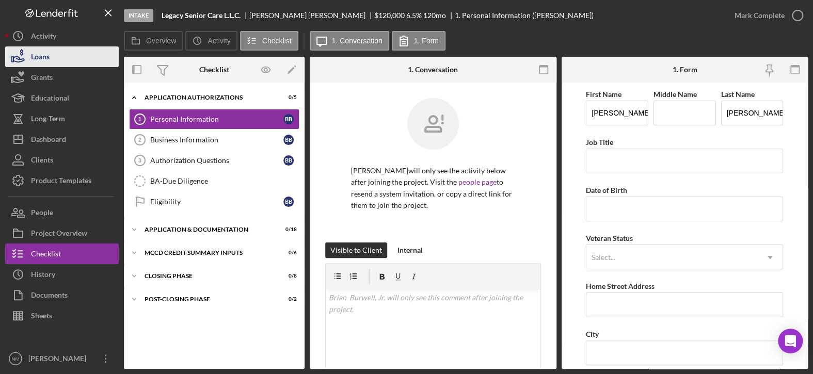
click at [68, 59] on button "Loans" at bounding box center [62, 56] width 114 height 21
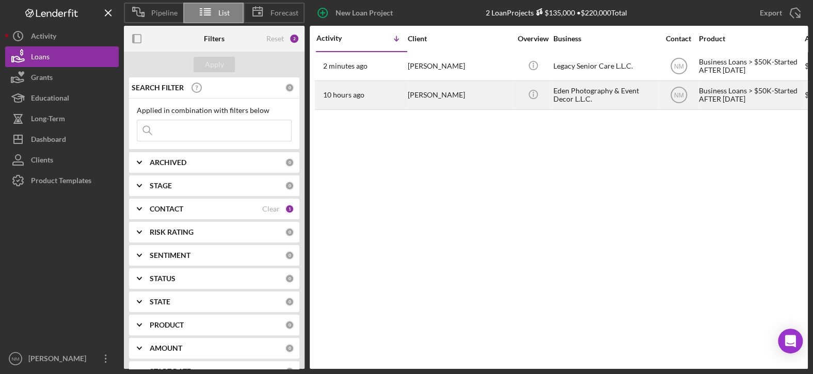
click at [610, 92] on div "Eden Photography & Event Decor L.L.C." at bounding box center [605, 95] width 103 height 27
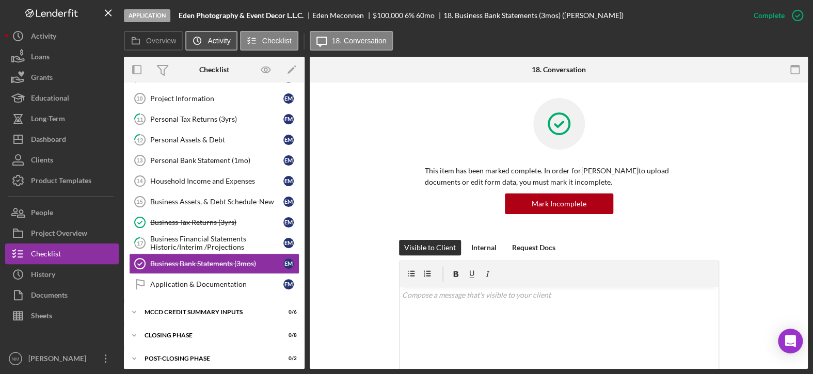
scroll to position [210, 0]
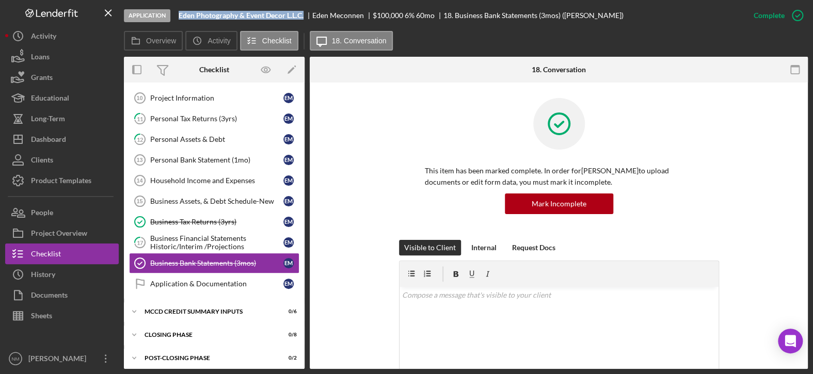
drag, startPoint x: 179, startPoint y: 12, endPoint x: 313, endPoint y: 24, distance: 134.8
click at [313, 24] on div "Application Eden Photography & Event Decor L.L.C. Eden Meconnen $100,000 $75,00…" at bounding box center [434, 15] width 620 height 31
copy b "Eden Photography & Event Decor L.L.C."
click at [53, 57] on button "Loans" at bounding box center [62, 56] width 114 height 21
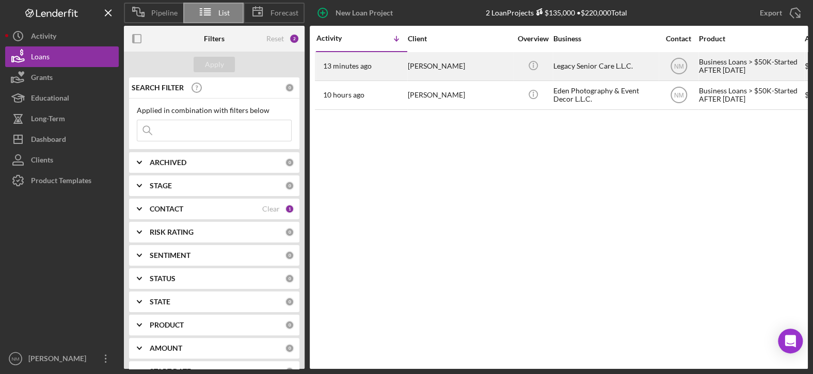
click at [426, 64] on div "[PERSON_NAME]" at bounding box center [459, 66] width 103 height 27
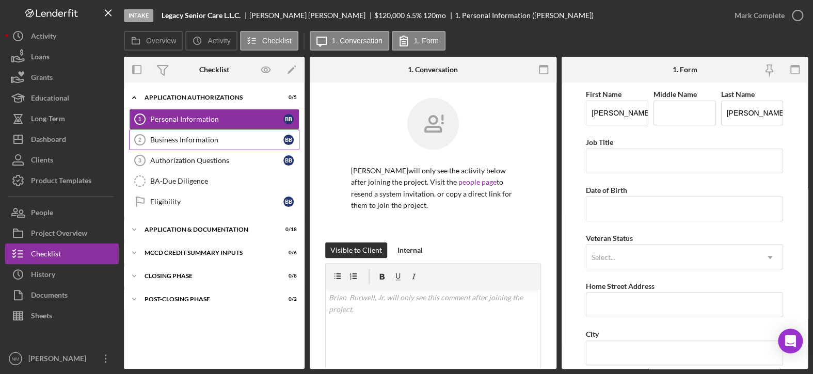
click at [223, 138] on div "Business Information" at bounding box center [216, 140] width 133 height 8
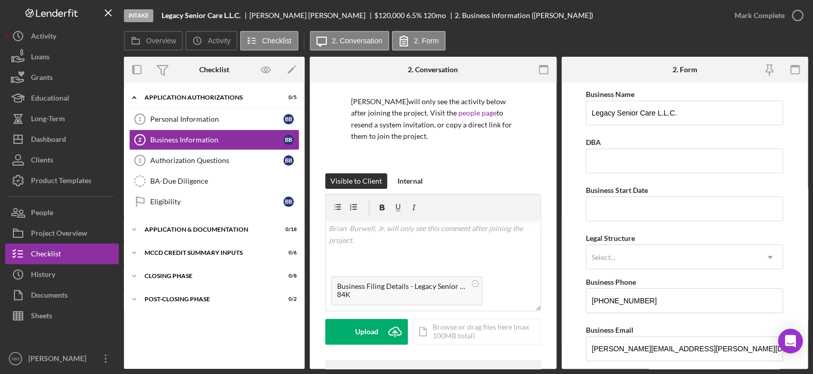
scroll to position [155, 0]
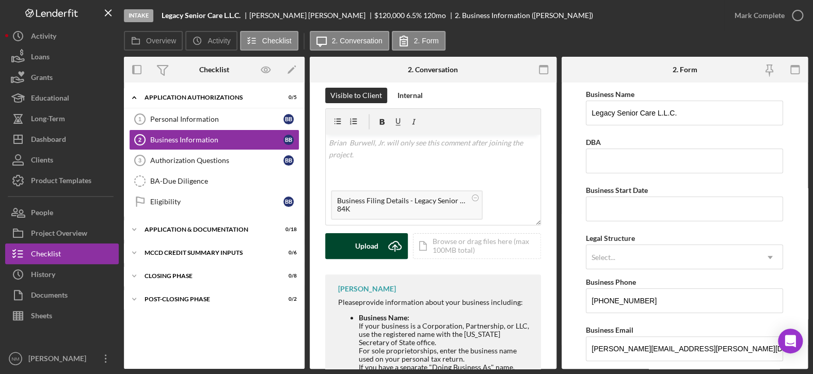
click at [373, 240] on div "Upload" at bounding box center [366, 246] width 23 height 26
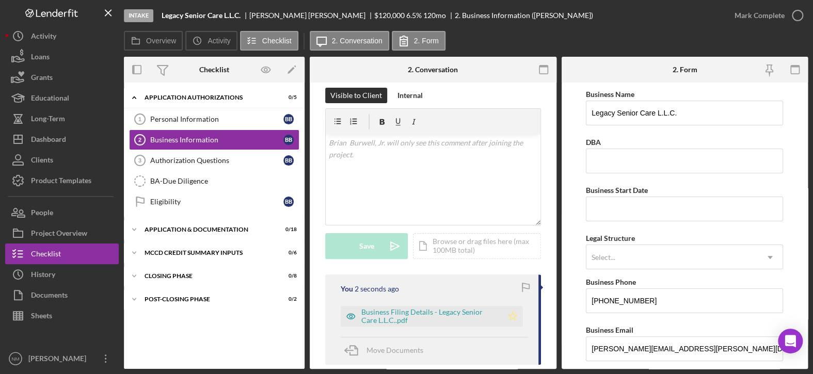
click at [511, 315] on polygon "button" at bounding box center [512, 316] width 9 height 8
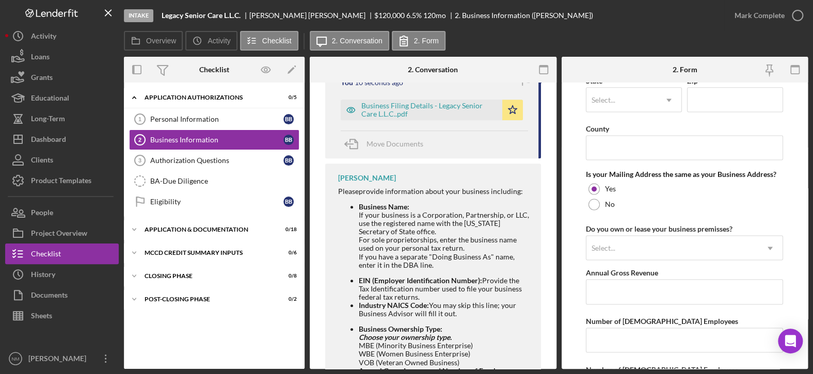
scroll to position [723, 0]
